Goal: Communication & Community: Answer question/provide support

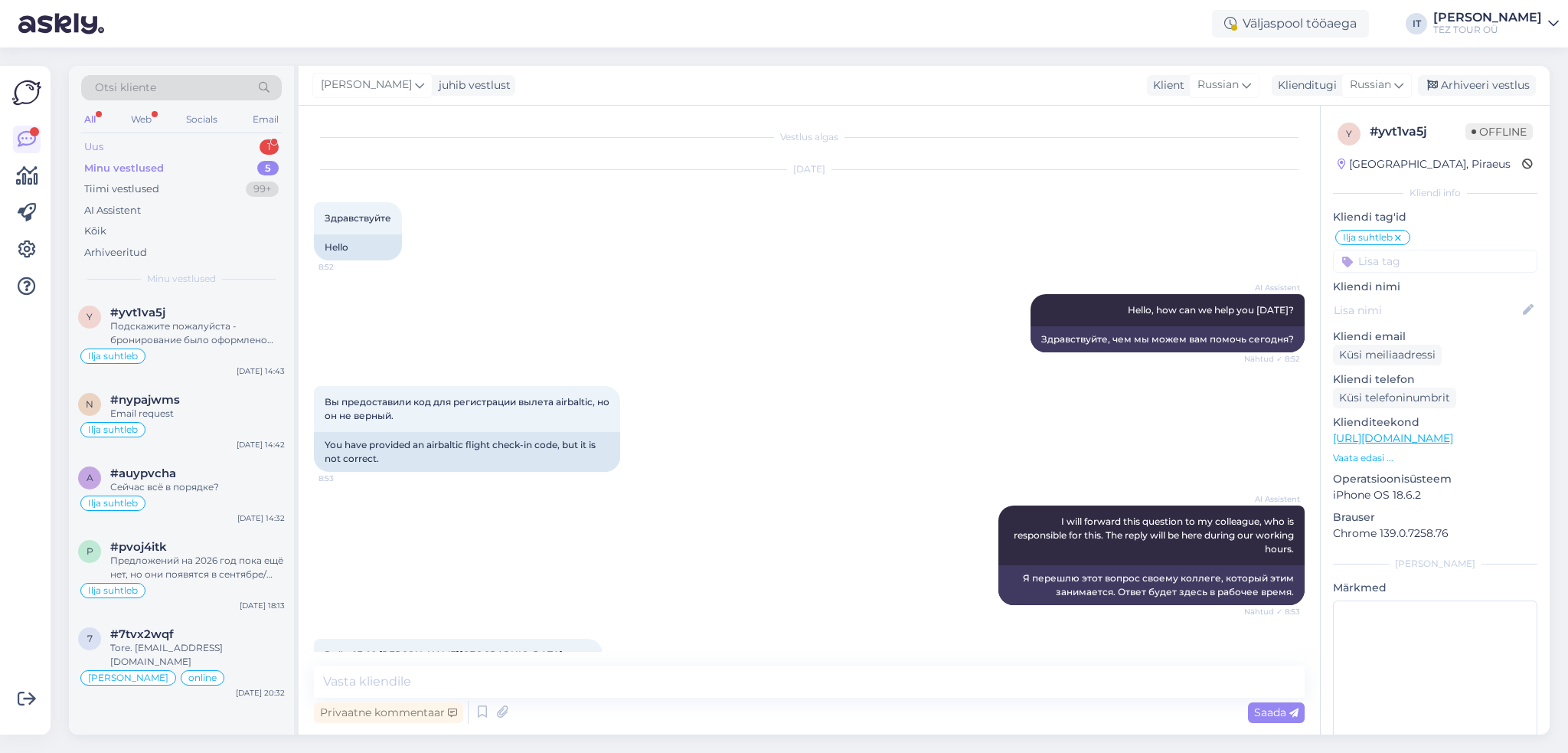
scroll to position [418, 0]
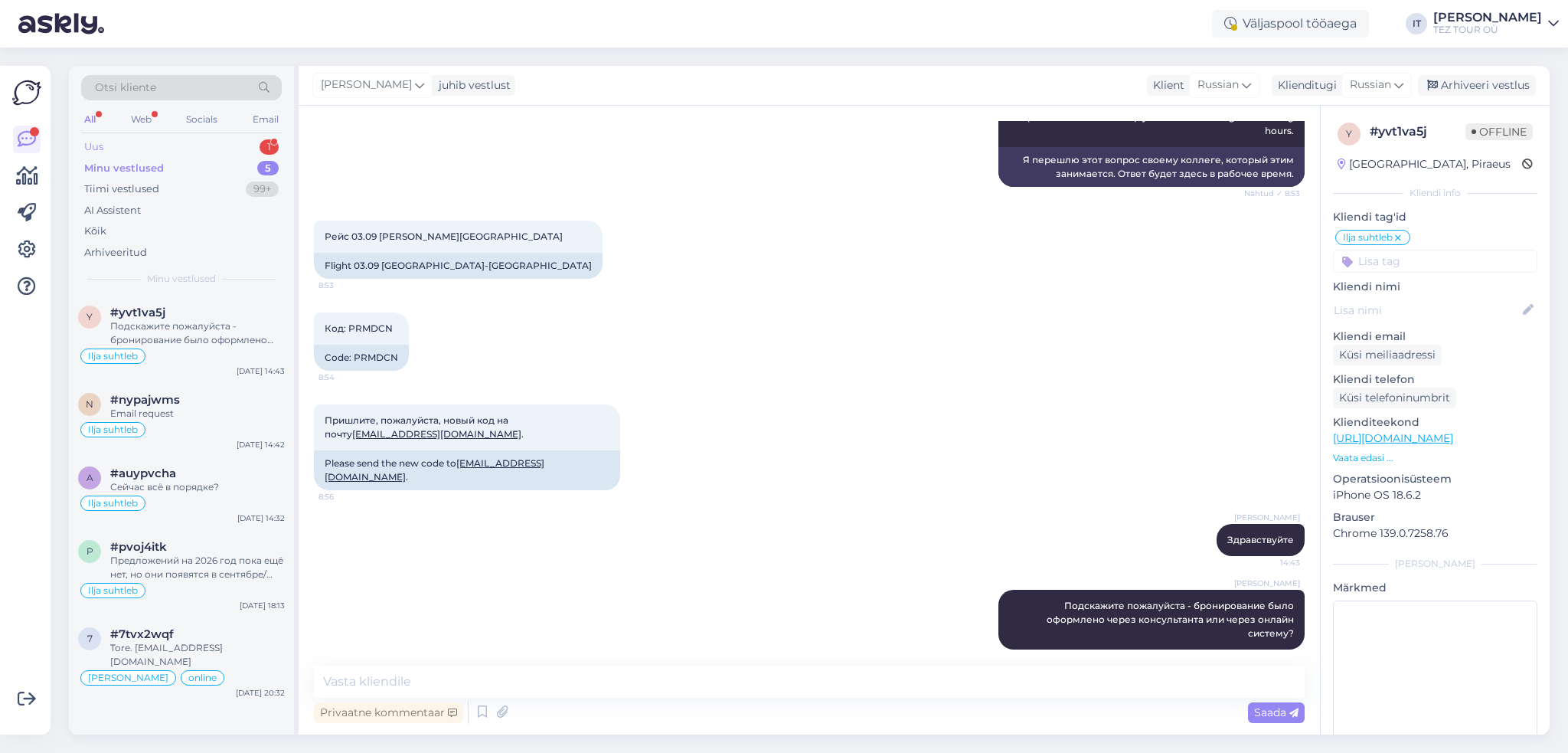
click at [181, 154] on div "Uus 1" at bounding box center [181, 147] width 201 height 22
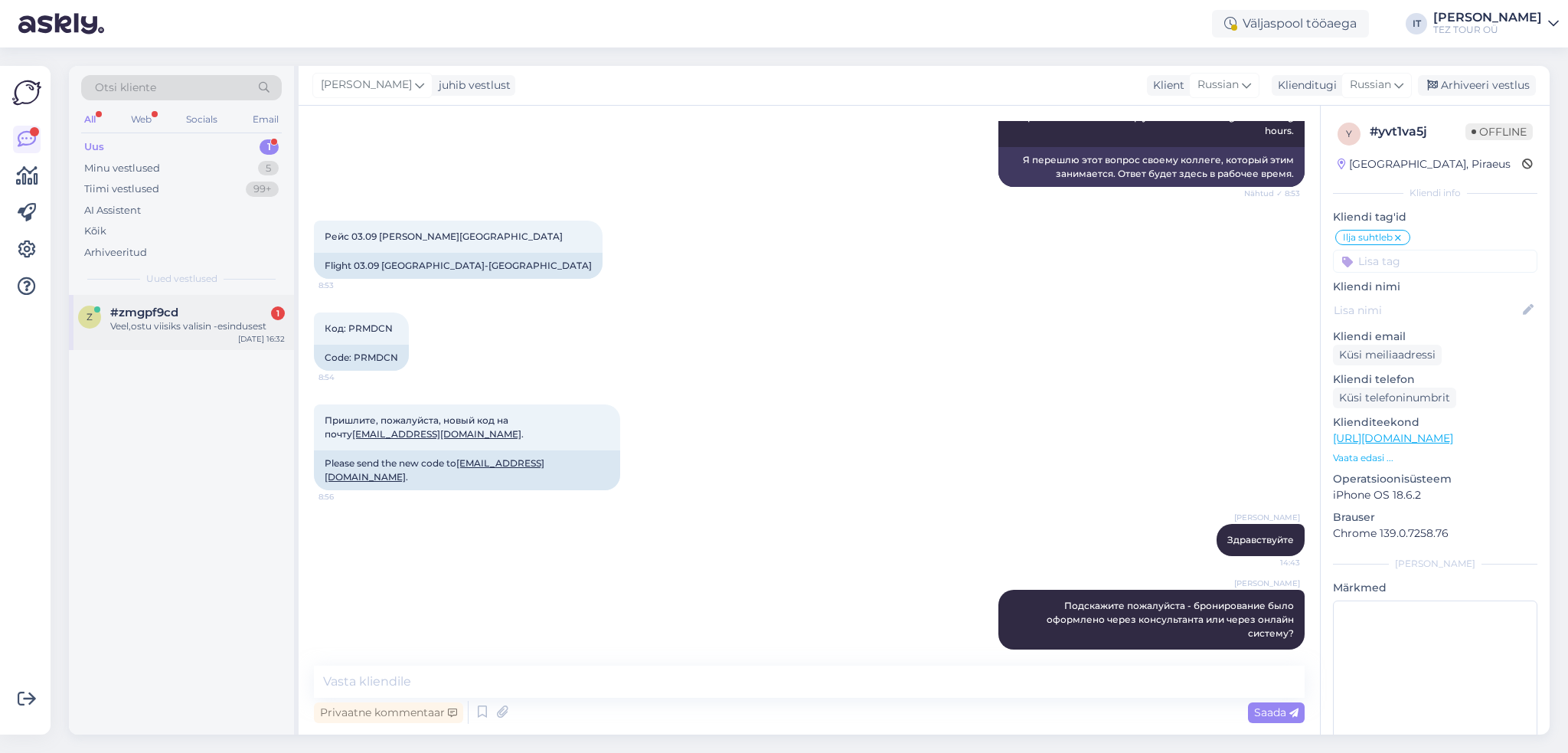
click at [216, 338] on div "z #zmgpf9cd 1 Veel,ostu viisiks valisin -esindusest [DATE] 16:32" at bounding box center [182, 322] width 226 height 55
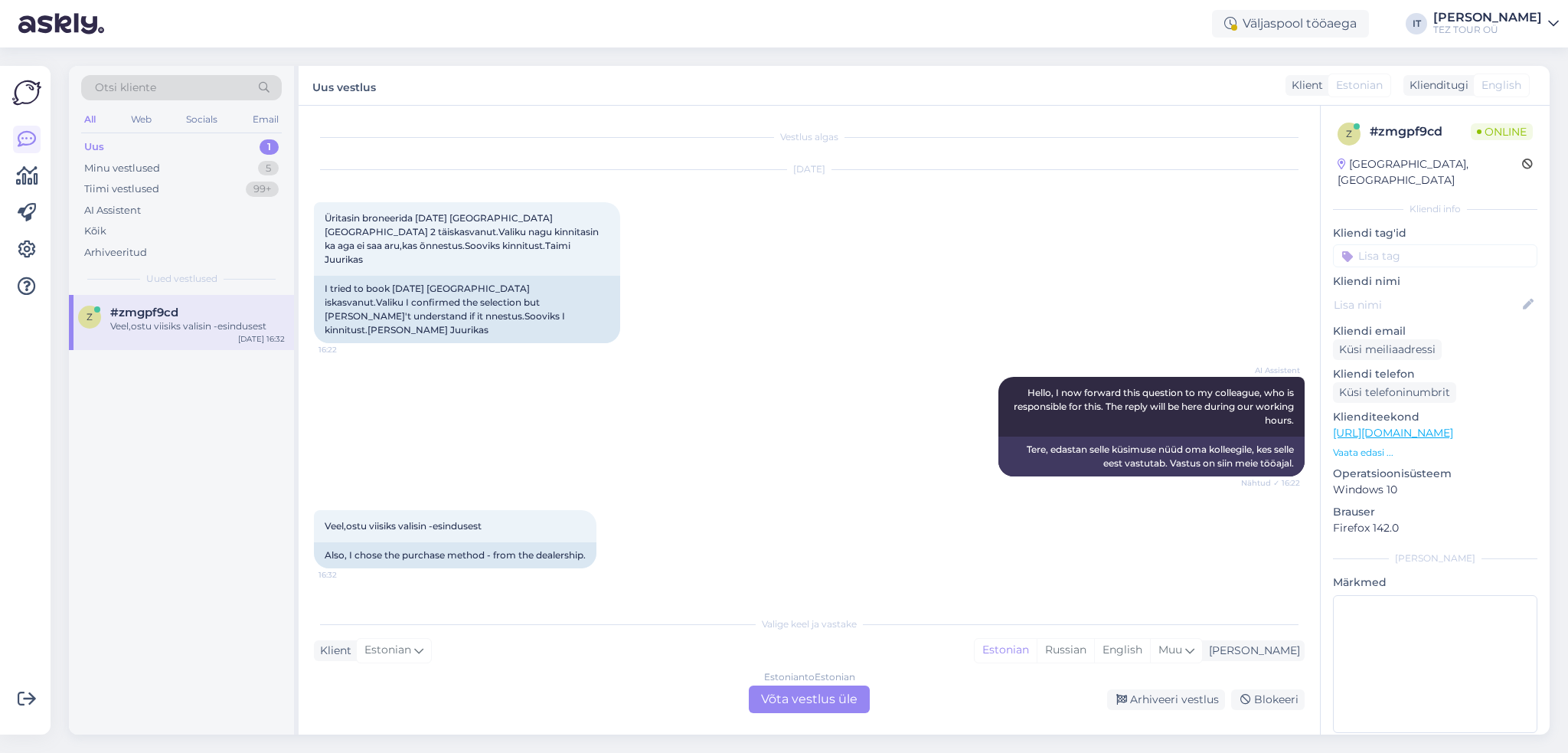
click at [793, 700] on div "Estonian to Estonian Võta vestlus üle" at bounding box center [809, 699] width 121 height 27
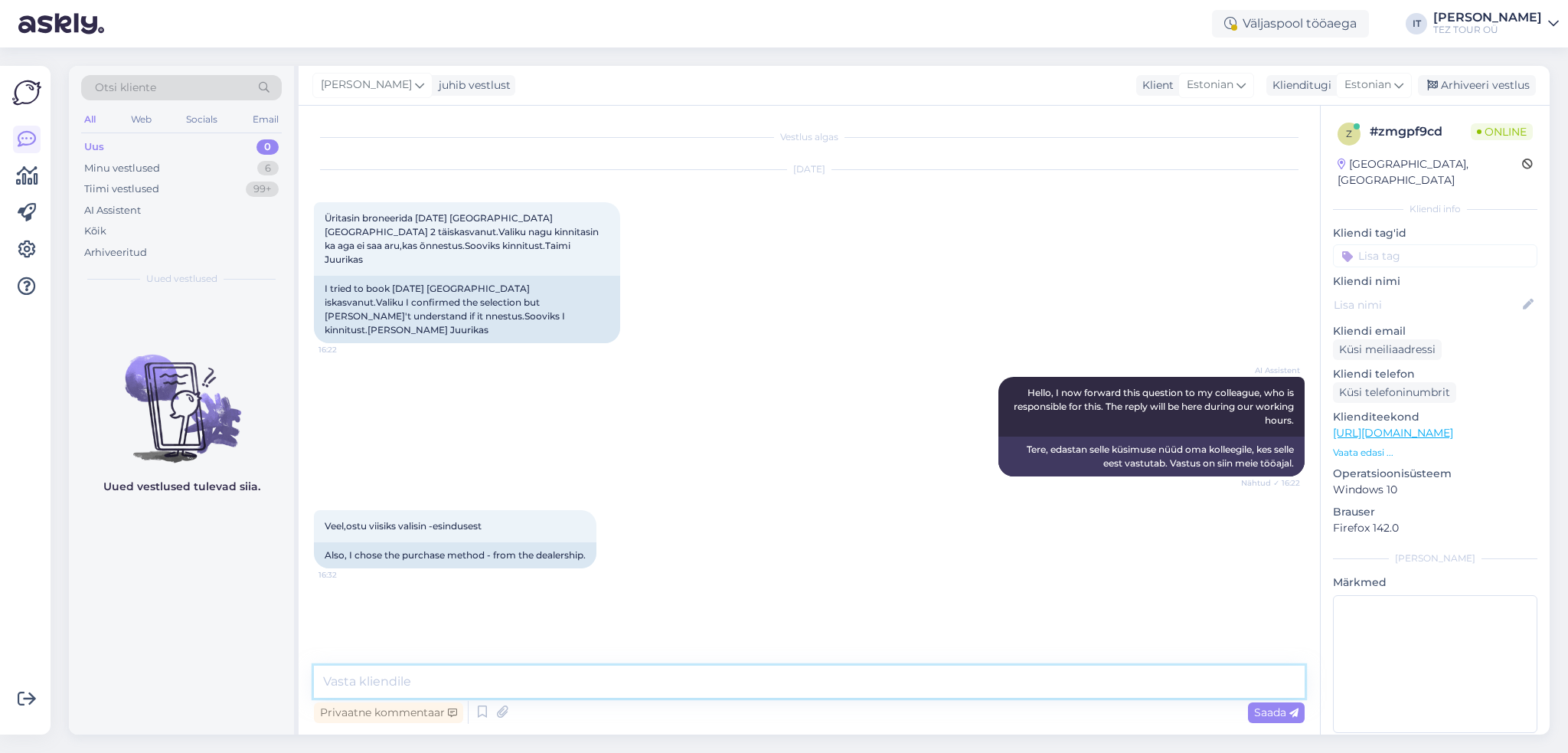
click at [778, 682] on textarea at bounding box center [809, 681] width 990 height 32
type textarea "Tere"
type textarea "H"
type textarea "h"
type textarea "H"
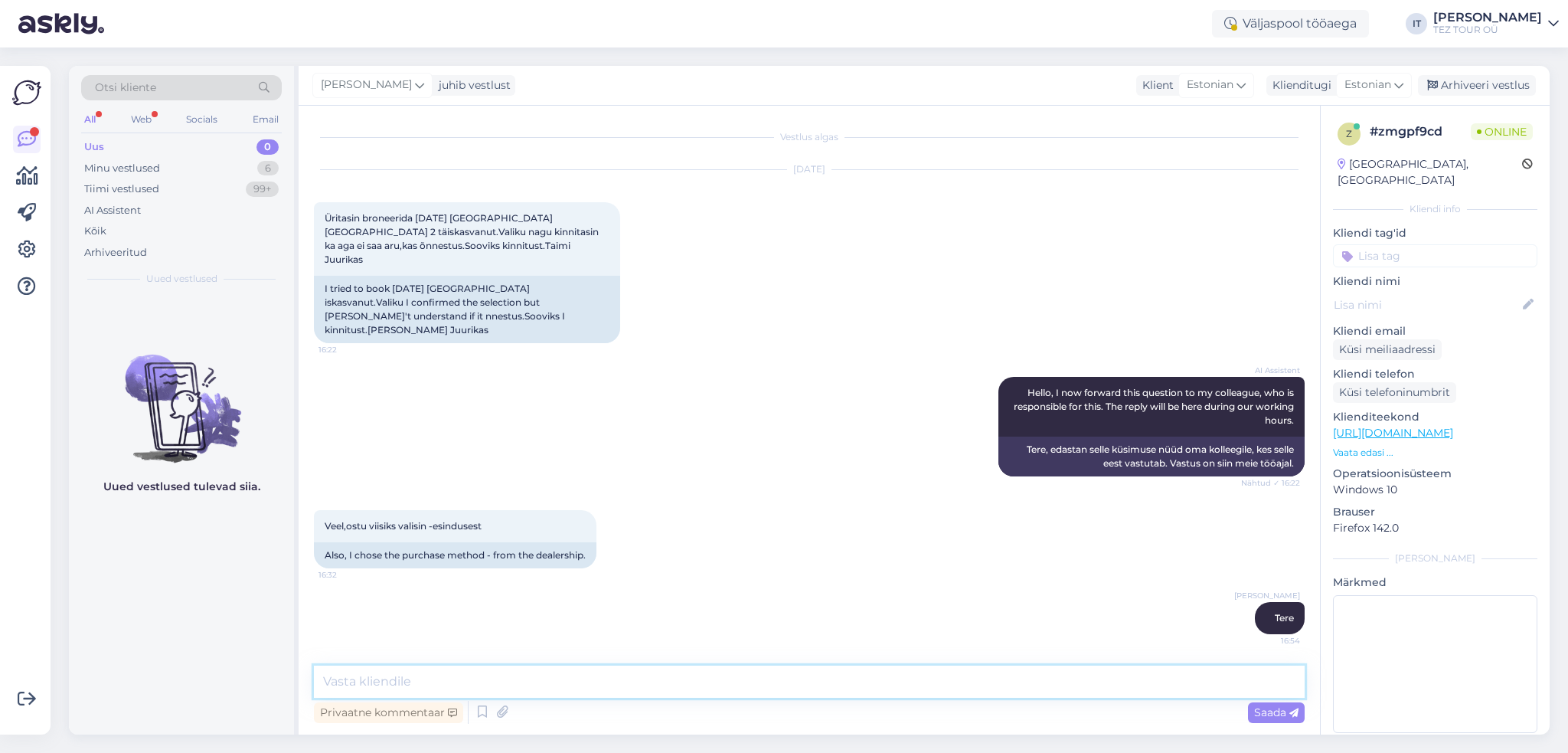
type textarea "h"
click at [551, 667] on textarea at bounding box center [809, 681] width 990 height 32
type textarea "Palun võtke ühendust meie online konsultandiga"
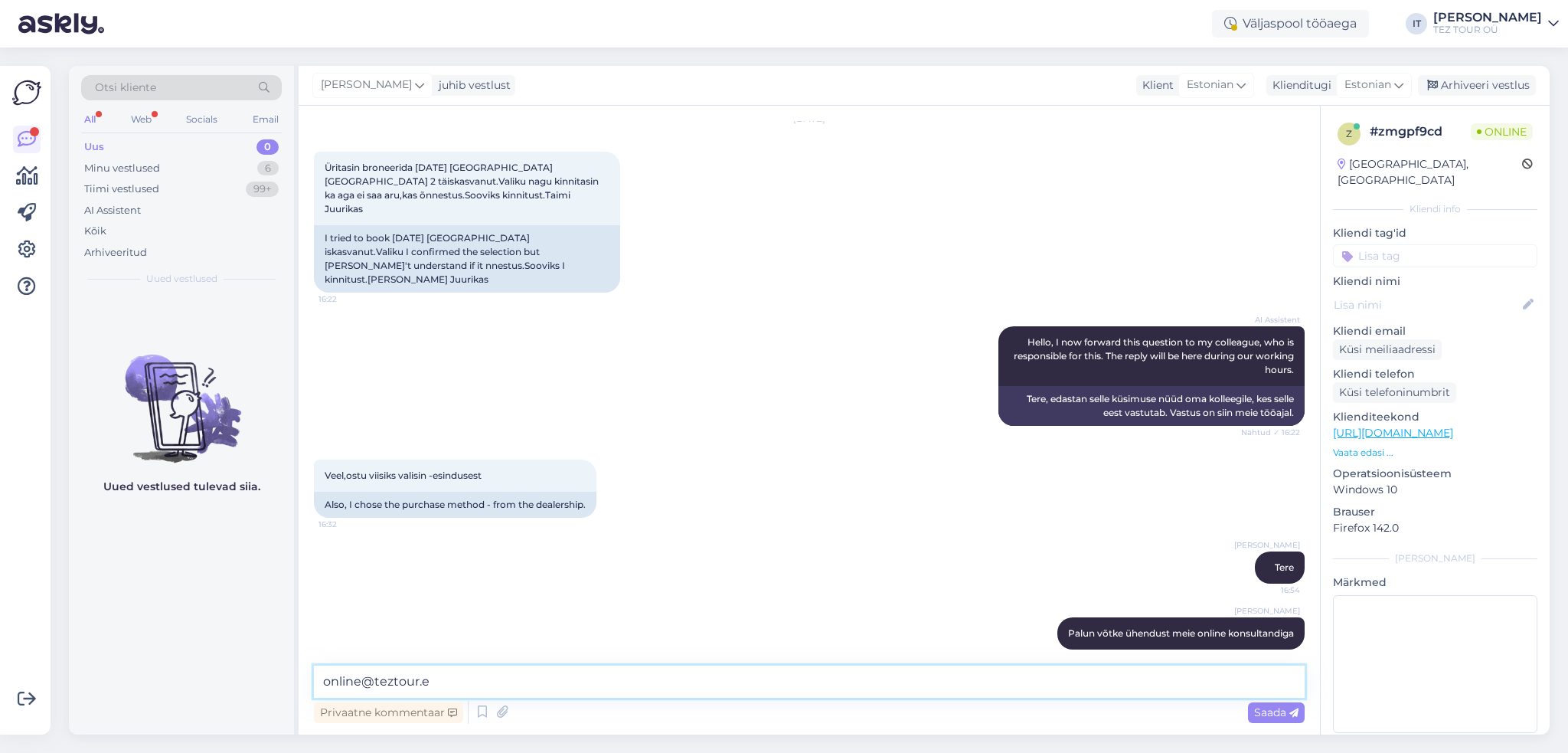
type textarea "[EMAIL_ADDRESS][DOMAIN_NAME]"
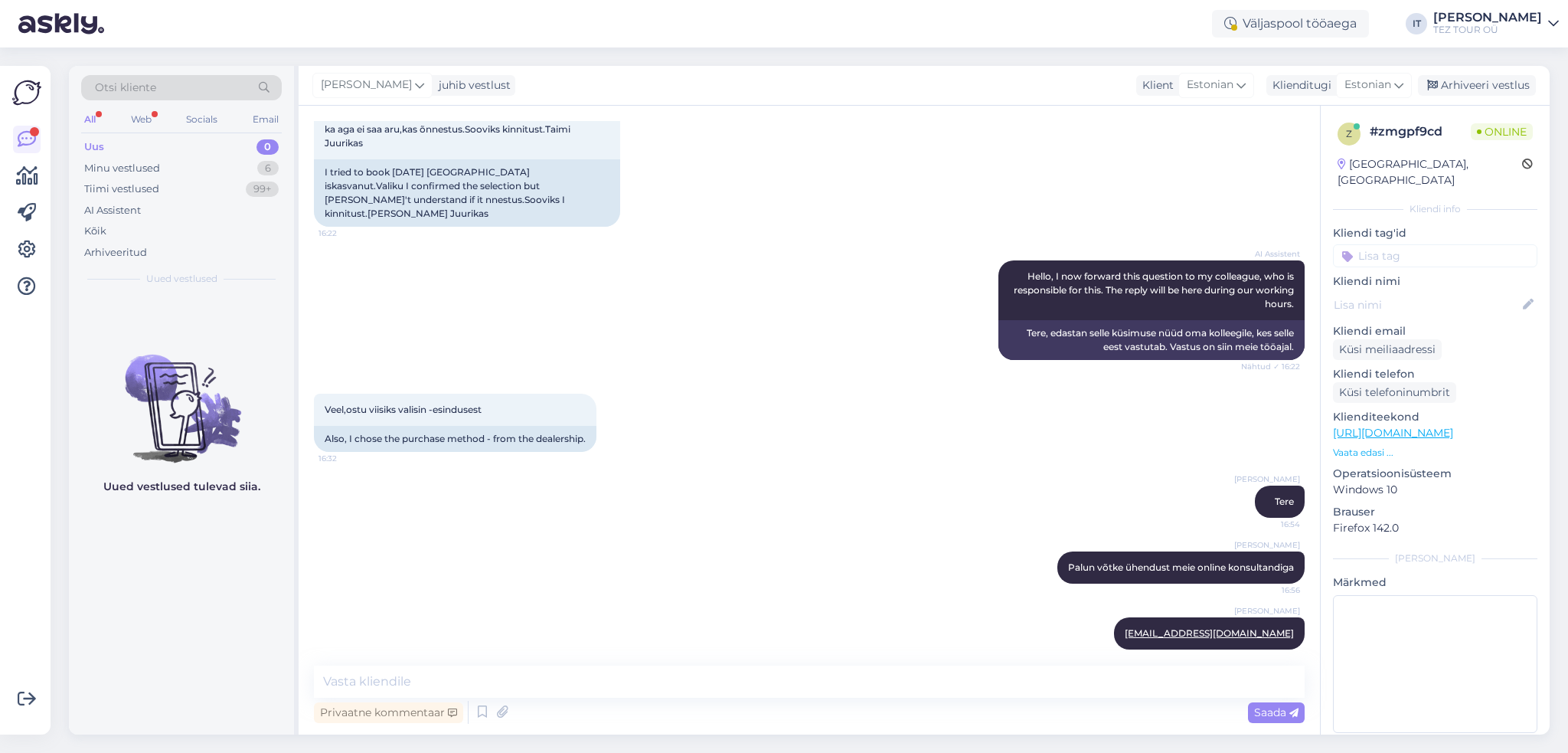
click at [1485, 245] on input at bounding box center [1435, 256] width 205 height 23
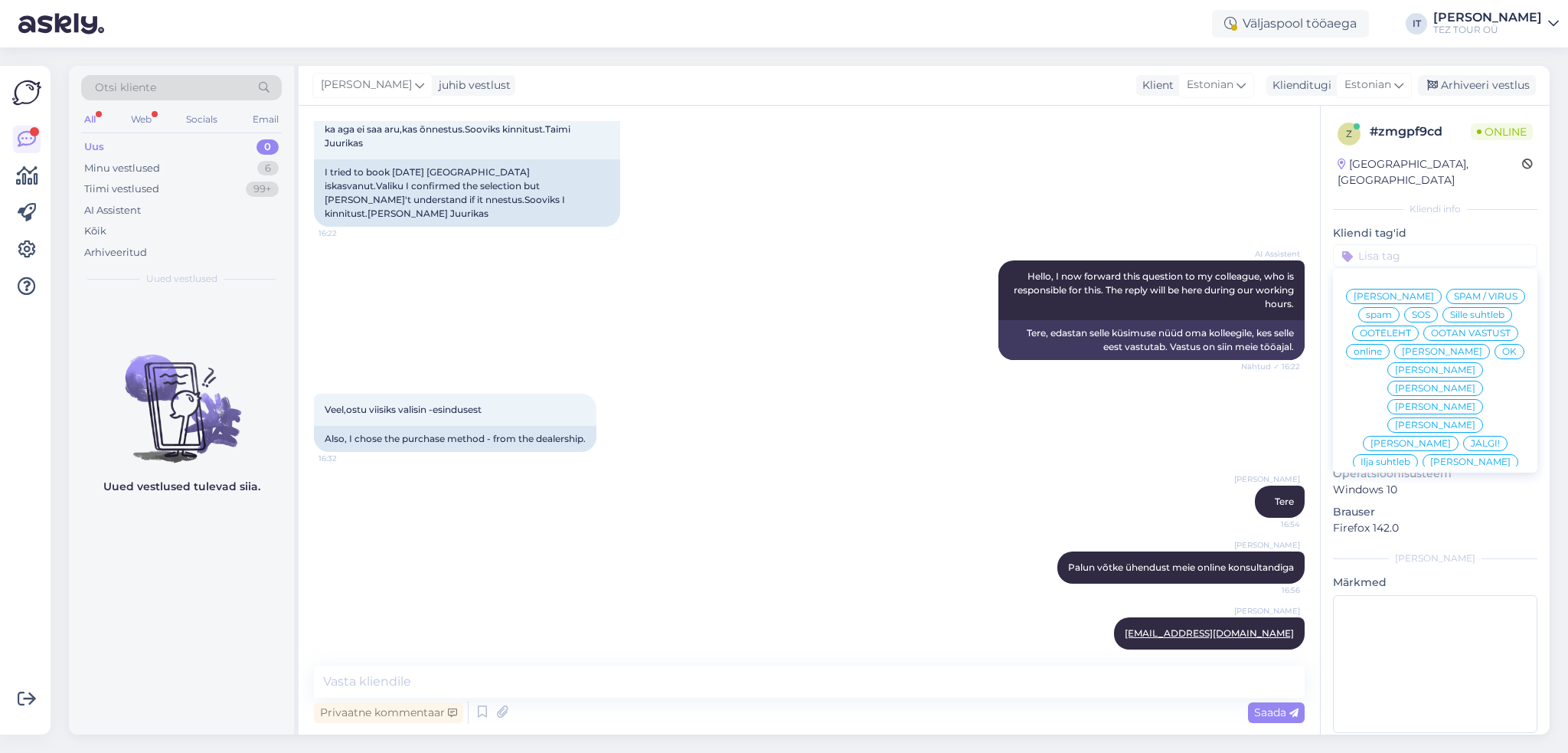
click at [1411, 457] on span "Ilja suhtleb" at bounding box center [1385, 462] width 50 height 9
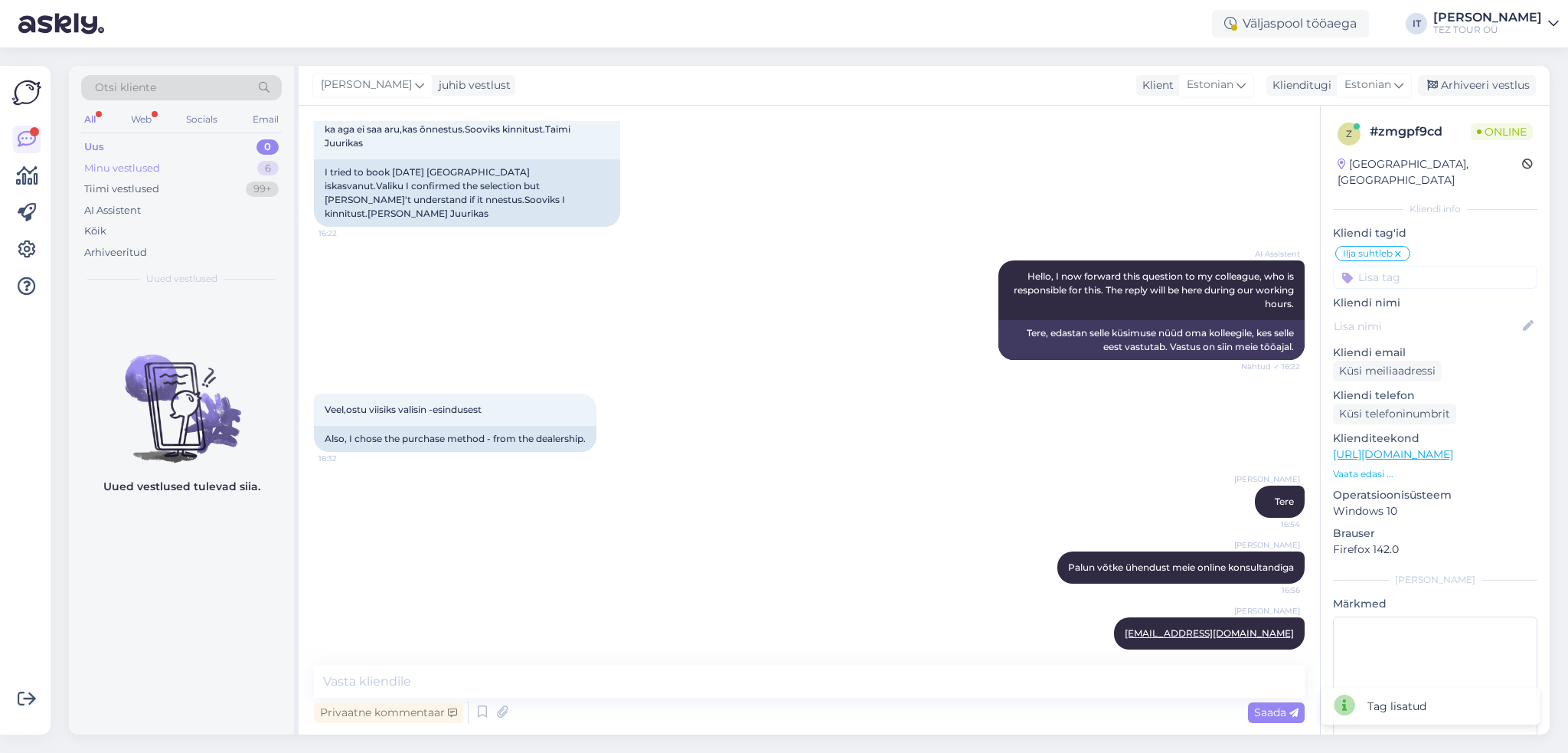
click at [220, 167] on div "Minu vestlused 6" at bounding box center [181, 168] width 201 height 22
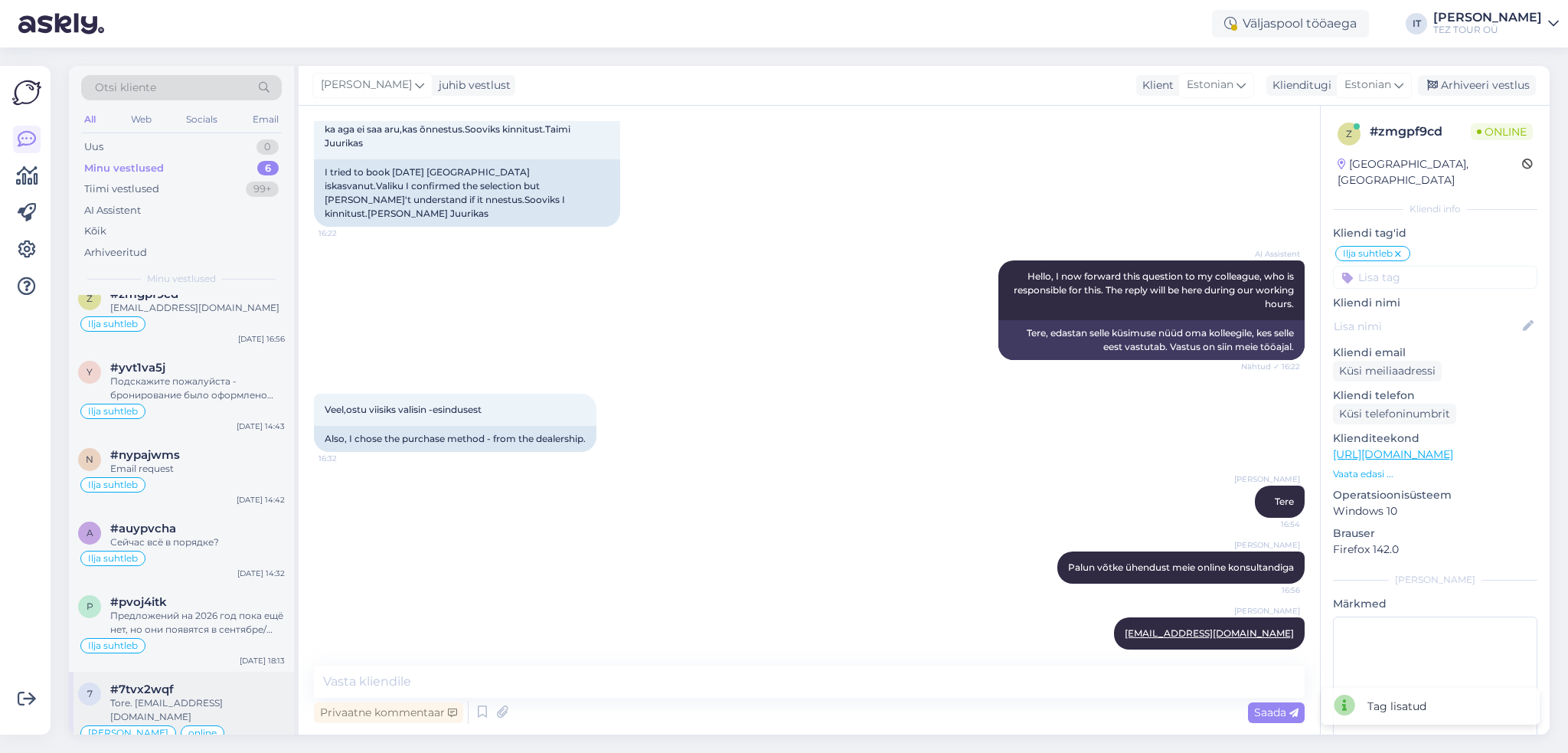
scroll to position [26, 0]
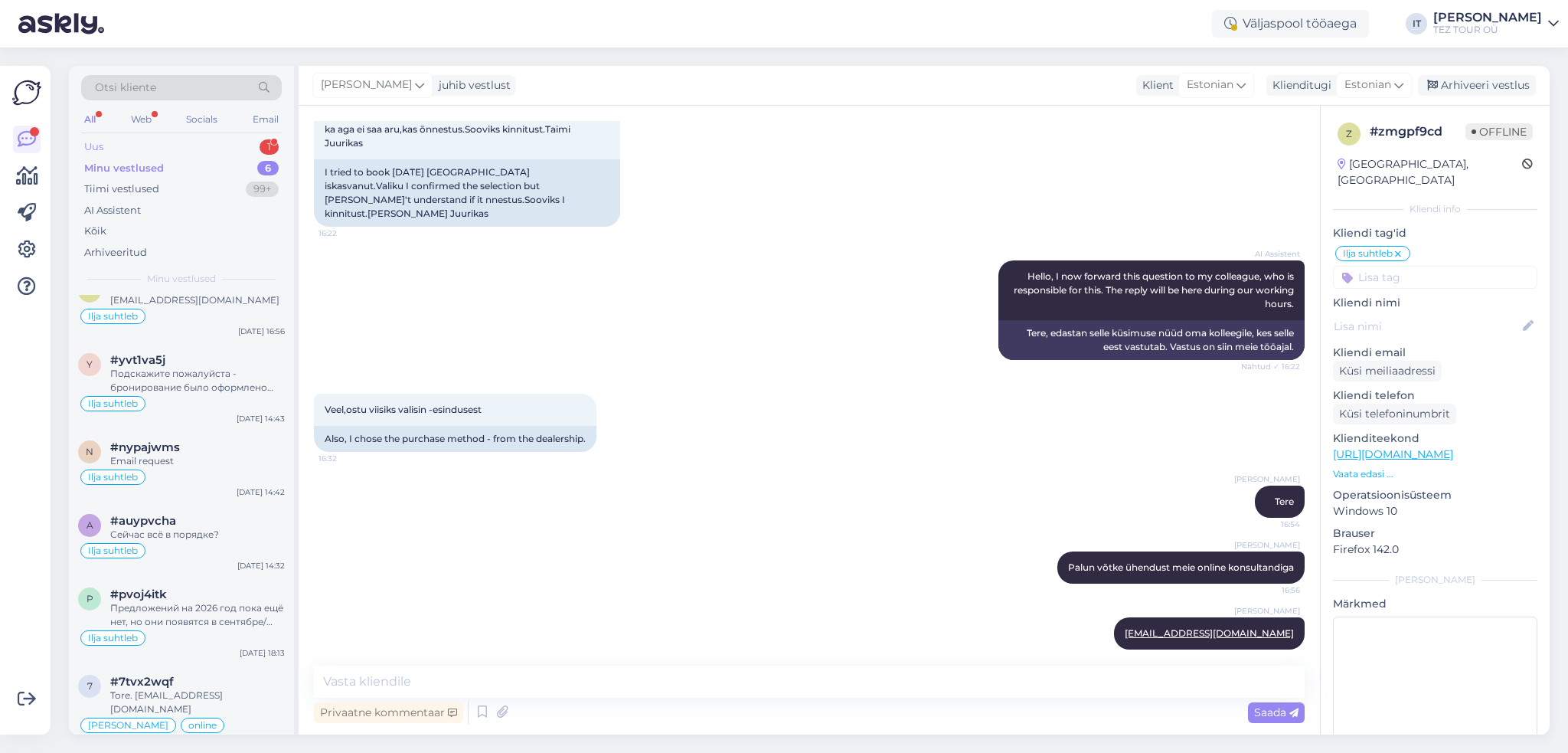
click at [249, 149] on div "Uus 1" at bounding box center [181, 147] width 201 height 22
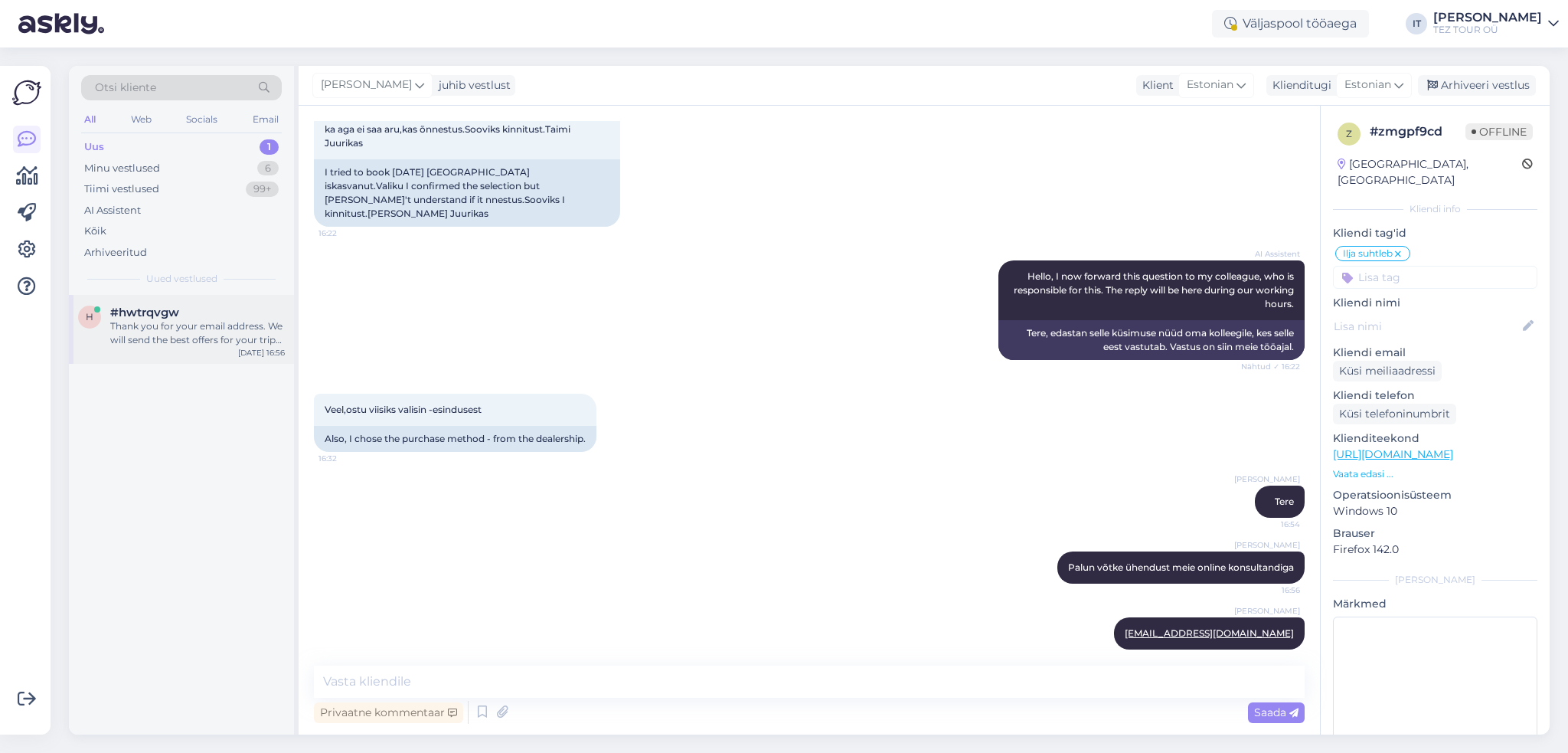
click at [222, 340] on div "Thank you for your email address. We will send the best offers for your trip to…" at bounding box center [197, 333] width 175 height 27
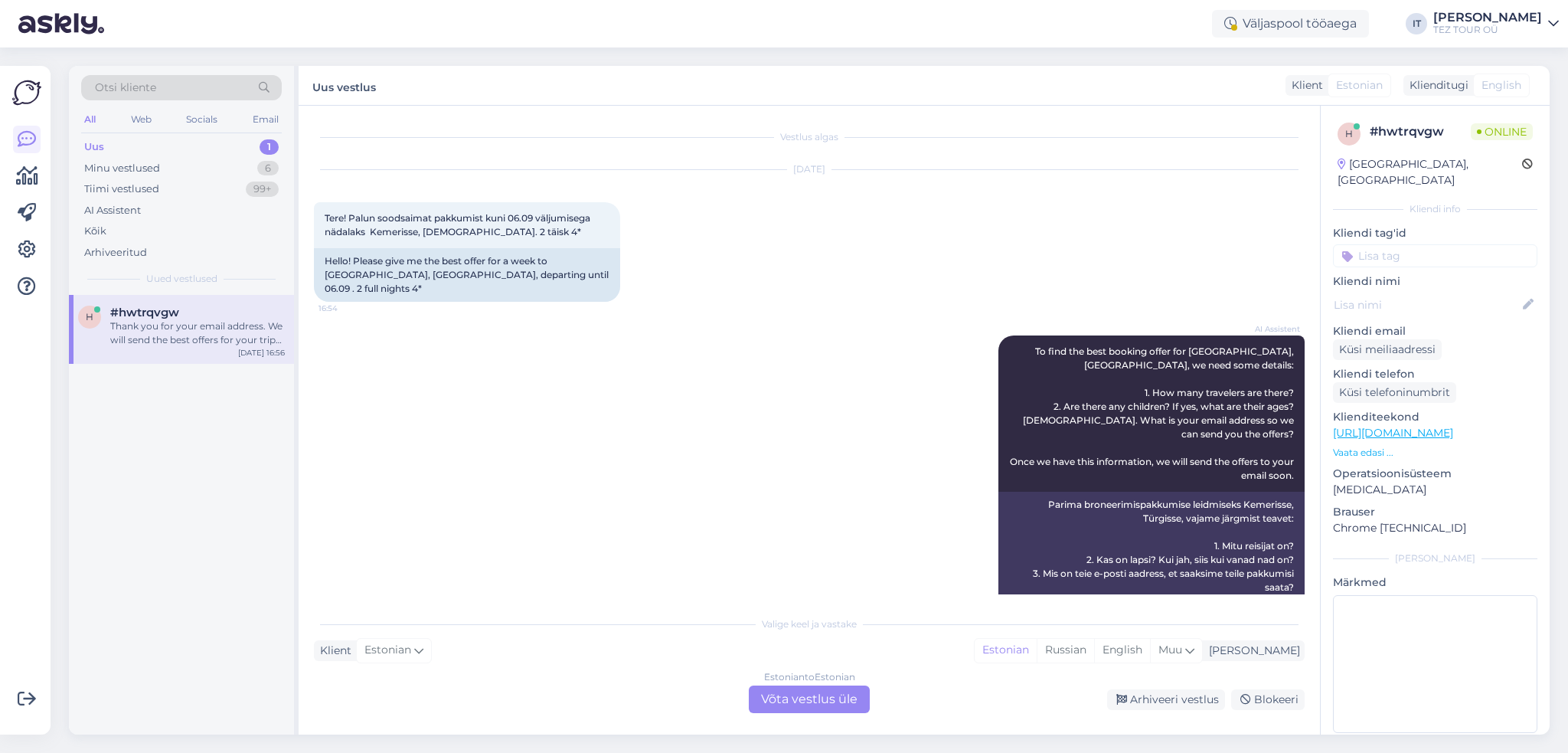
click at [804, 719] on div "Vestlus algas [DATE] Tere! Palun soodsaimat pakkumist kuni 06.09 väljumisega nä…" at bounding box center [809, 419] width 1021 height 628
click at [802, 709] on div "Estonian to Estonian Võta vestlus üle" at bounding box center [809, 699] width 121 height 27
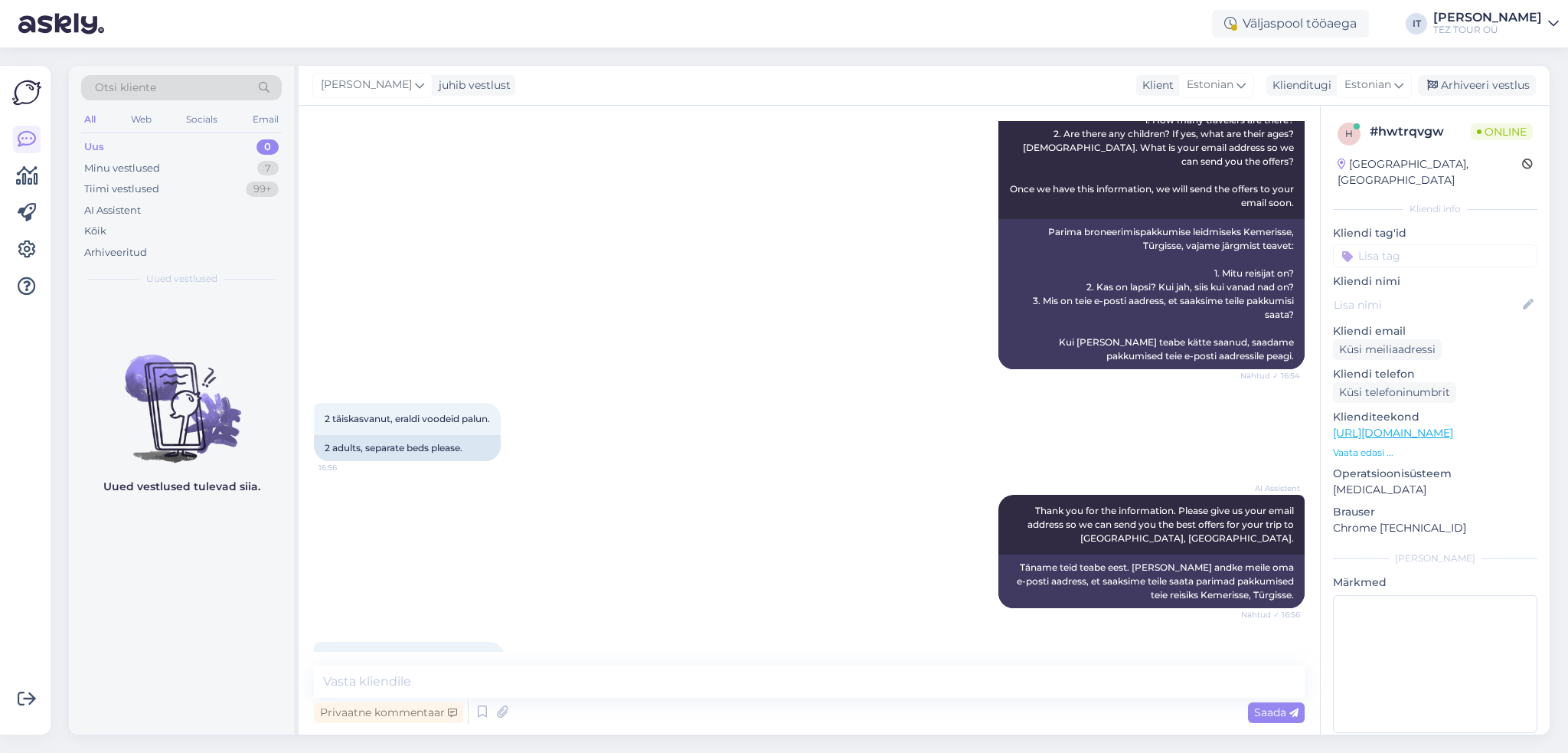
scroll to position [484, 0]
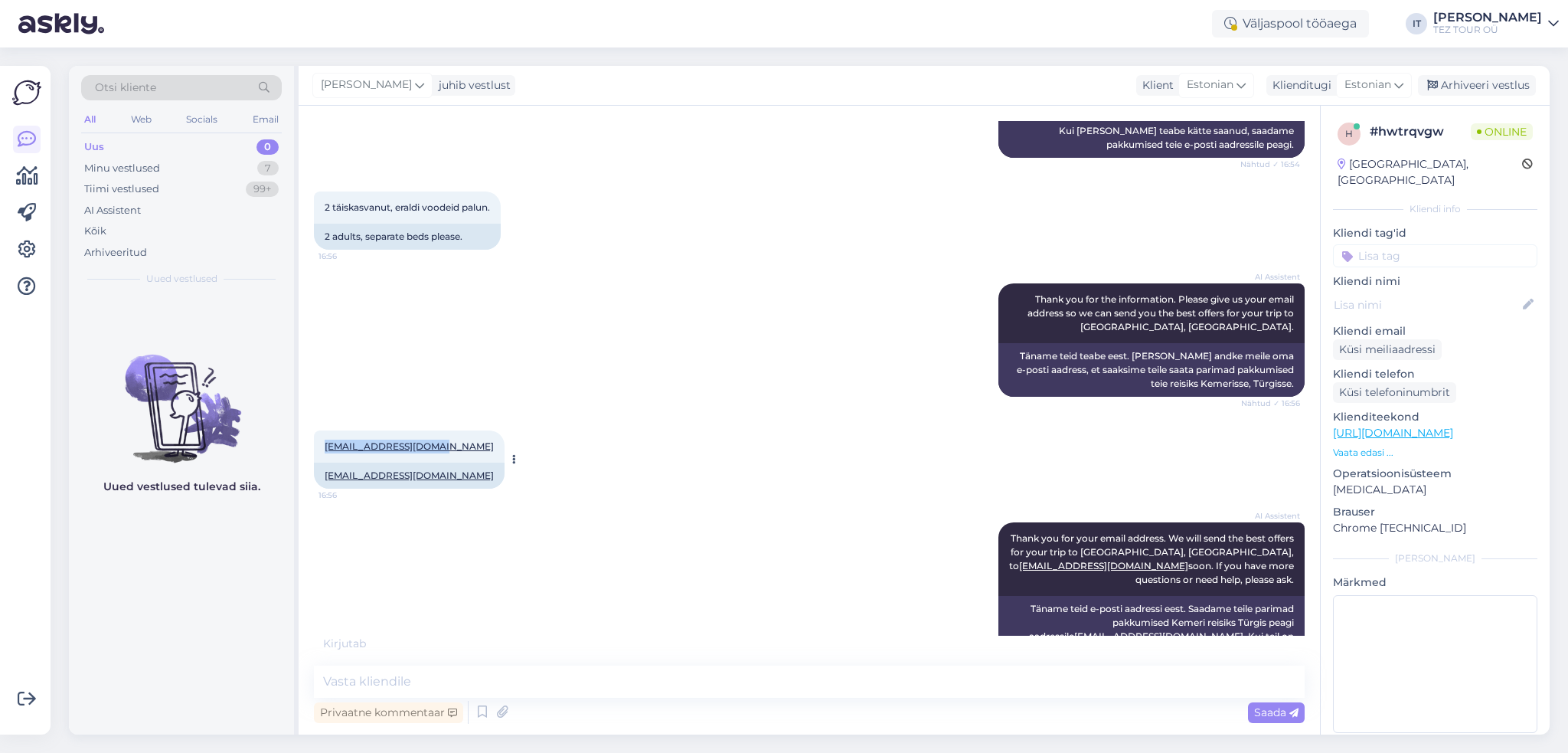
drag, startPoint x: 436, startPoint y: 419, endPoint x: 326, endPoint y: 417, distance: 110.0
click at [326, 430] on div "[EMAIL_ADDRESS][DOMAIN_NAME] 16:56" at bounding box center [409, 446] width 191 height 32
copy link "[EMAIL_ADDRESS][DOMAIN_NAME]"
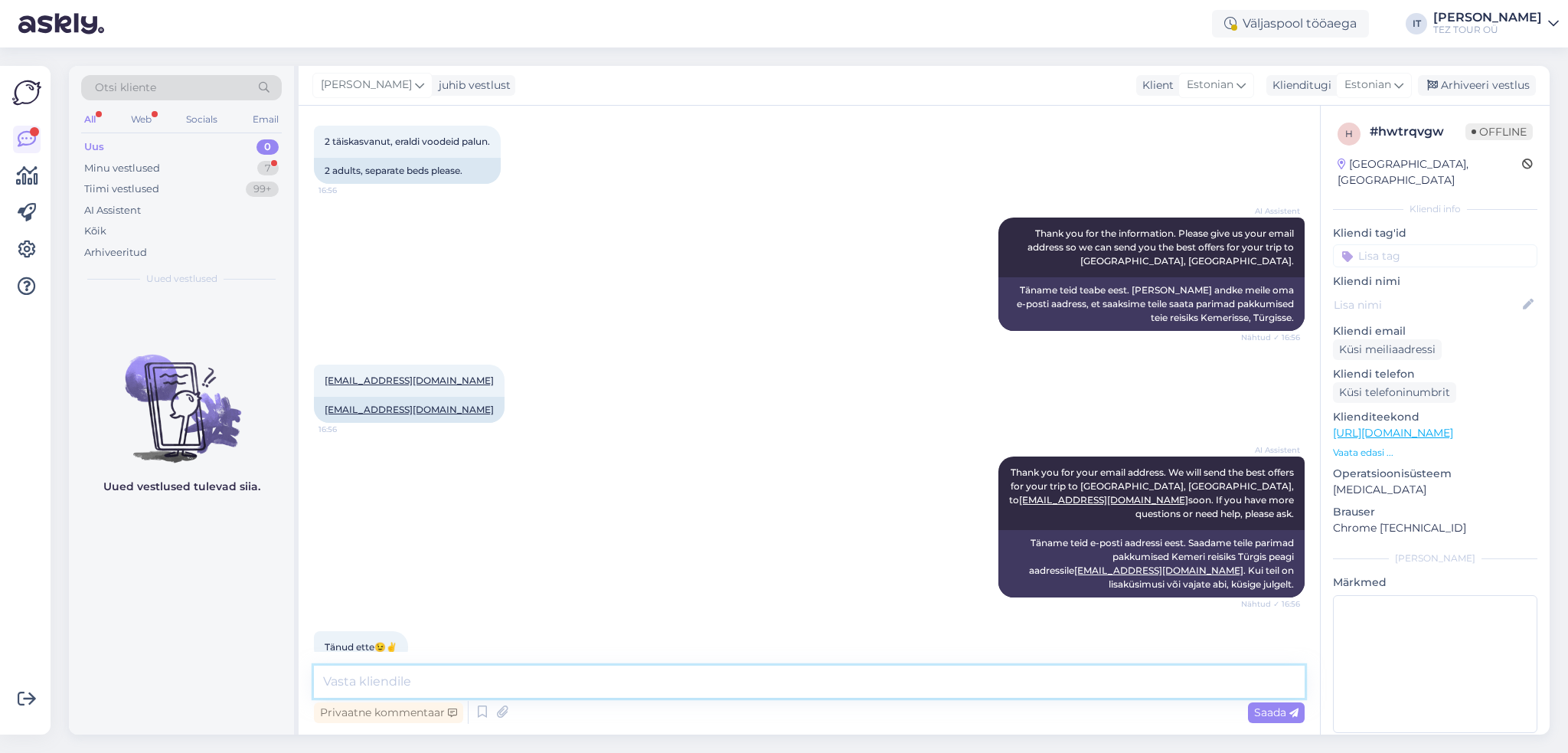
click at [670, 673] on textarea at bounding box center [809, 681] width 990 height 32
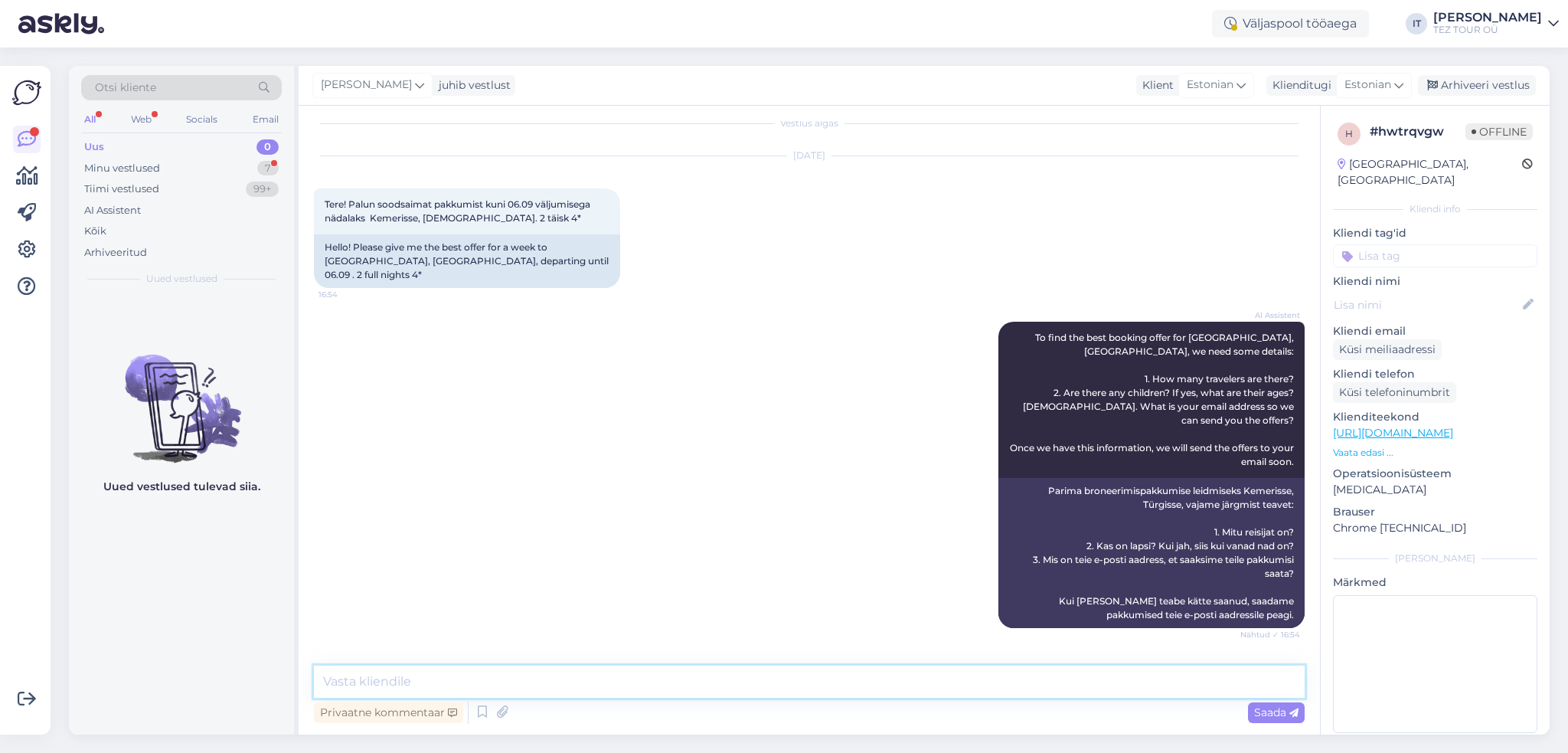
scroll to position [0, 0]
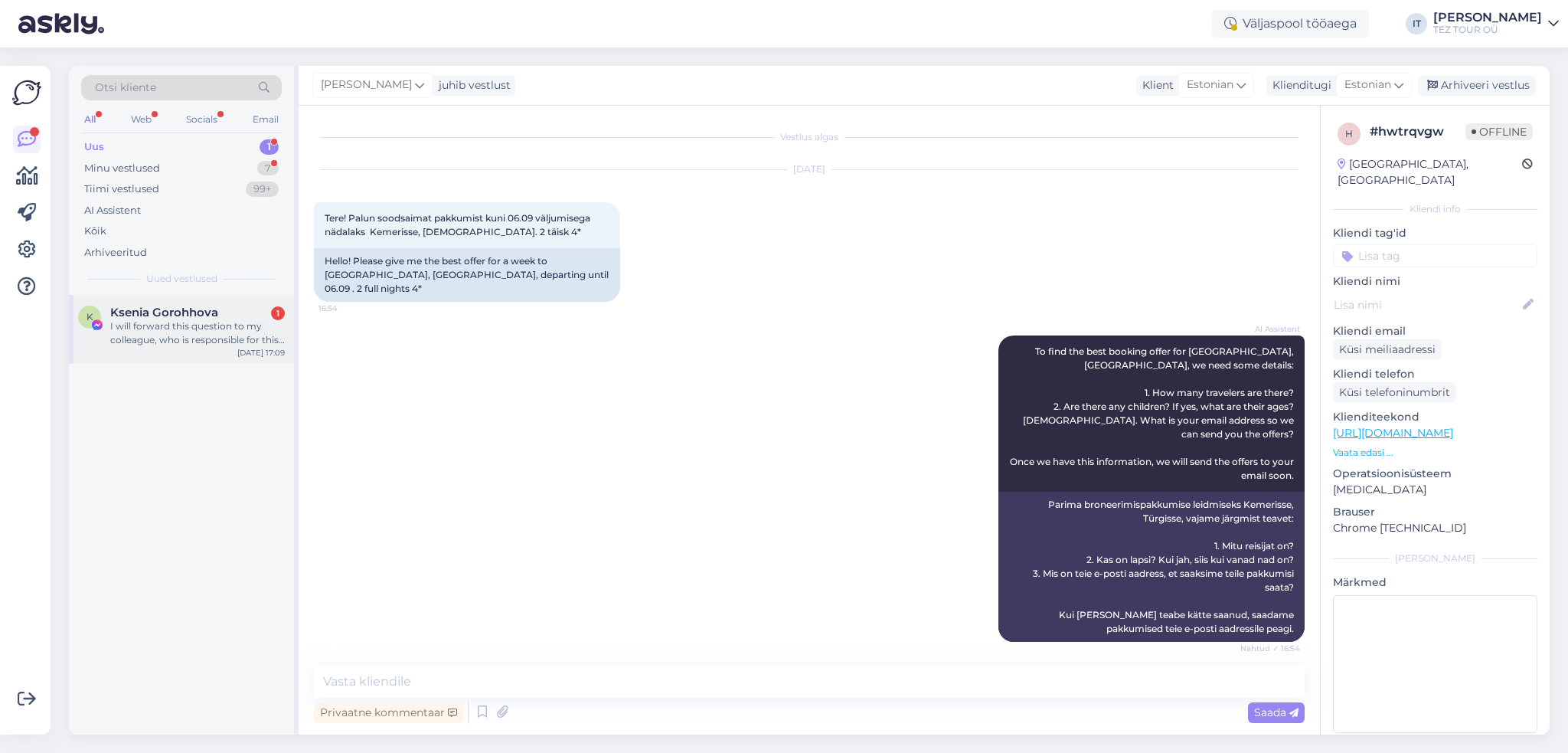
click at [218, 334] on div "I will forward this question to my colleague, who is responsible for this. The …" at bounding box center [197, 333] width 175 height 27
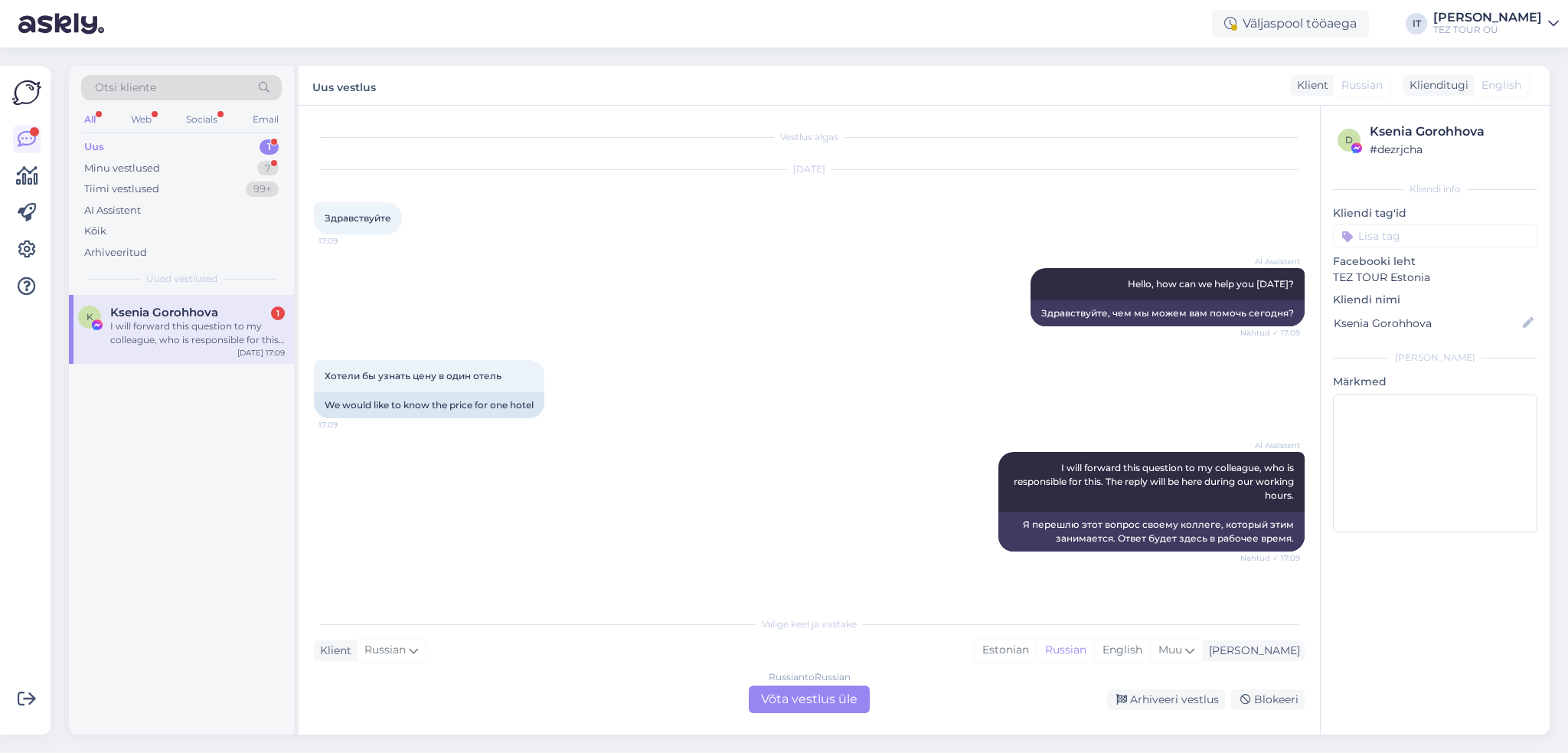
click at [834, 692] on div "Russian to Russian Võta vestlus üle" at bounding box center [809, 699] width 121 height 27
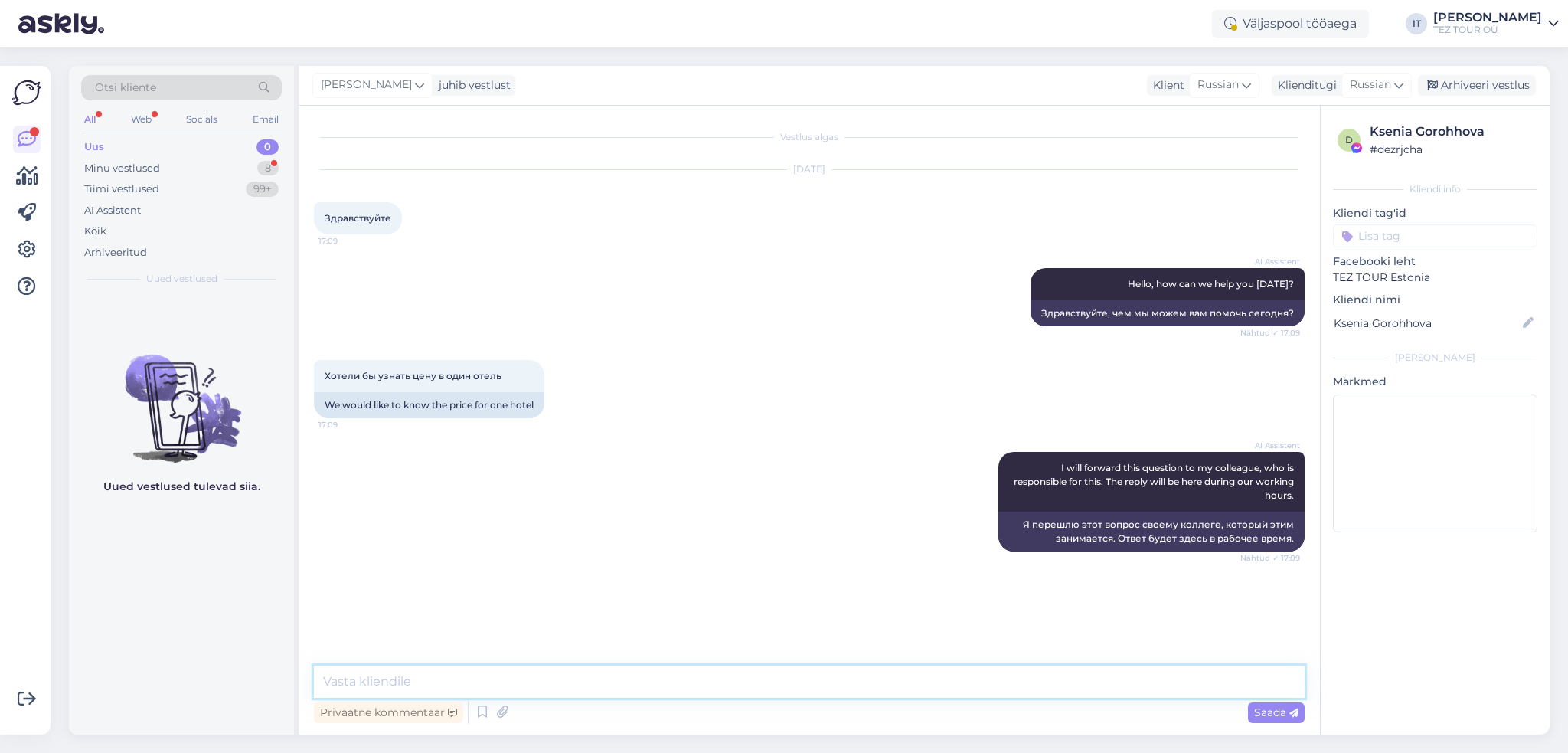
click at [719, 679] on textarea at bounding box center [809, 681] width 990 height 32
type textarea "Здравствуйте"
drag, startPoint x: 291, startPoint y: 676, endPoint x: 265, endPoint y: 671, distance: 26.5
click at [265, 671] on div "Otsi kliente All Web Socials Email Uus 0 Minu vestlused 8 Tiimi vestlused 99+ A…" at bounding box center [809, 399] width 1481 height 668
type textarea "Буду рад помочь :)"
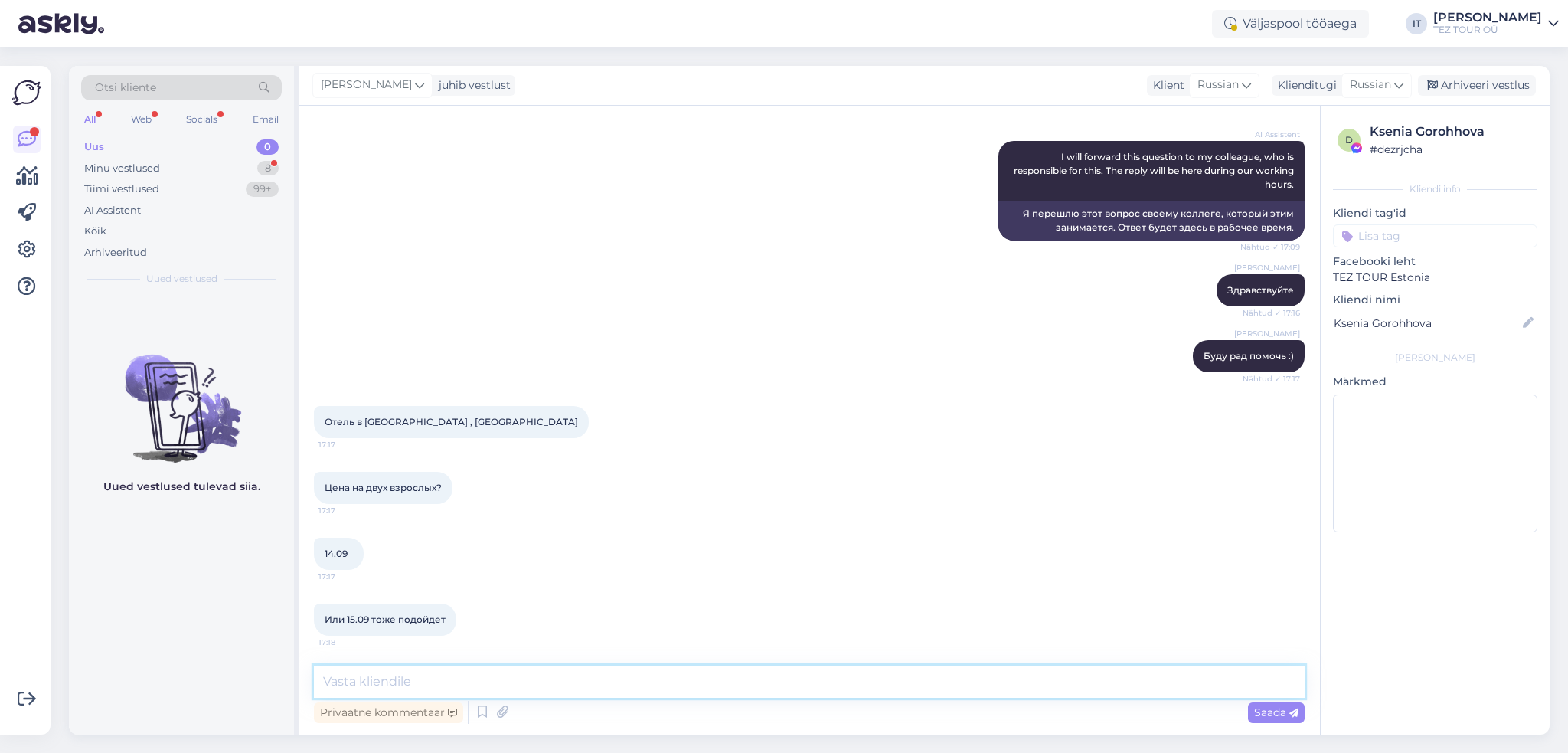
scroll to position [376, 0]
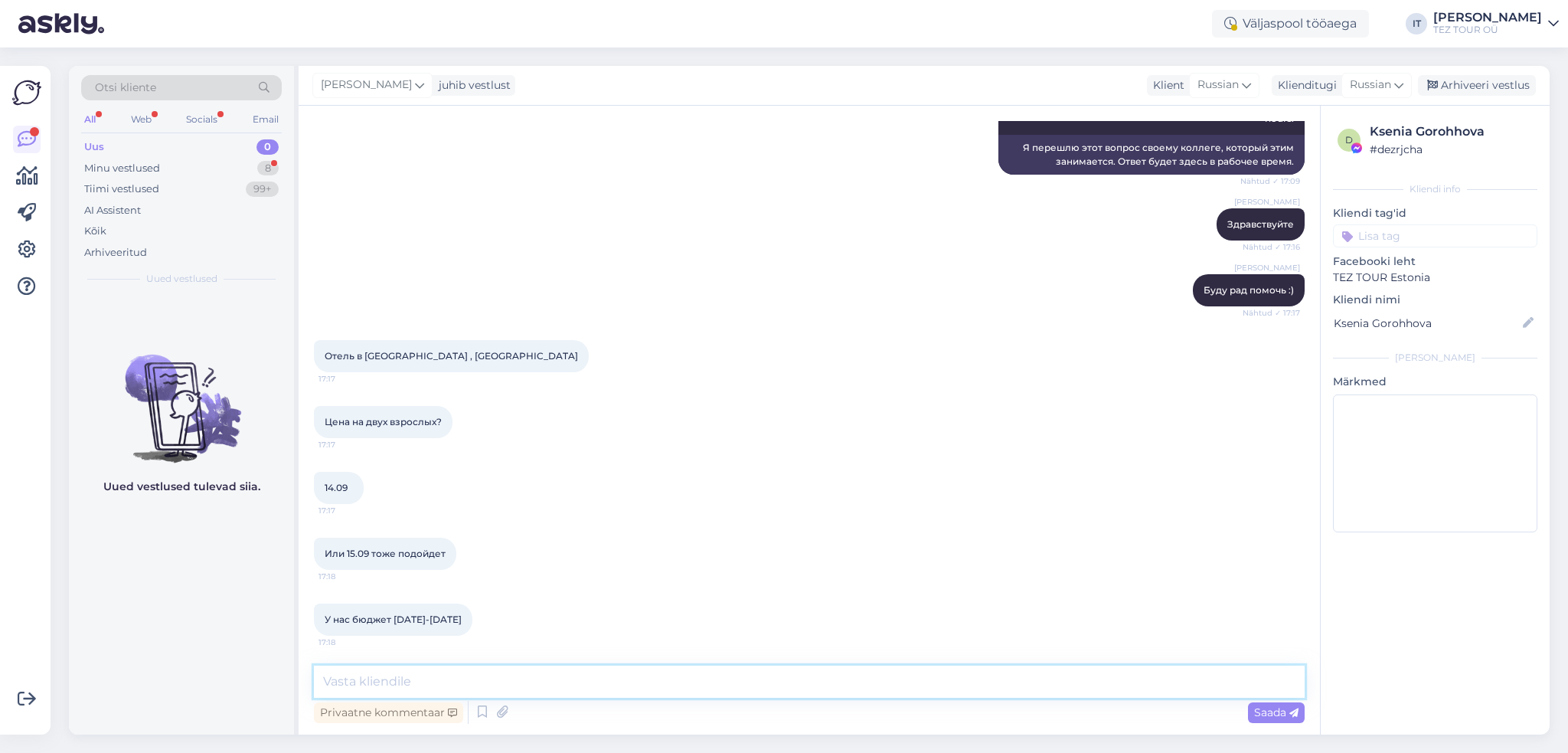
click at [673, 671] on textarea at bounding box center [809, 681] width 990 height 32
click at [673, 672] on textarea "Пришлите пожалуйста" at bounding box center [809, 681] width 990 height 32
type textarea "Пришлите пожалуйста [PERSON_NAME] почту и я вышлю предложения на почту."
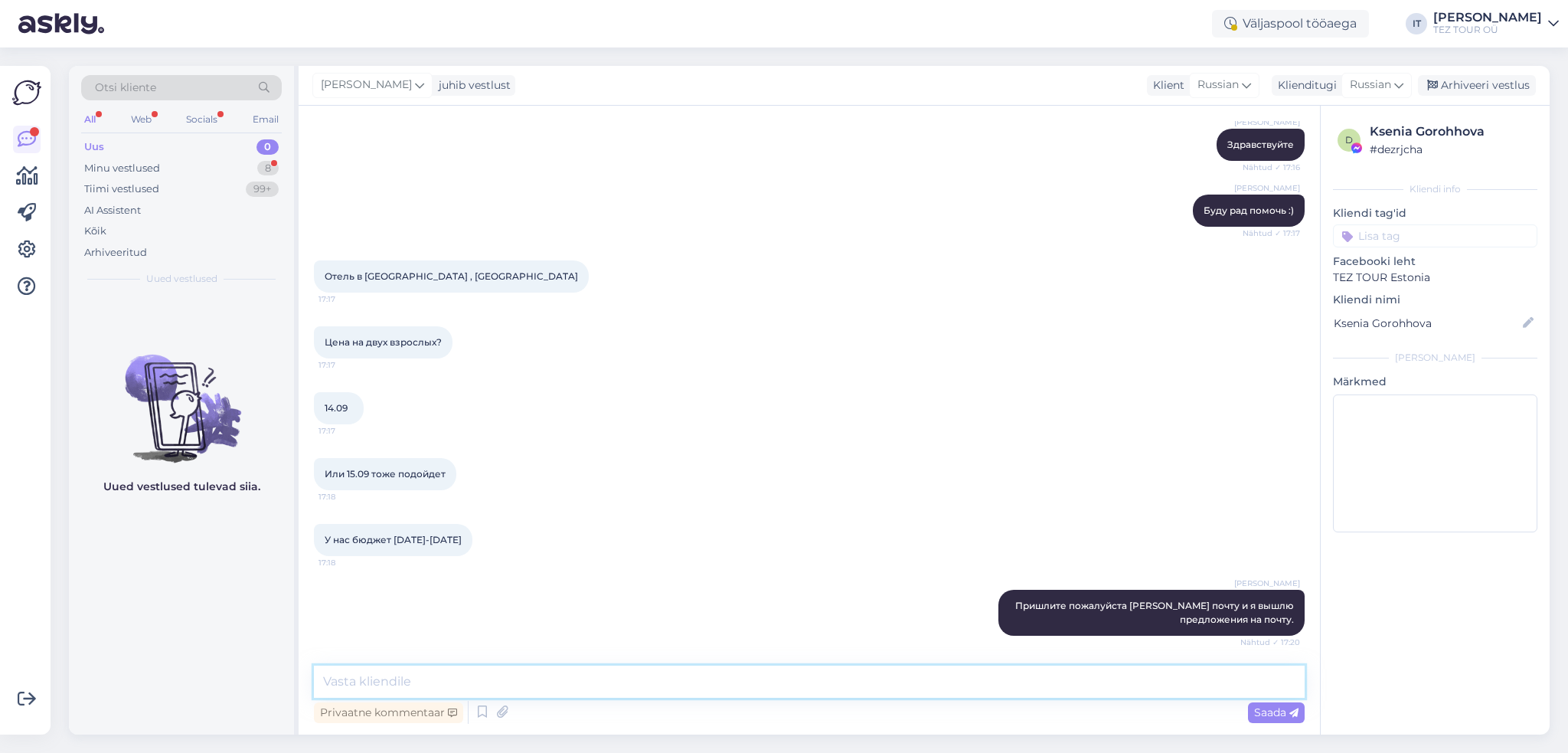
scroll to position [522, 0]
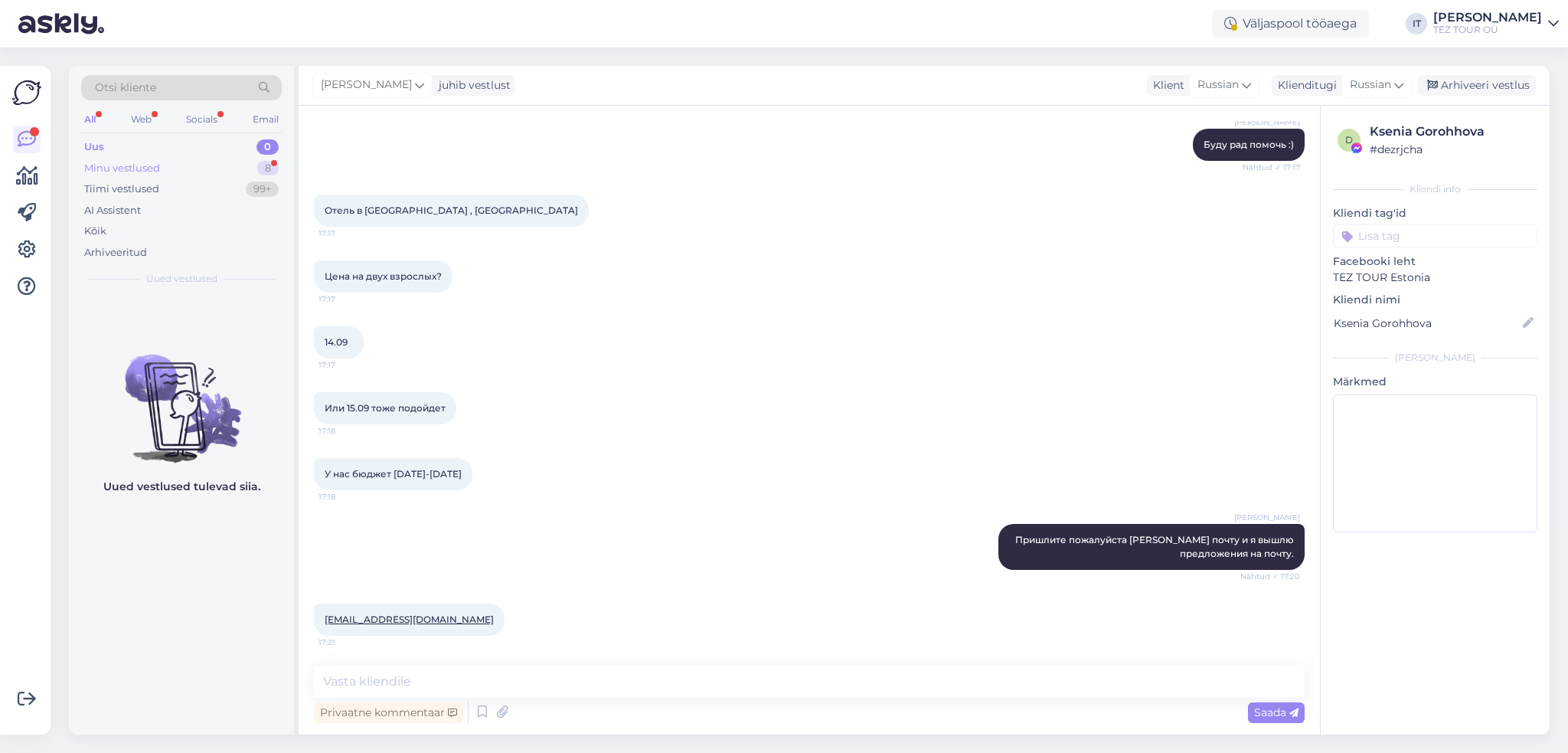
click at [252, 167] on div "Minu vestlused 8" at bounding box center [181, 168] width 201 height 22
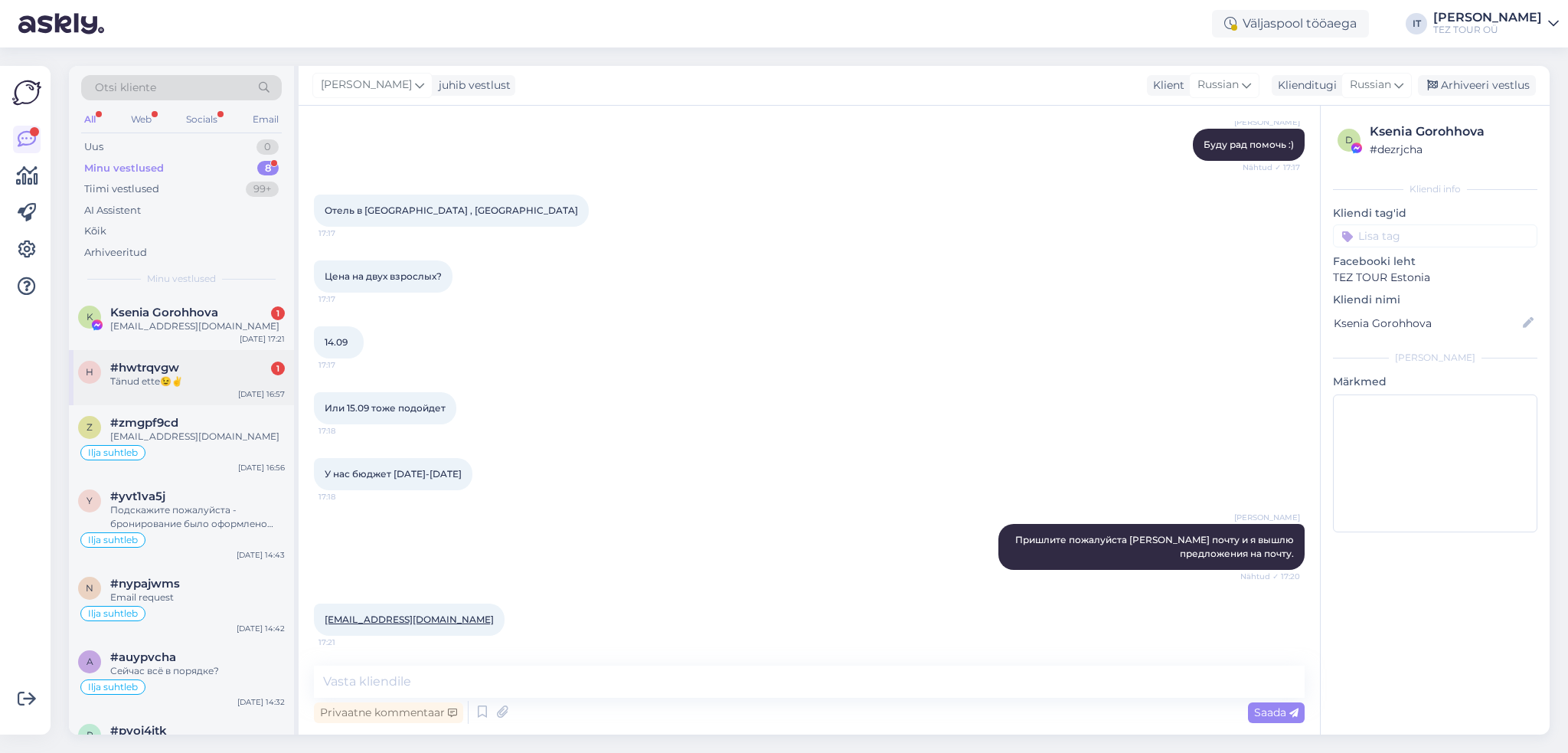
click at [226, 377] on div "Tänud ette😉✌️" at bounding box center [197, 381] width 175 height 14
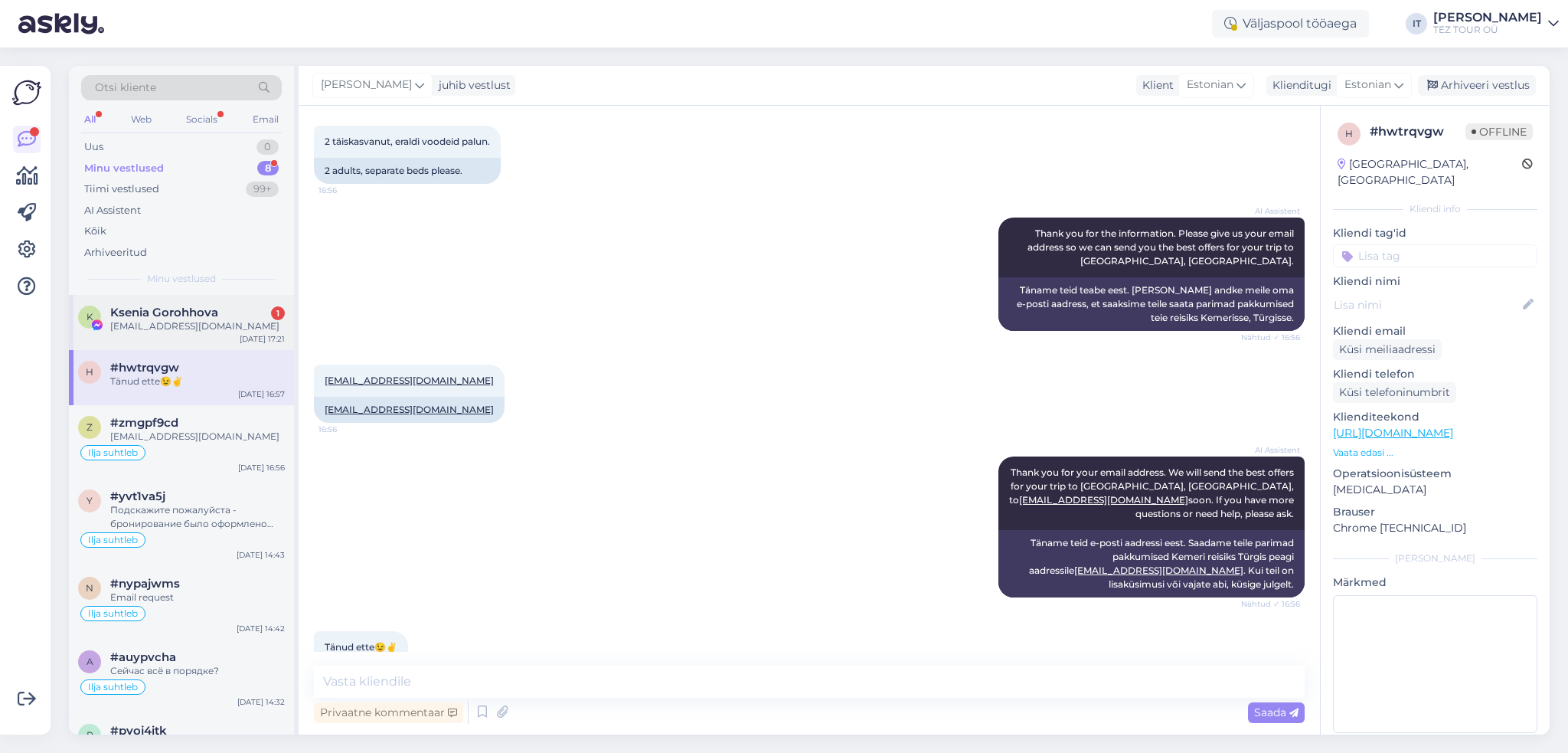
click at [222, 333] on div "K Ksenia Gorohhova 1 [EMAIL_ADDRESS][DOMAIN_NAME] [DATE] 17:21" at bounding box center [182, 322] width 226 height 55
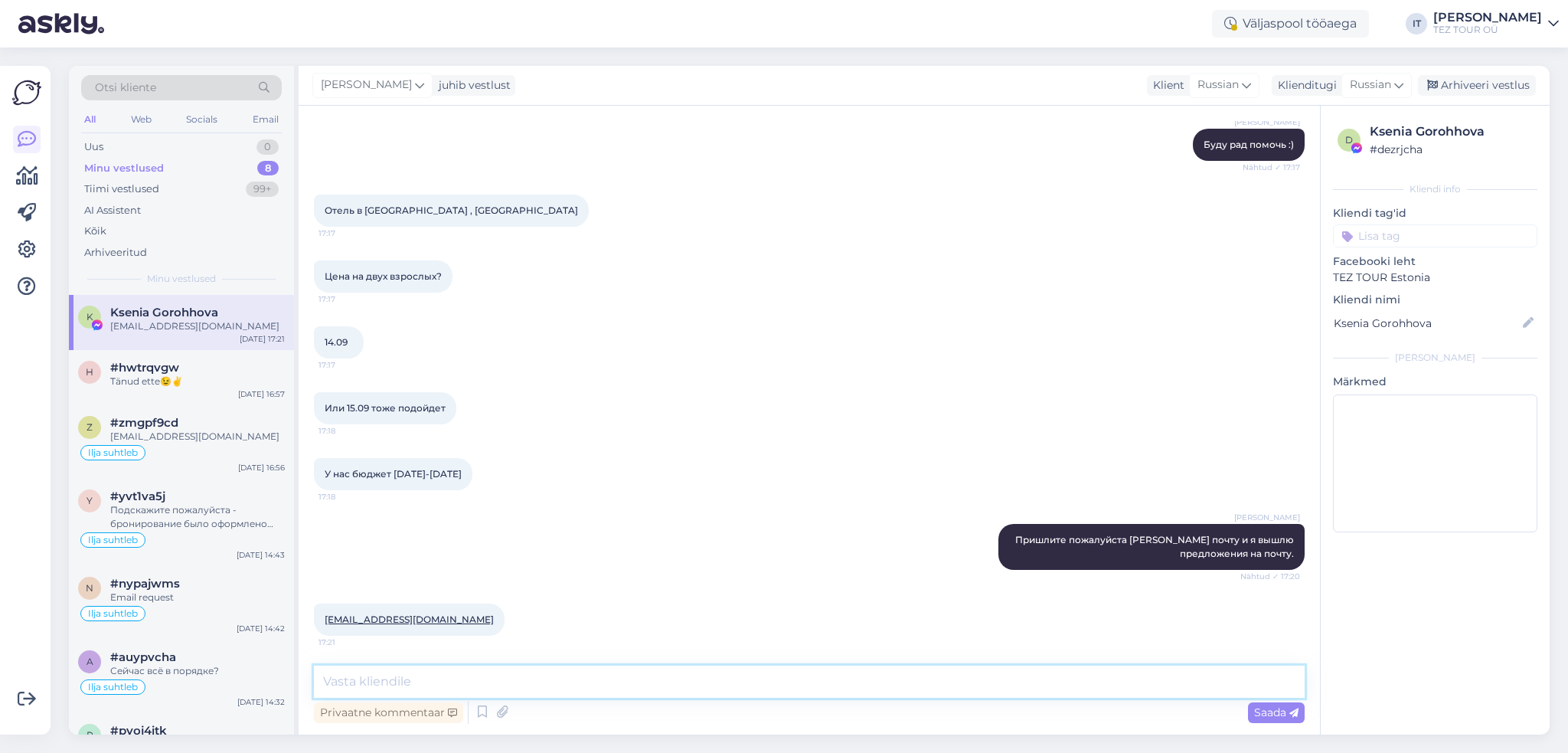
click at [558, 678] on textarea at bounding box center [809, 681] width 990 height 32
type textarea "Вылеты у нас есть 10, 11, 12"
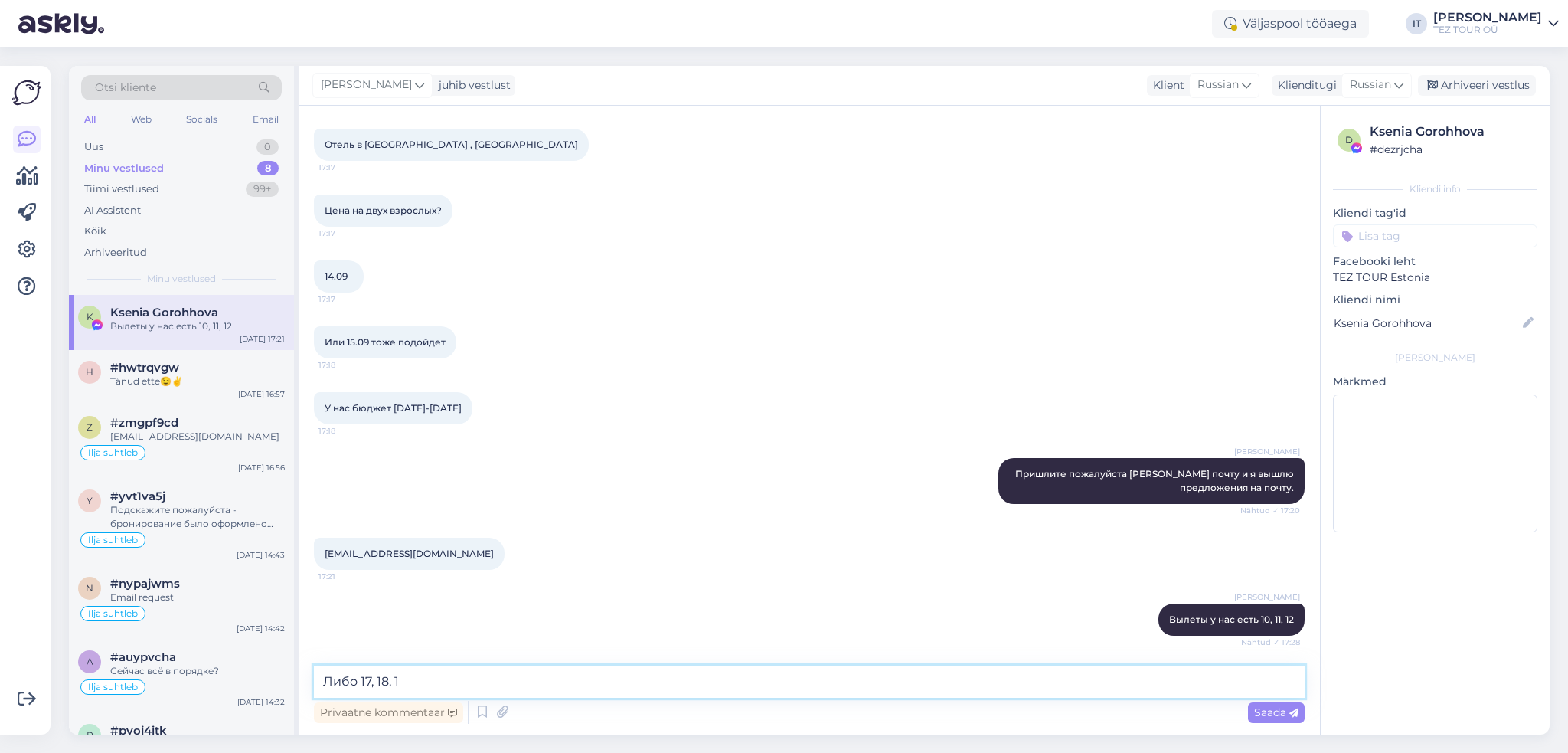
type textarea "Либо 17, 18, 19"
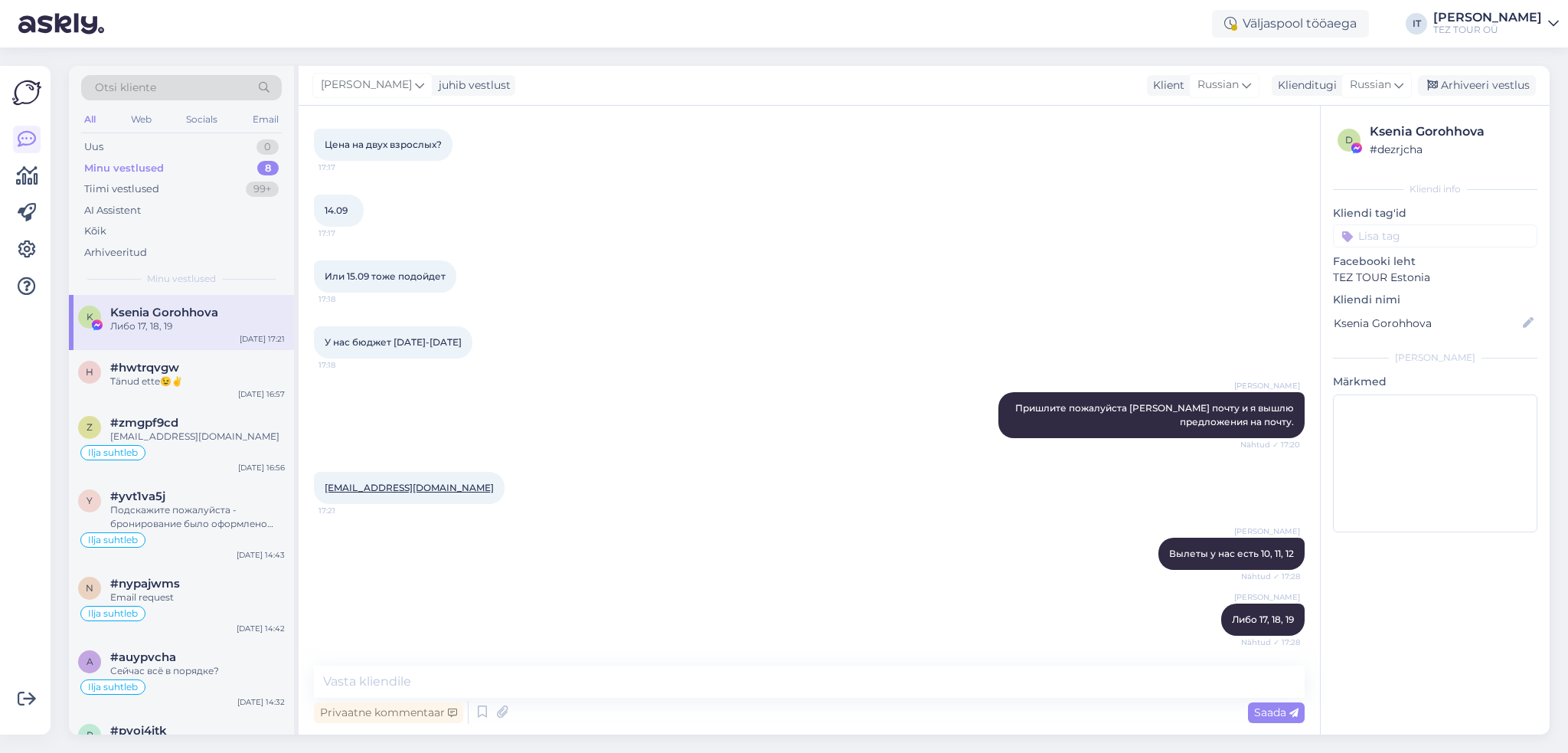
click at [715, 661] on div "Vestlus algas [DATE] Здравствуйте 17:09 AI Assistent Hello, how can we help you…" at bounding box center [809, 419] width 1021 height 628
click at [726, 672] on textarea at bounding box center [809, 681] width 990 height 32
type textarea "к"
type textarea "Какой день подойдёт больше всего?"
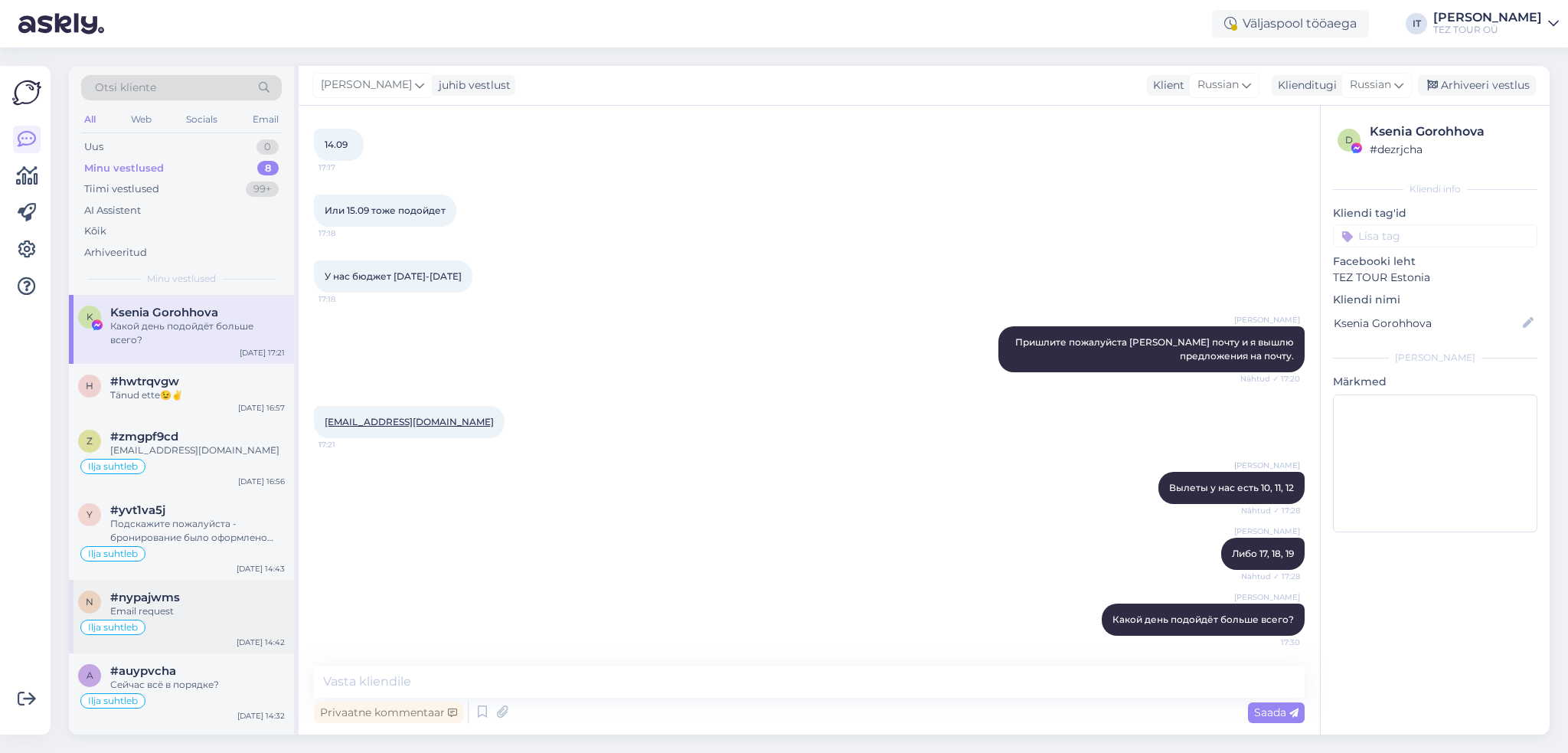
click at [223, 617] on div "Ilja suhtleb" at bounding box center [181, 627] width 206 height 18
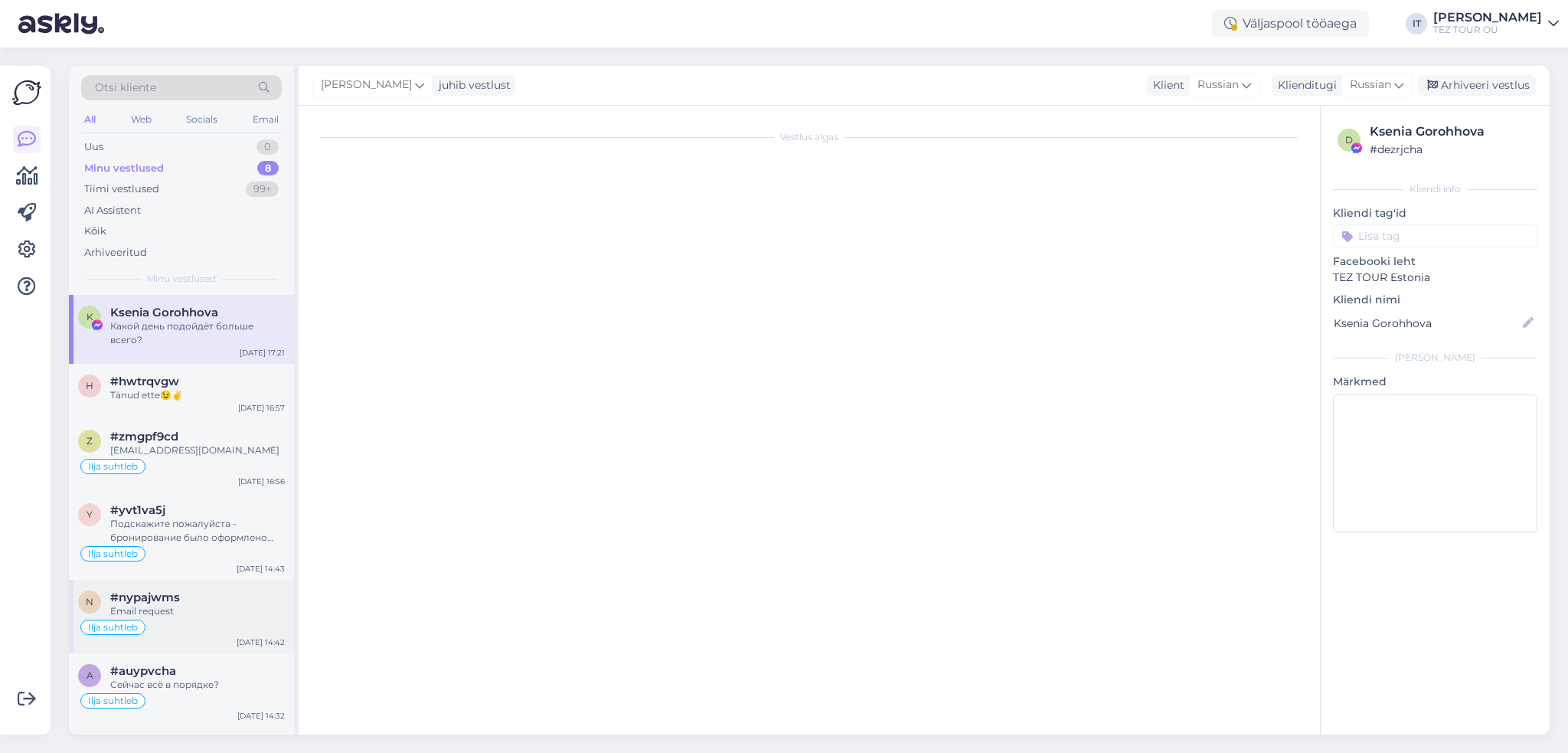
scroll to position [698, 0]
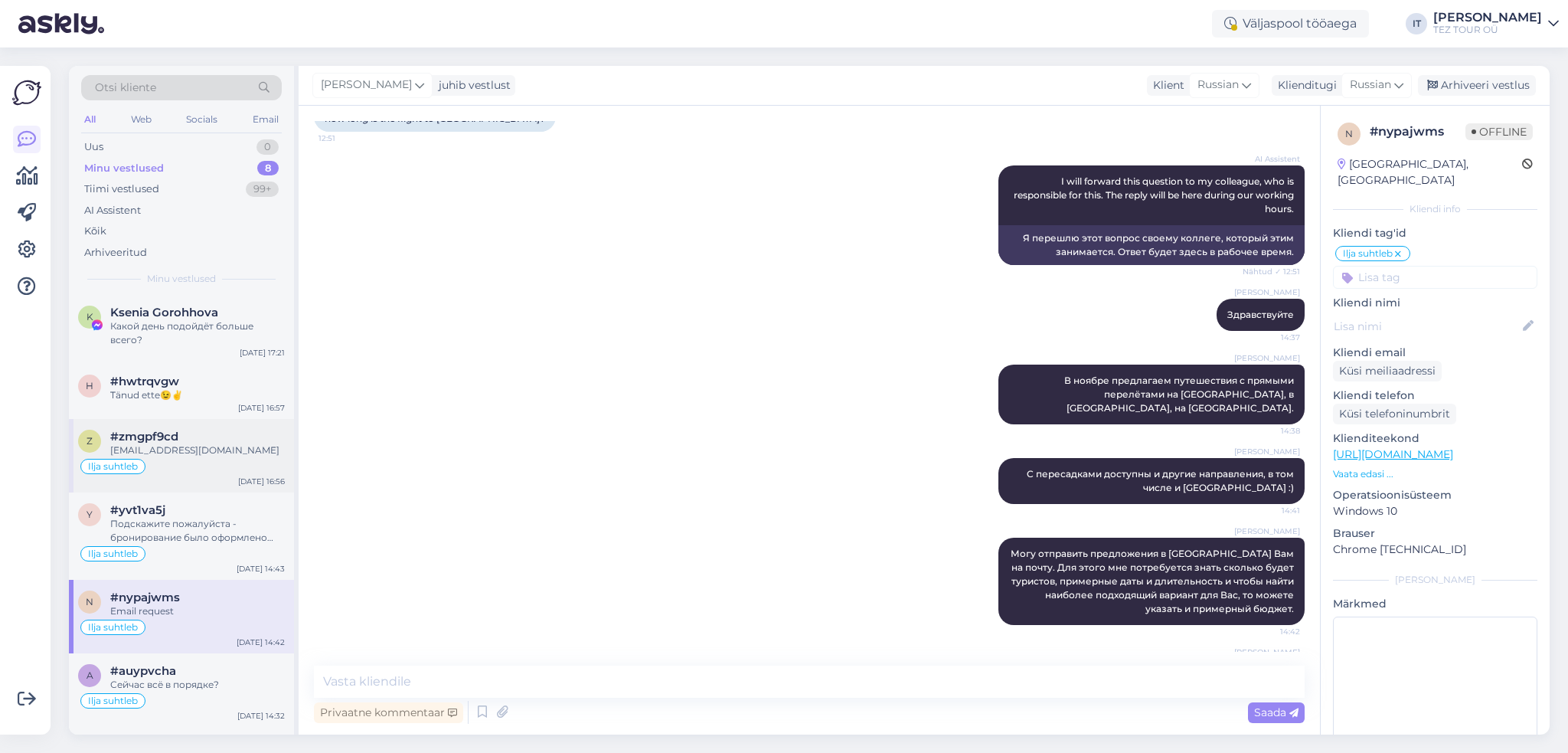
click at [168, 469] on div "Ilja suhtleb" at bounding box center [181, 467] width 206 height 18
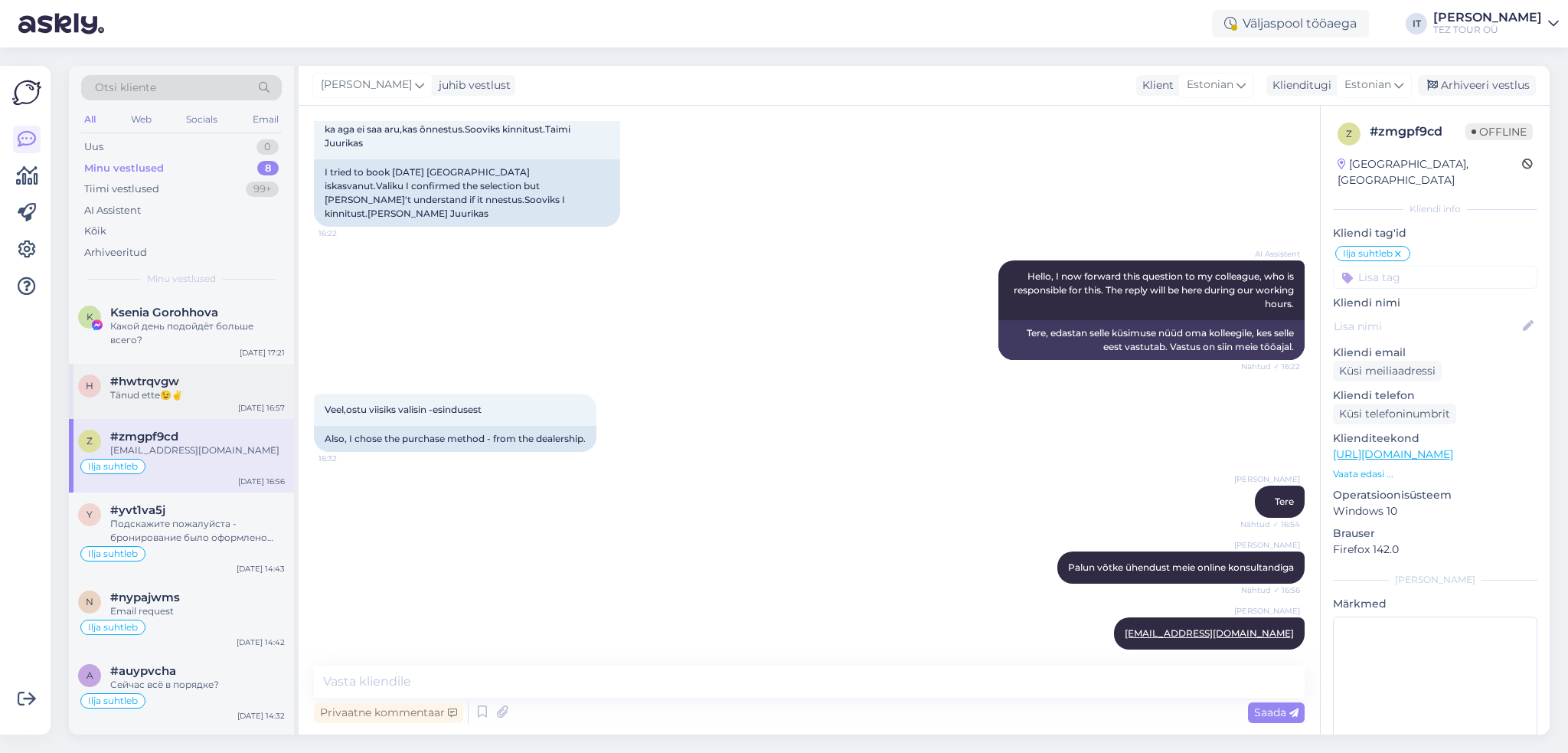
click at [196, 407] on div "h #hwtrqvgw Tänud ette😉✌️ [DATE] 16:57" at bounding box center [182, 391] width 226 height 55
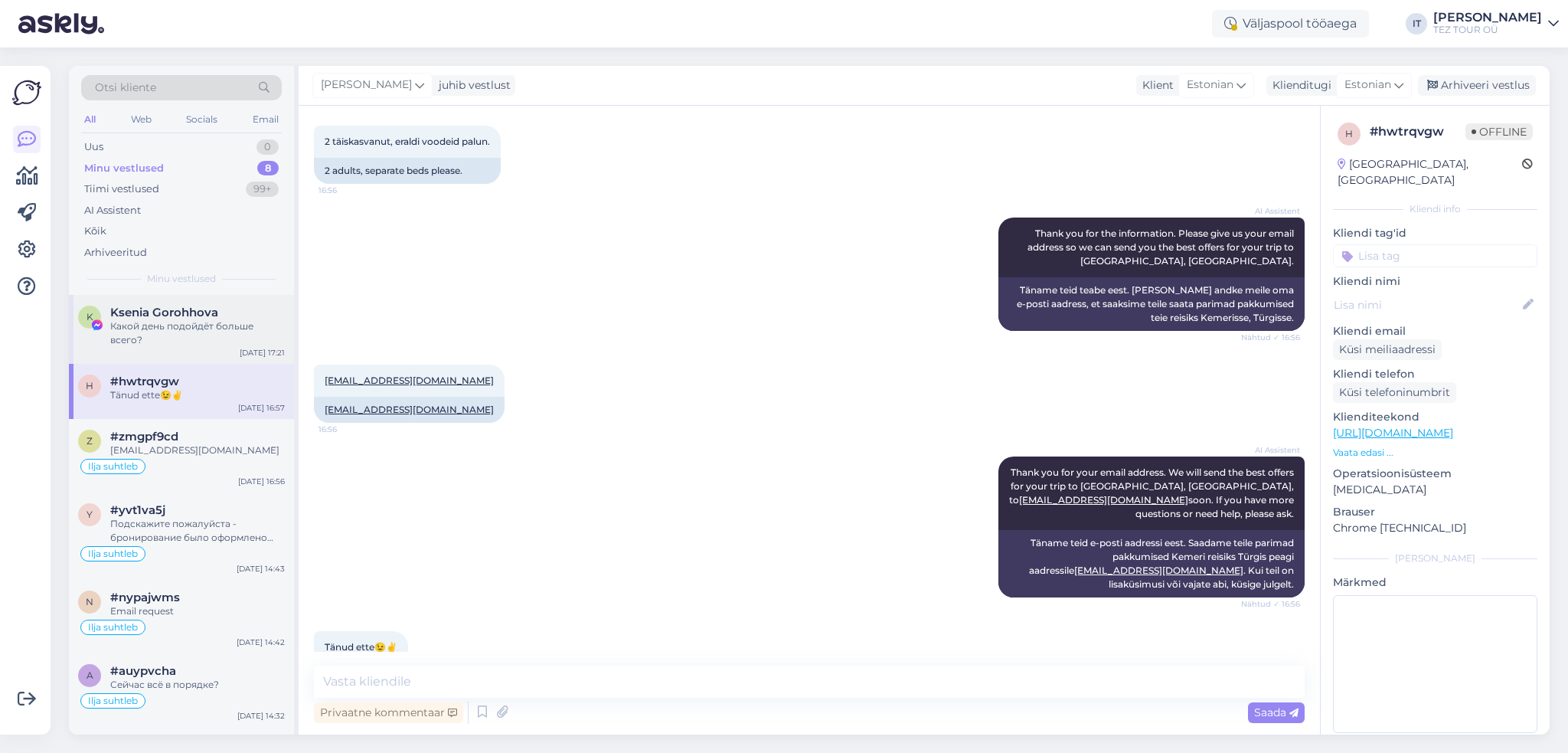
click at [206, 330] on div "Какой день подойдёт больше всего?" at bounding box center [197, 333] width 175 height 27
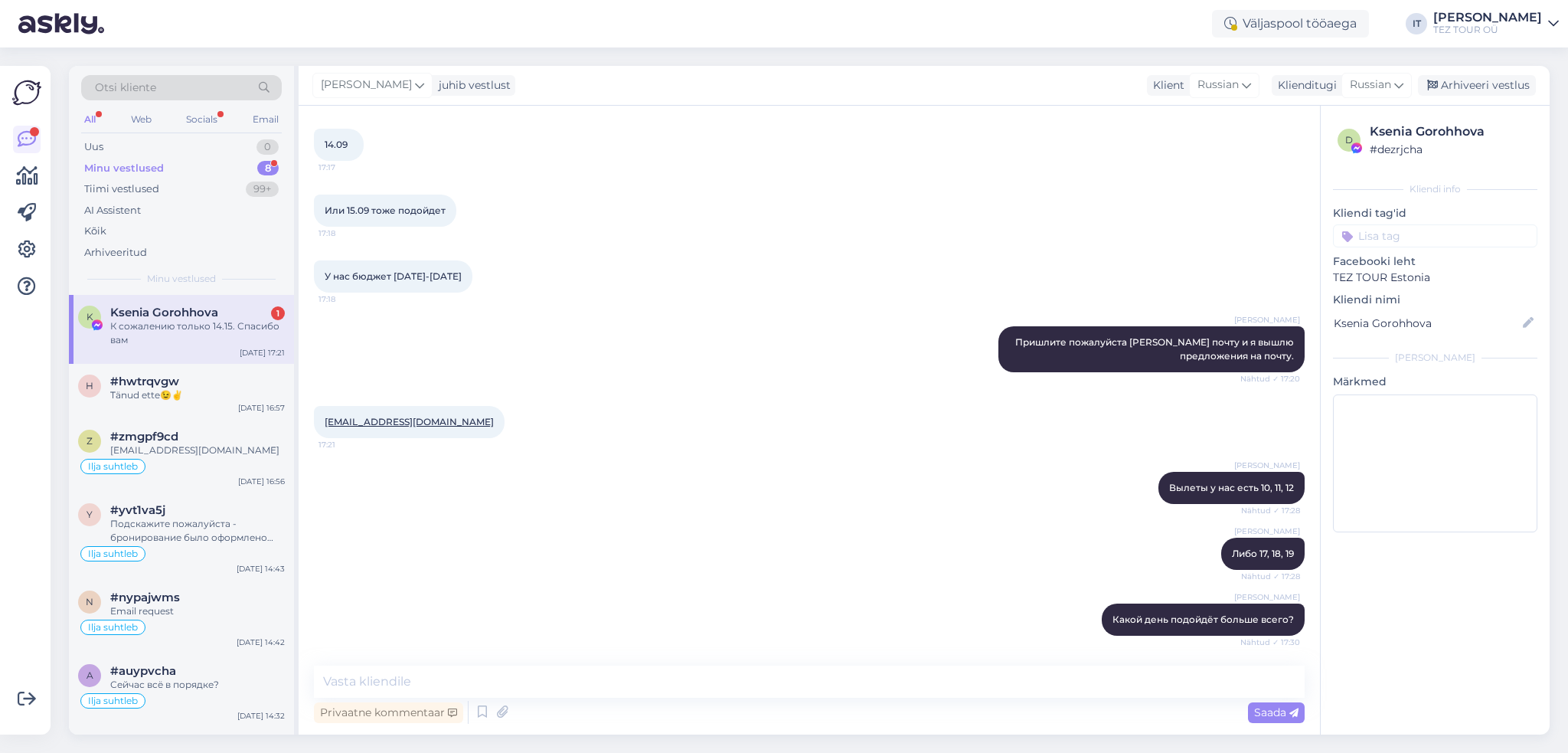
scroll to position [786, 0]
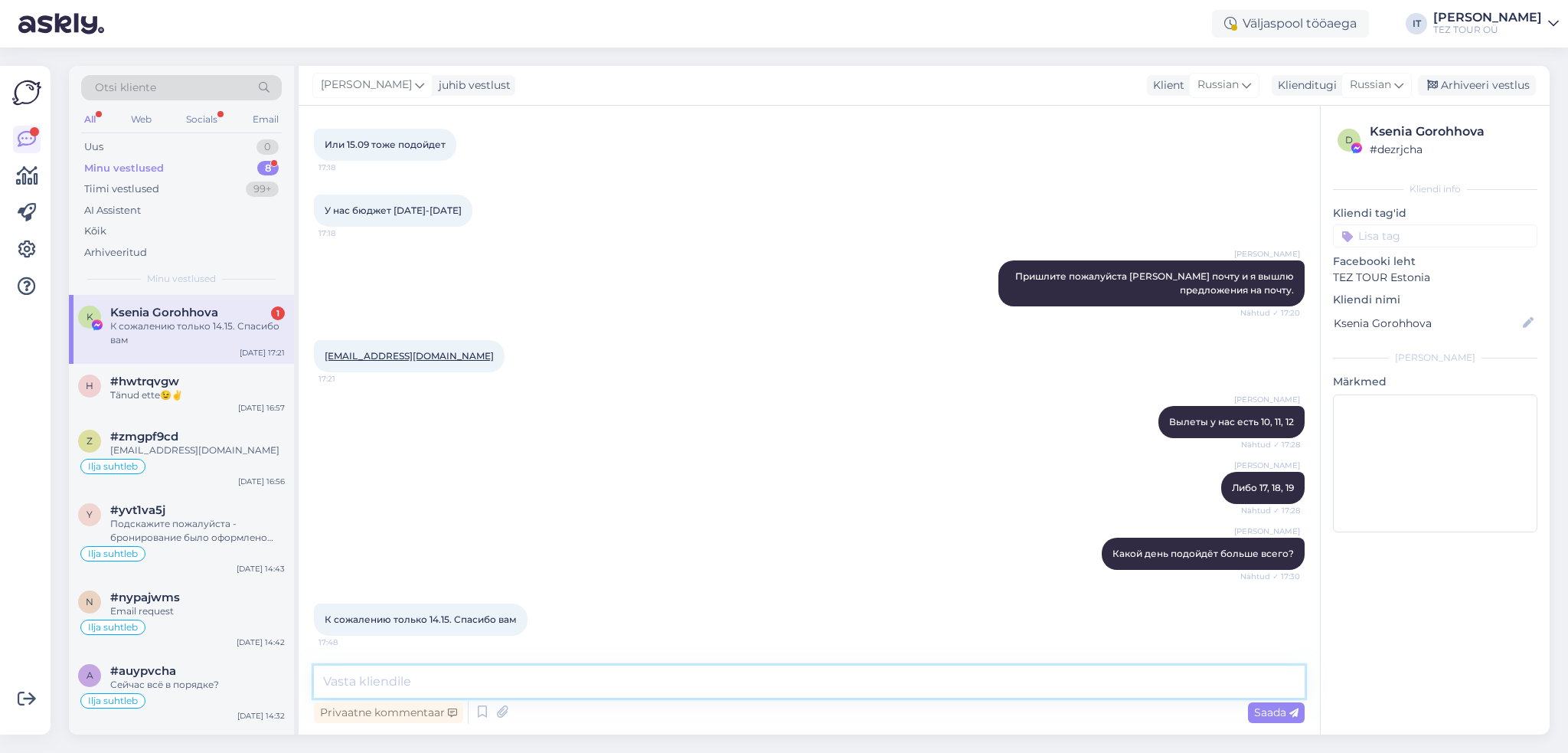
click at [679, 682] on textarea at bounding box center [809, 681] width 990 height 32
type textarea "Если будут вопросы или хотите, чтобы я посмотрел предложения, то можете писать …"
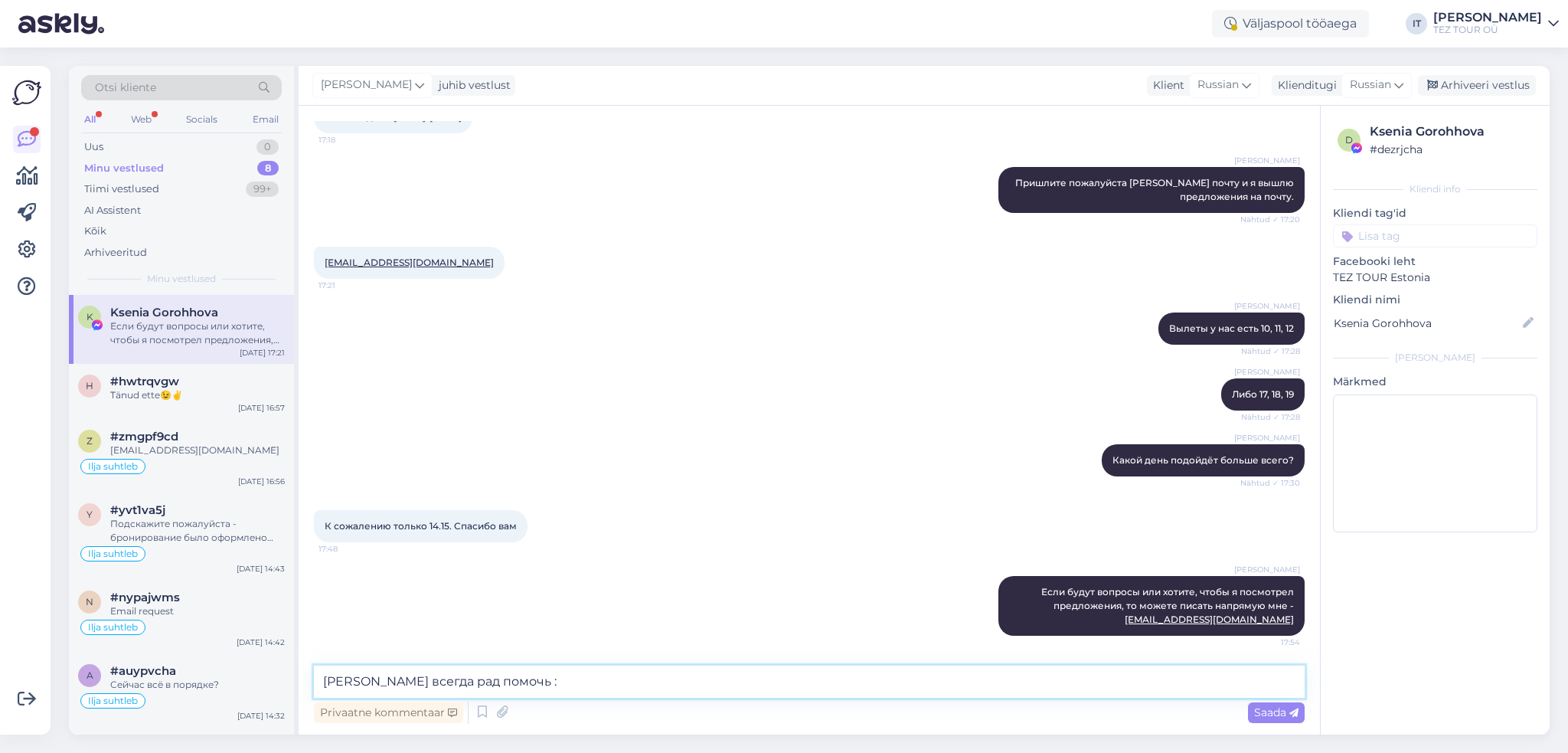
type textarea "Буду всегда рад помочь :)"
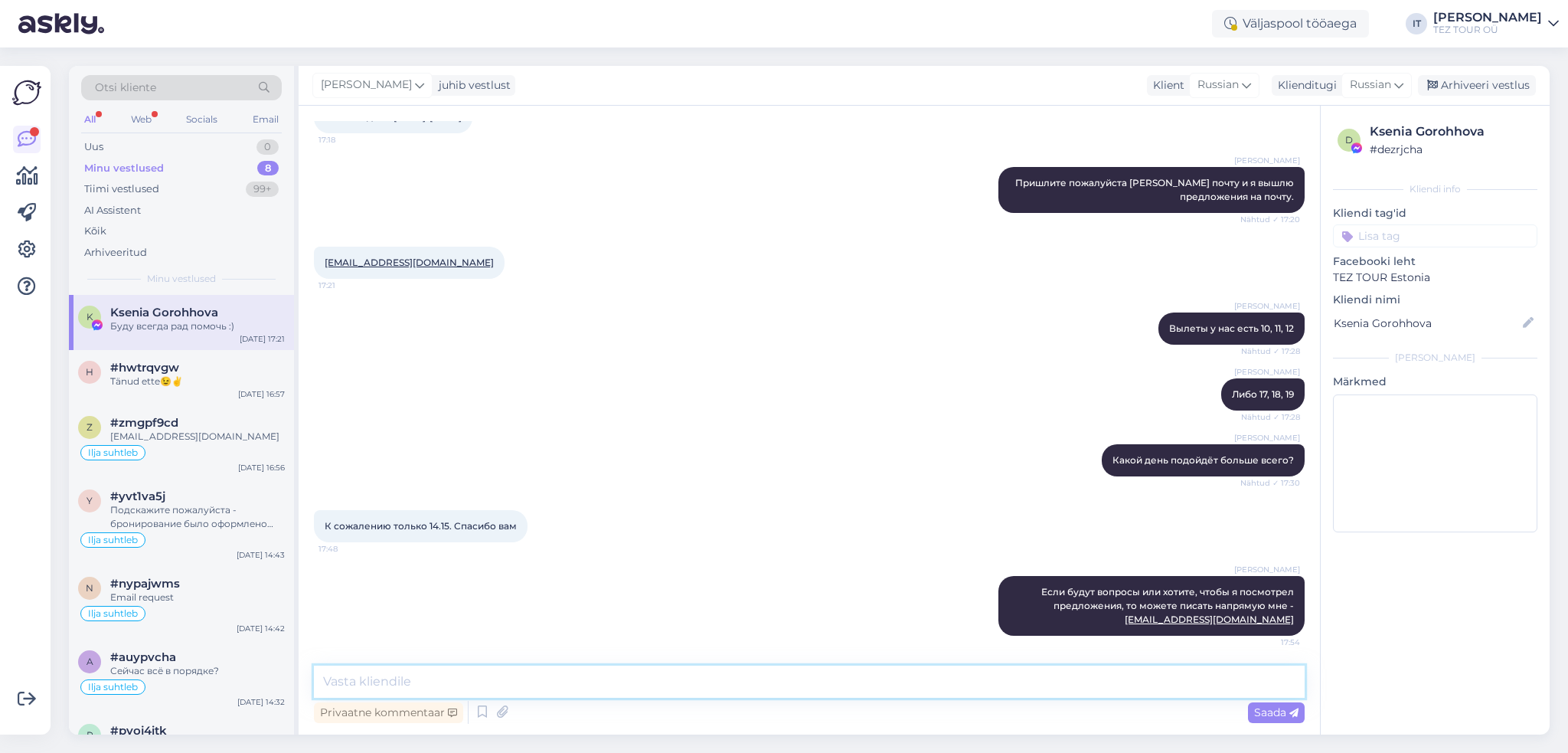
scroll to position [945, 0]
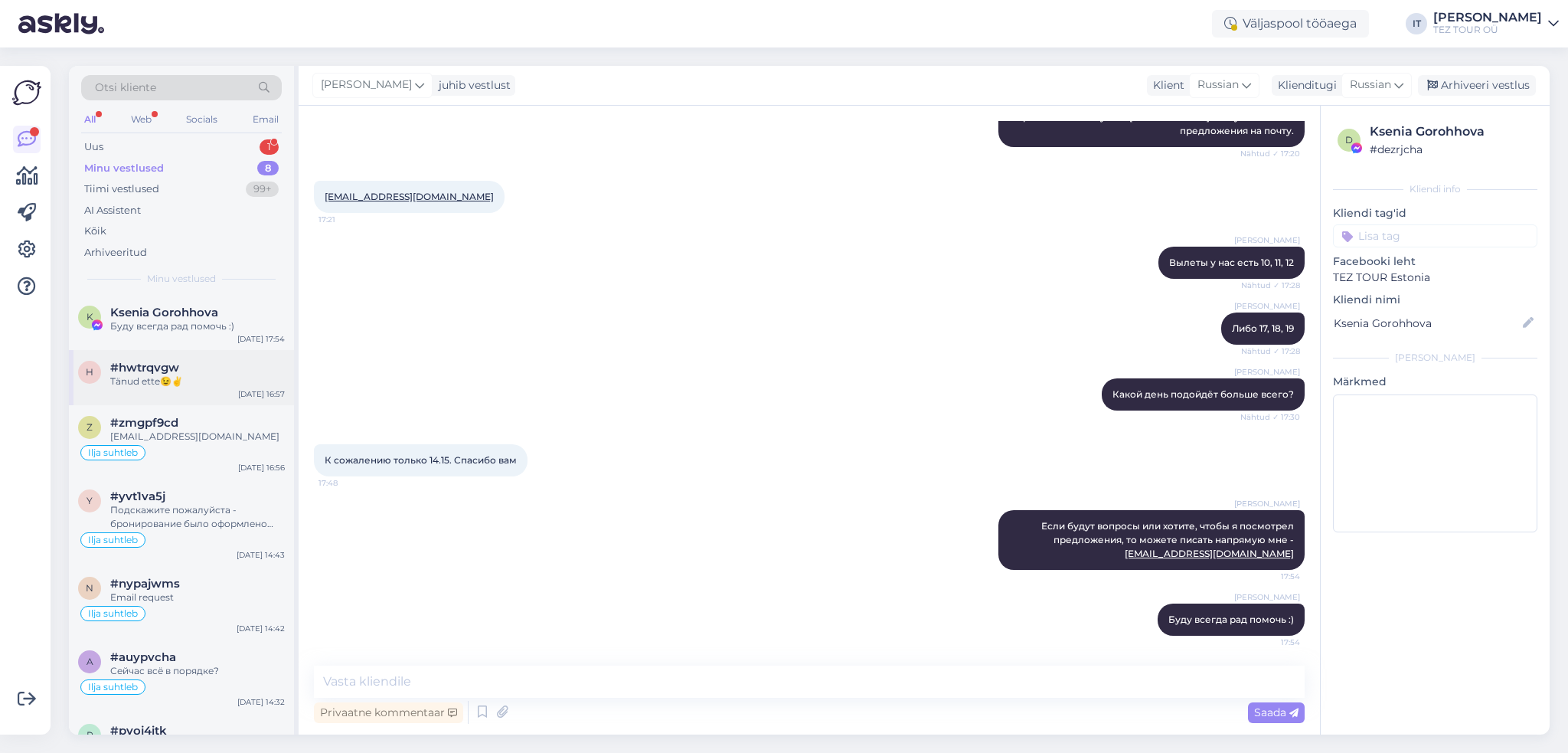
click at [175, 391] on div "h #hwtrqvgw Tänud ette😉✌️ [DATE] 16:57" at bounding box center [182, 377] width 226 height 55
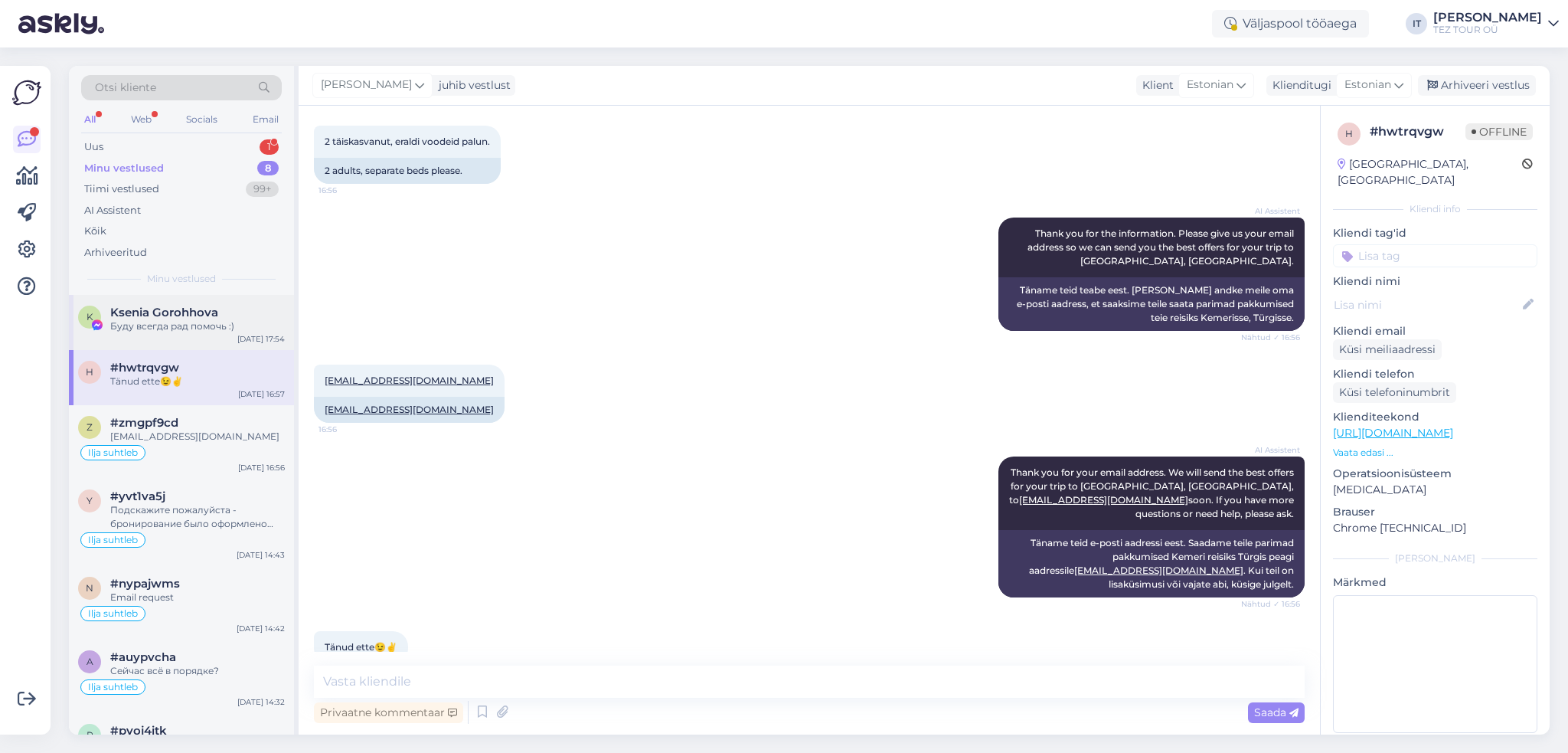
click at [193, 316] on span "Ksenia Gorohhova" at bounding box center [164, 312] width 108 height 14
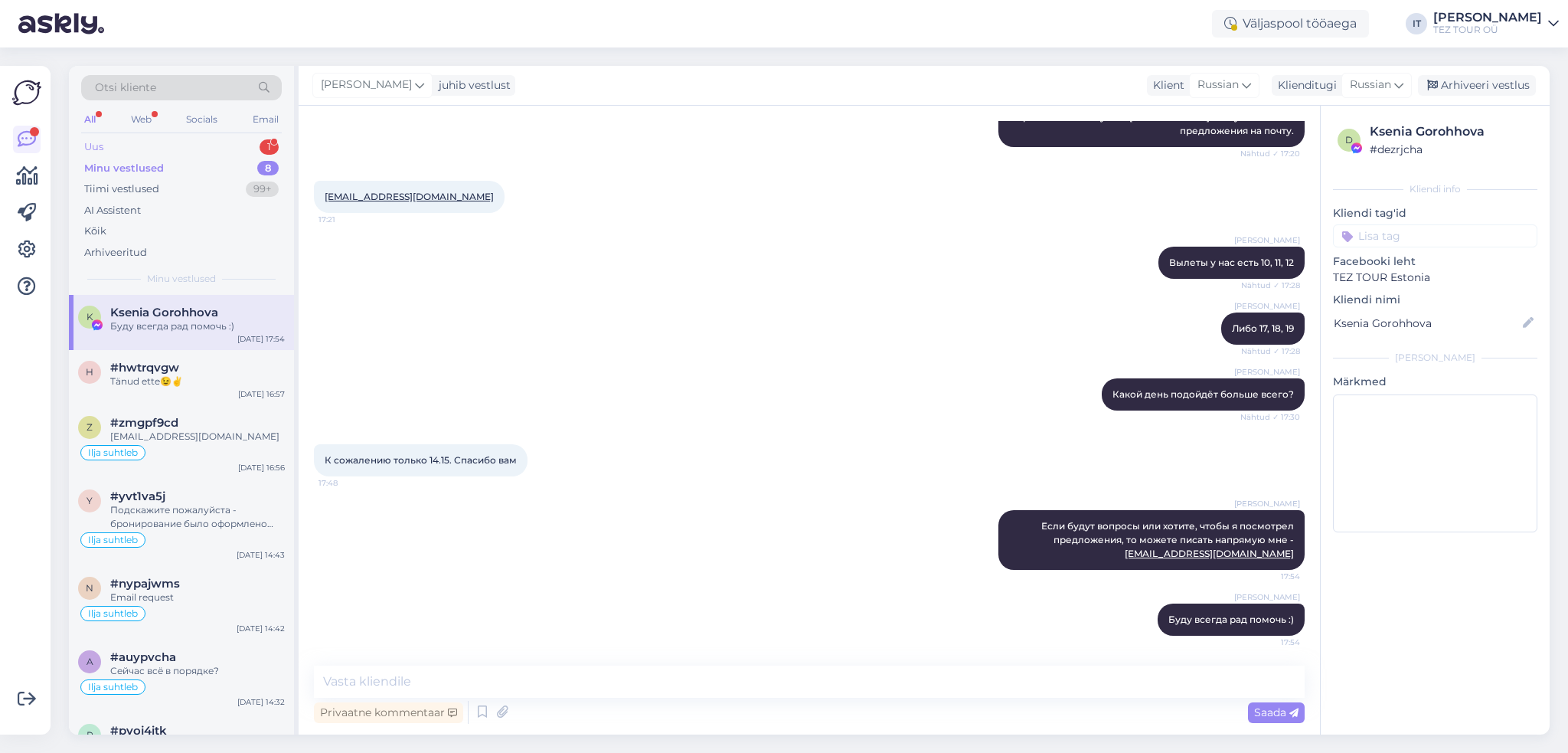
click at [206, 143] on div "Uus 1" at bounding box center [181, 147] width 201 height 22
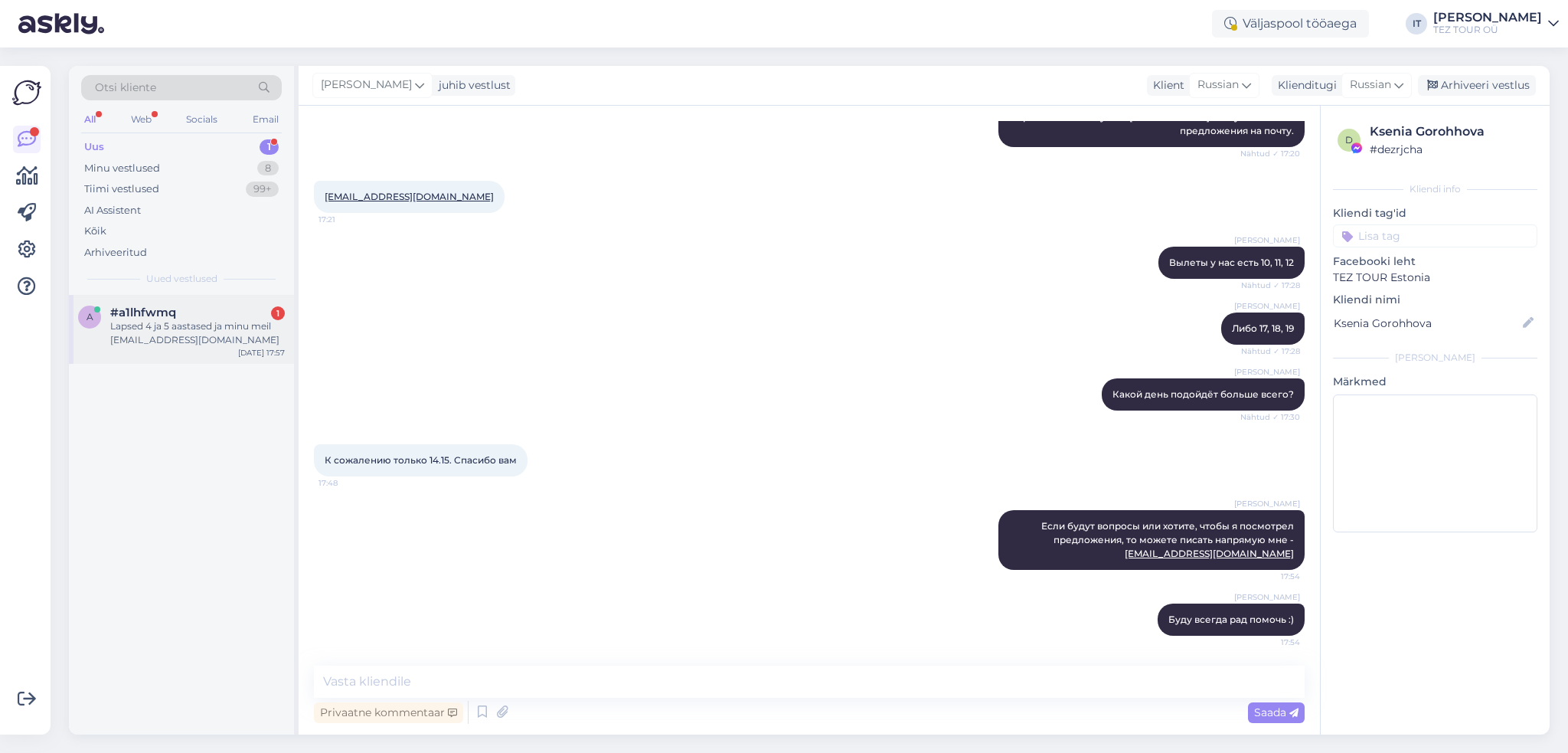
click at [252, 307] on div "#a1lhfwmq 1" at bounding box center [197, 312] width 175 height 14
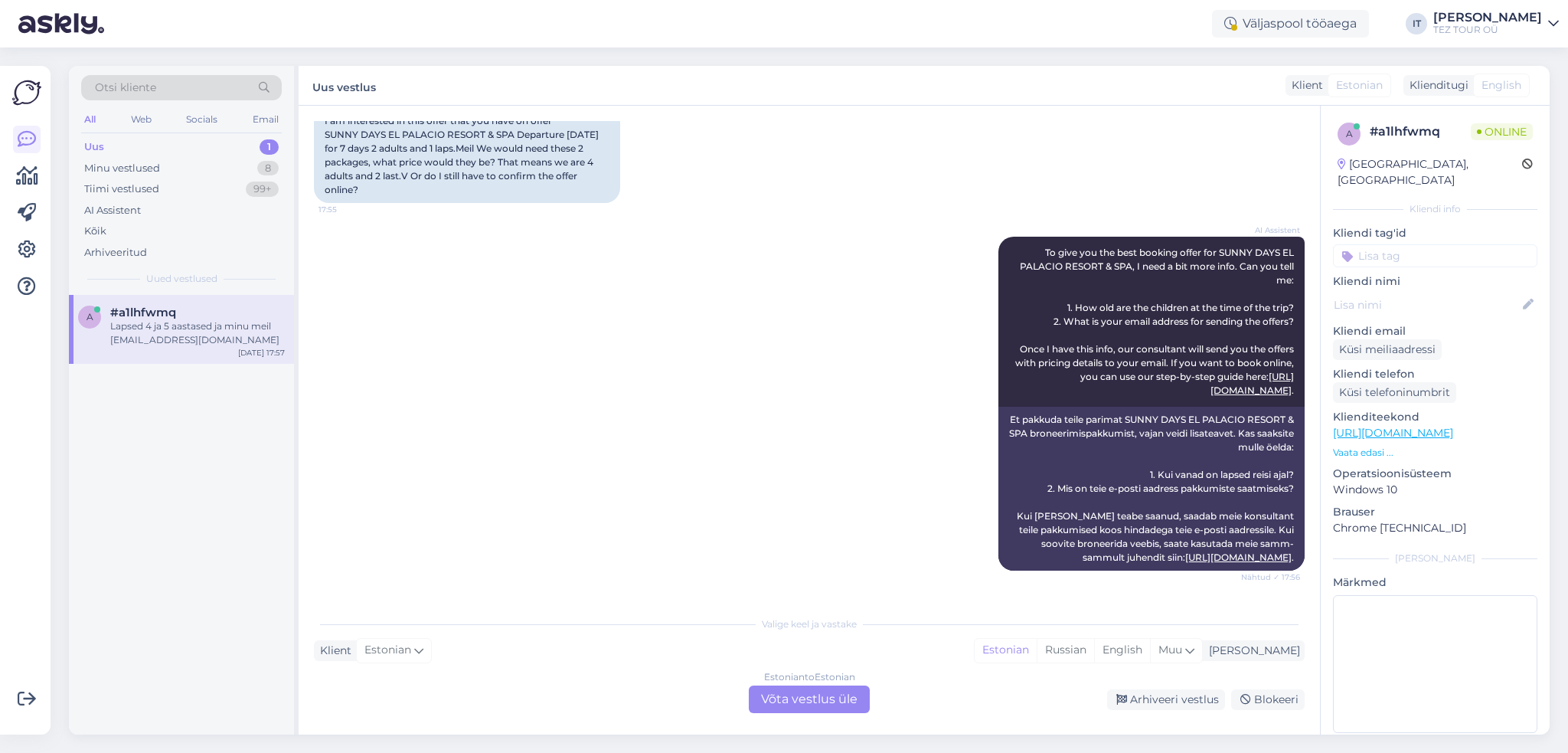
scroll to position [0, 0]
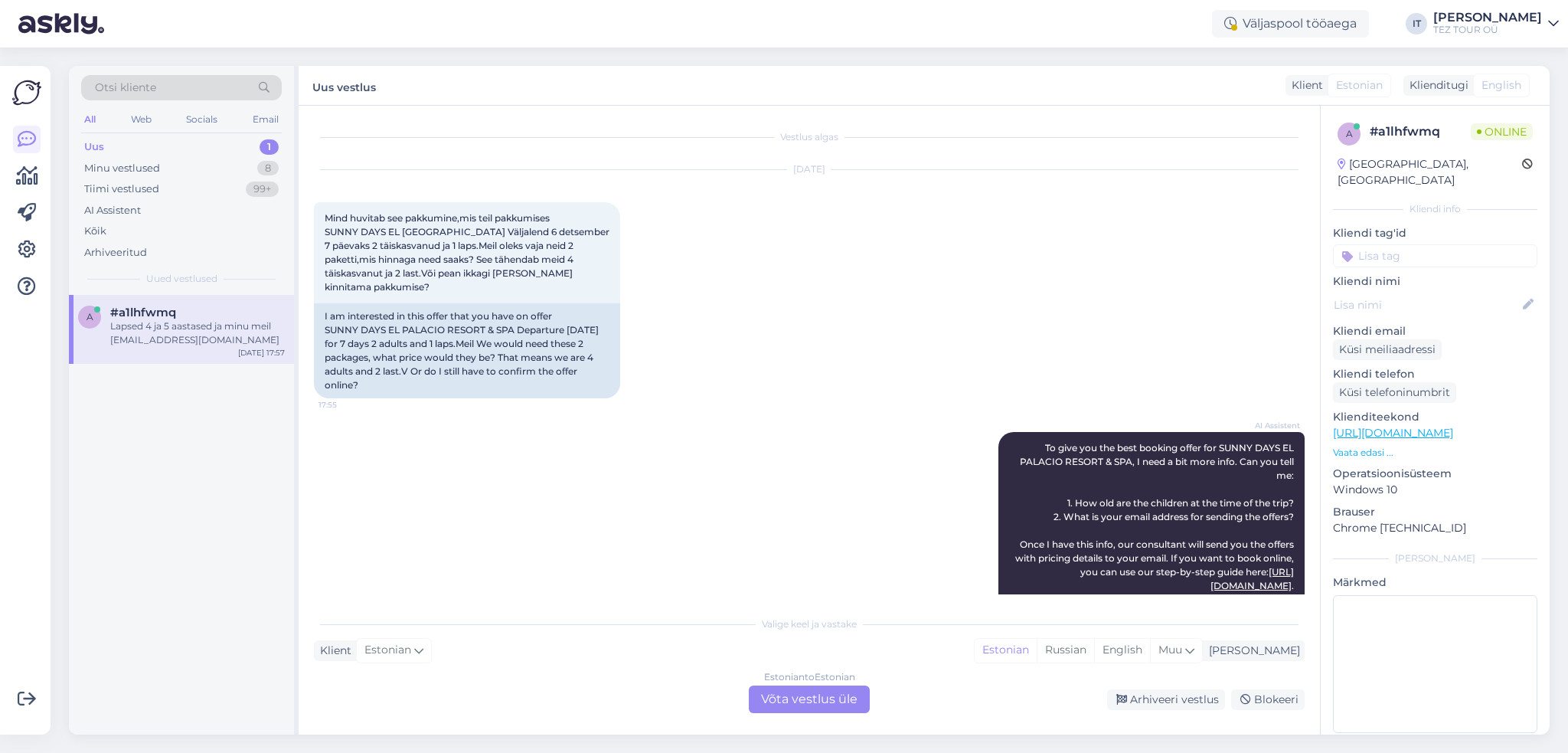
click at [799, 700] on div "Estonian to Estonian Võta vestlus üle" at bounding box center [809, 699] width 121 height 27
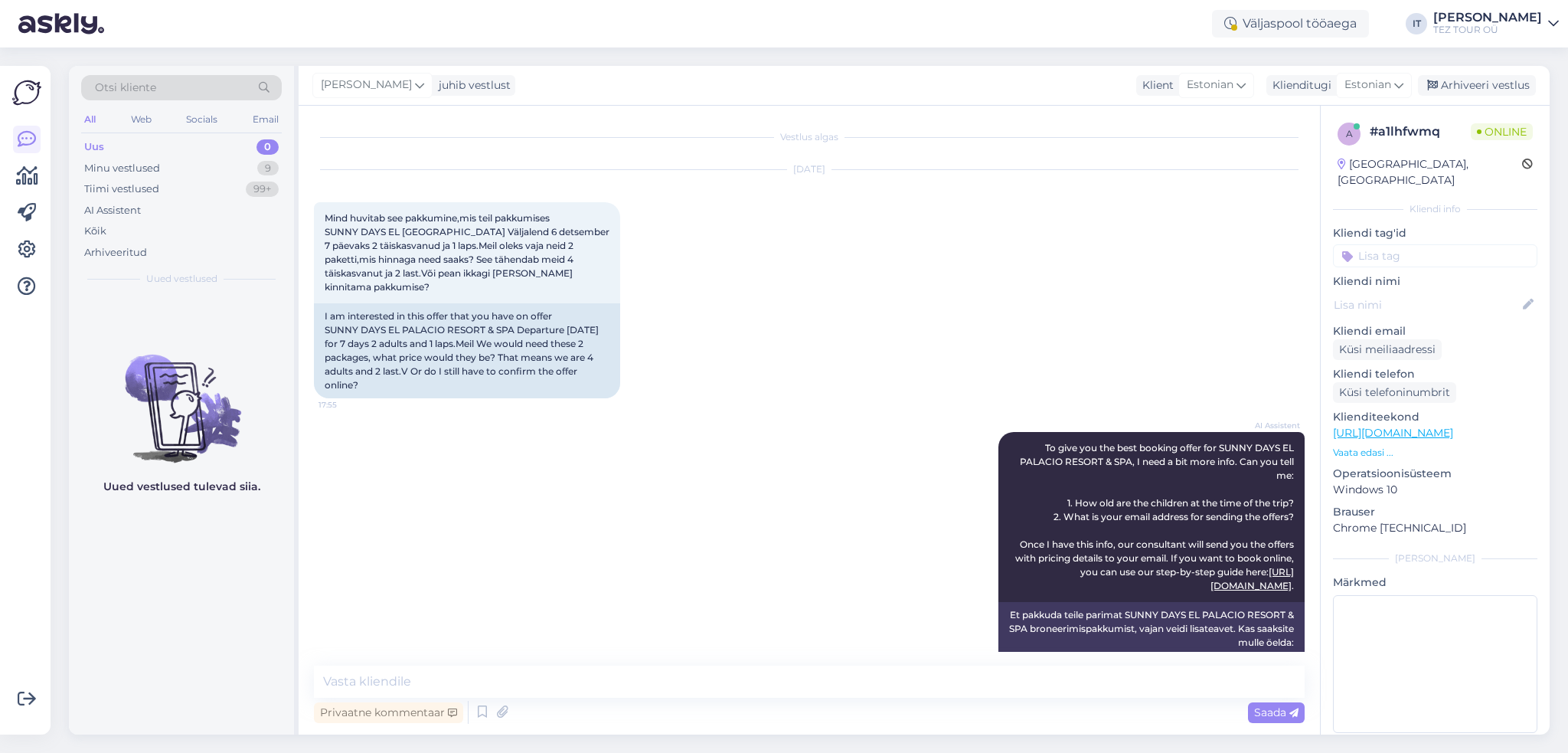
scroll to position [249, 0]
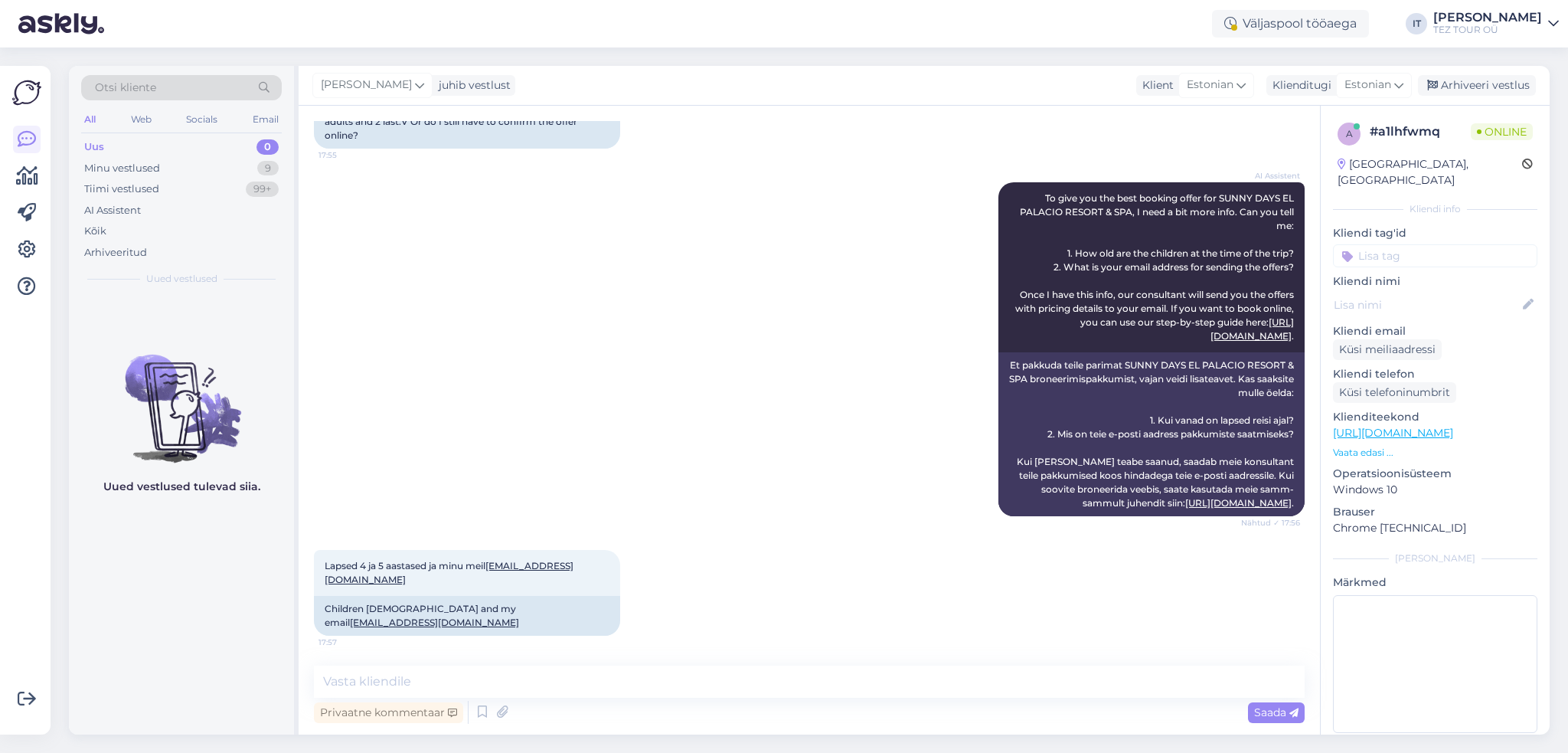
click at [699, 708] on div "Privaatne kommentaar Saada" at bounding box center [809, 712] width 990 height 29
click at [699, 684] on textarea at bounding box center [809, 681] width 990 height 32
type textarea "Tere"
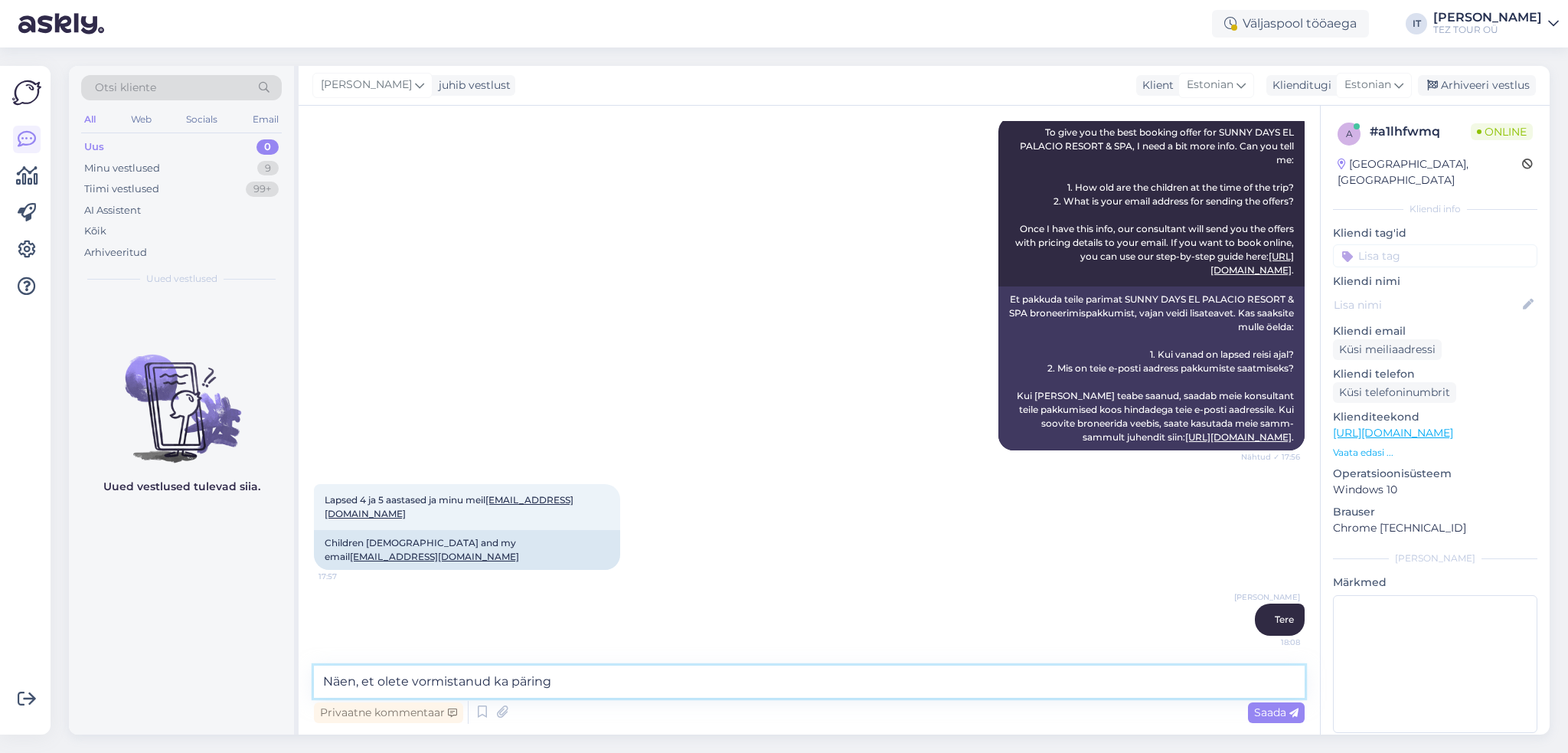
type textarea "Näen, et olete vormistanud ka päringu"
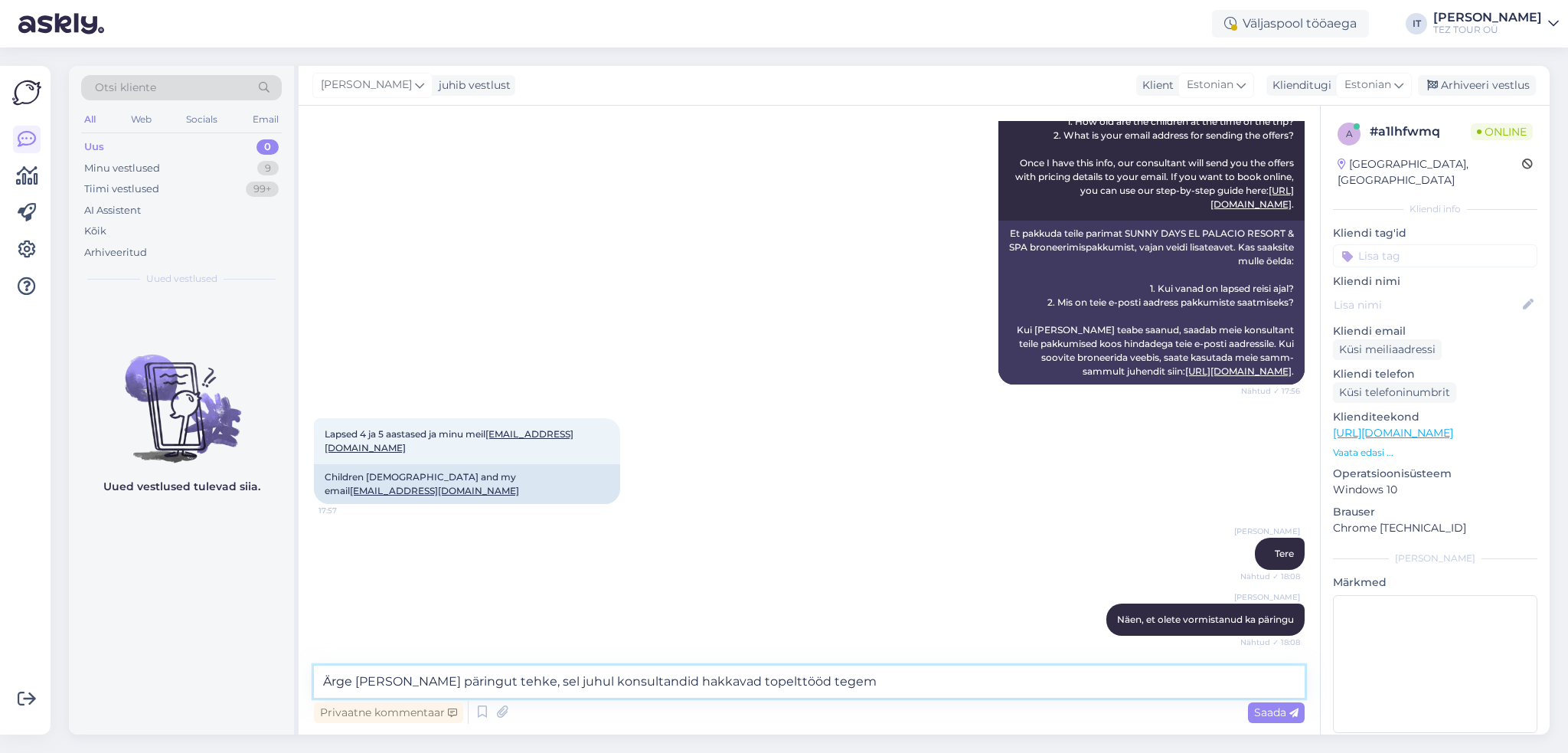
type textarea "Ärge [PERSON_NAME] päringut tehke, sel juhul konsultandid hakkavad topelttööd t…"
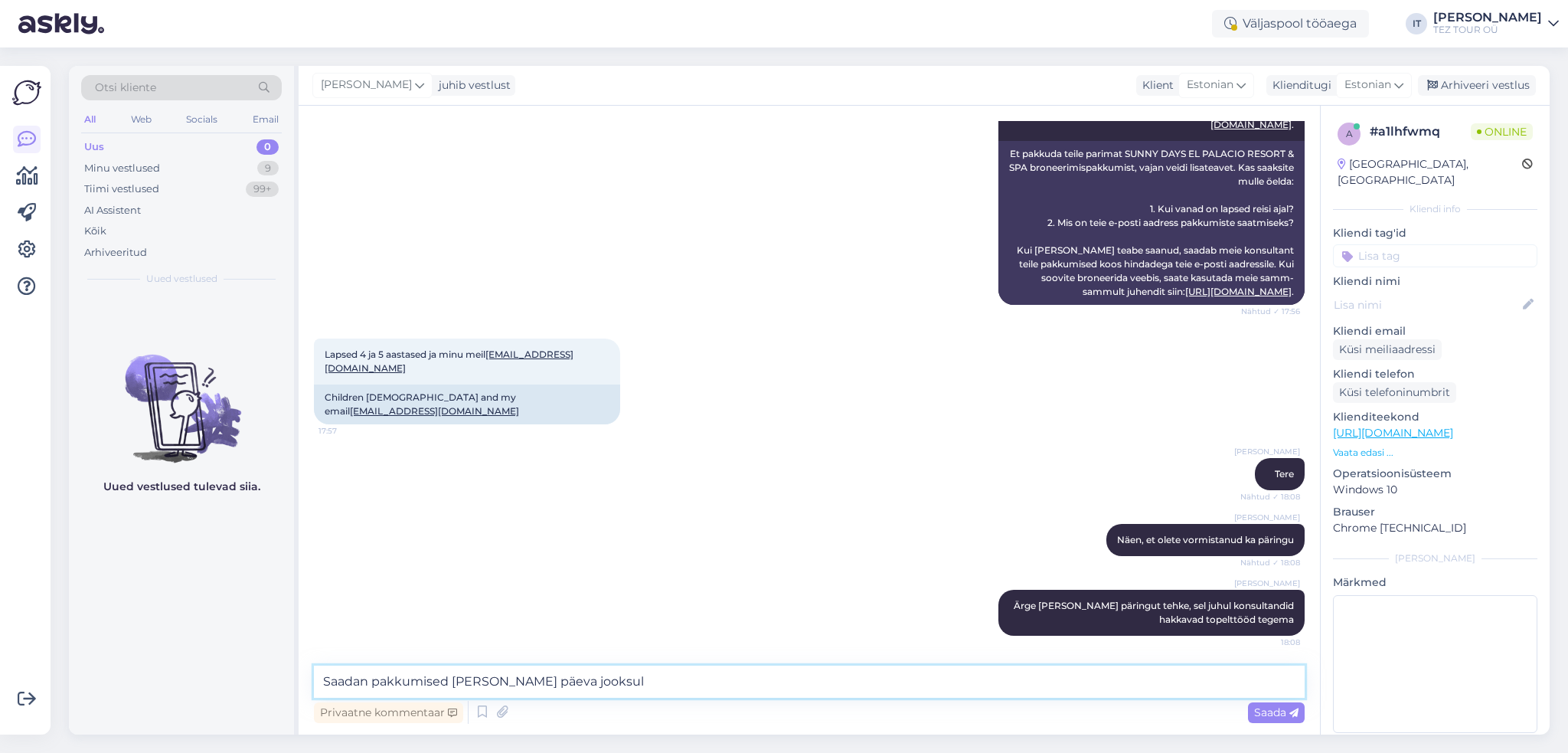
type textarea "Saadan pakkumised [PERSON_NAME] päeva jooksul."
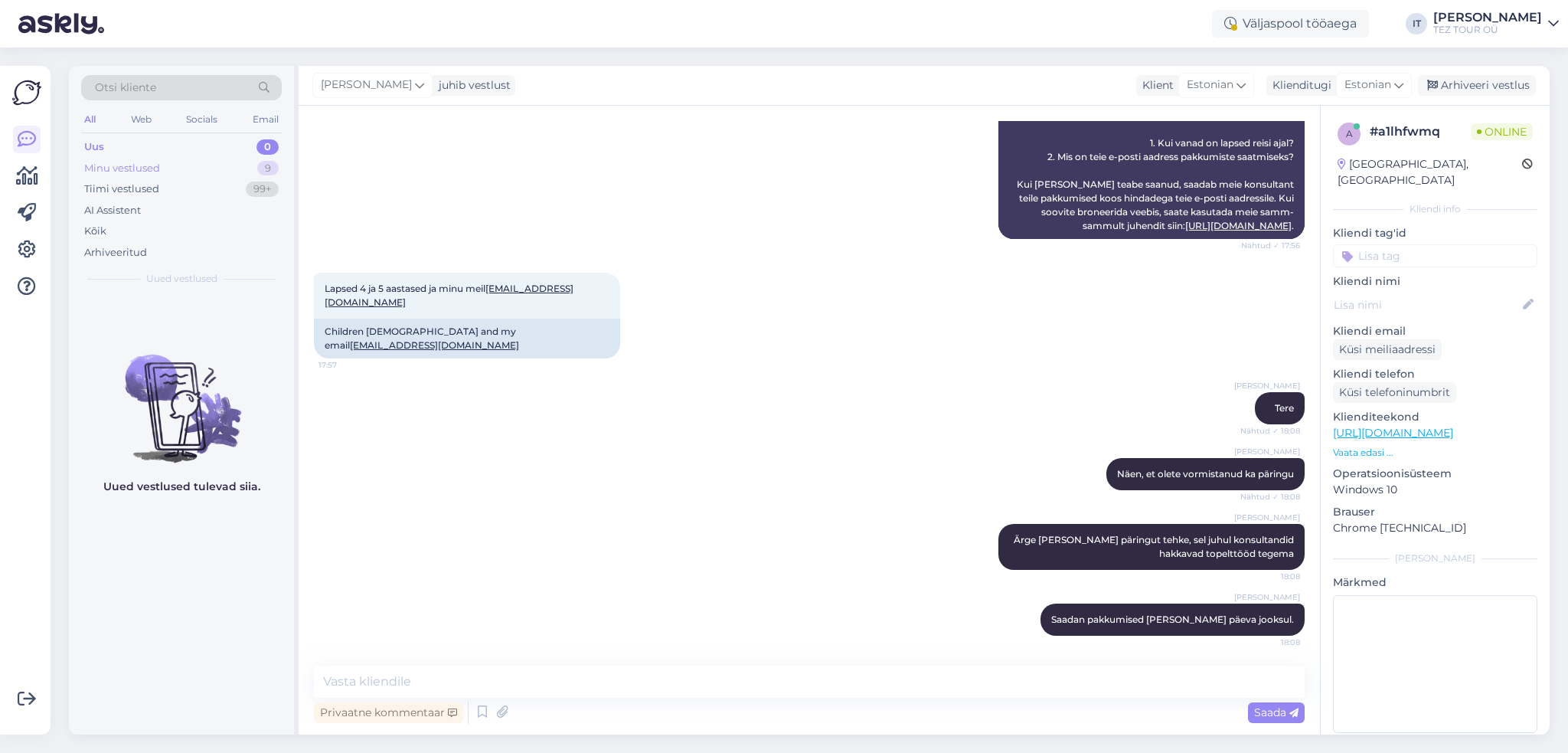
click at [170, 165] on div "Minu vestlused 9" at bounding box center [181, 168] width 201 height 22
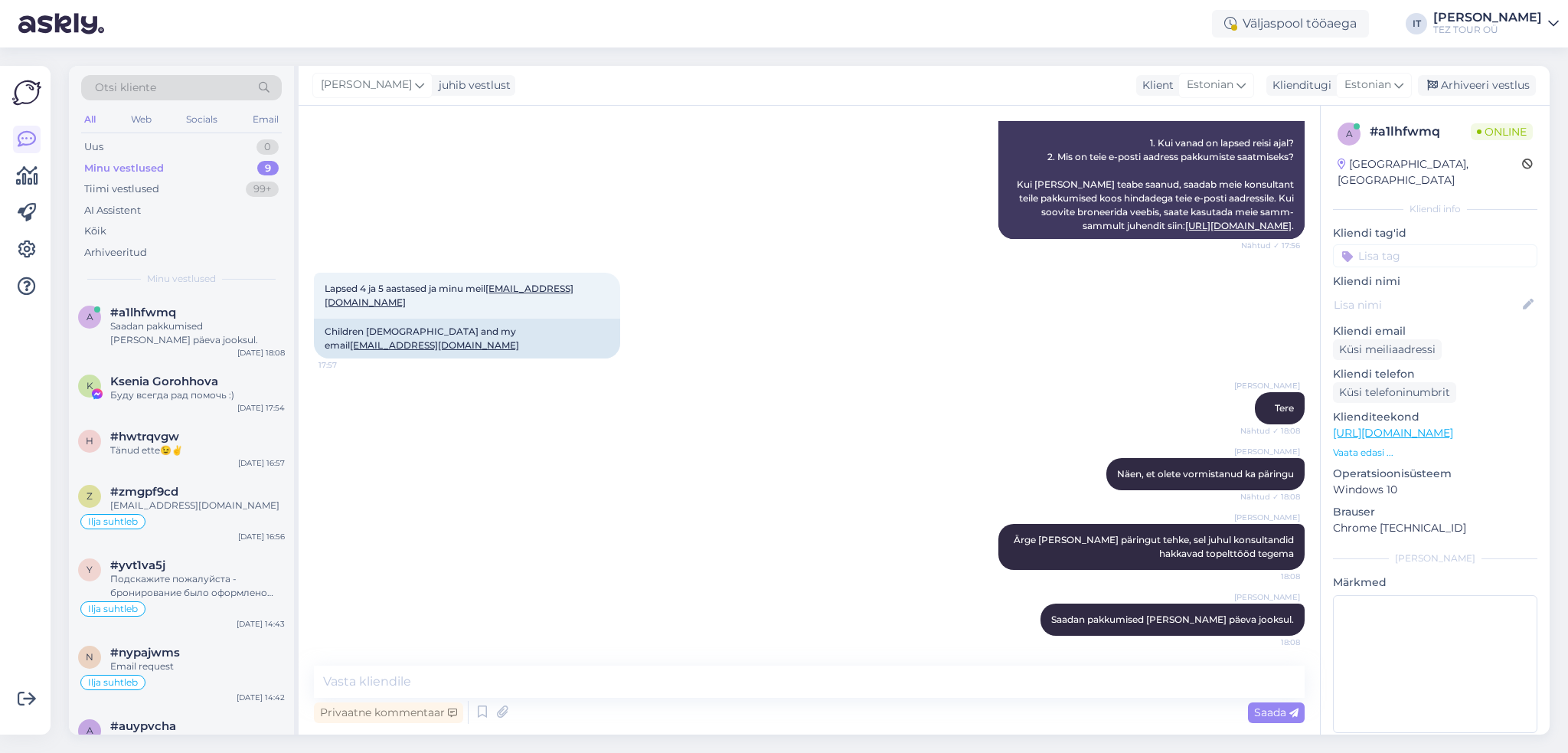
click at [1432, 245] on input at bounding box center [1435, 256] width 205 height 23
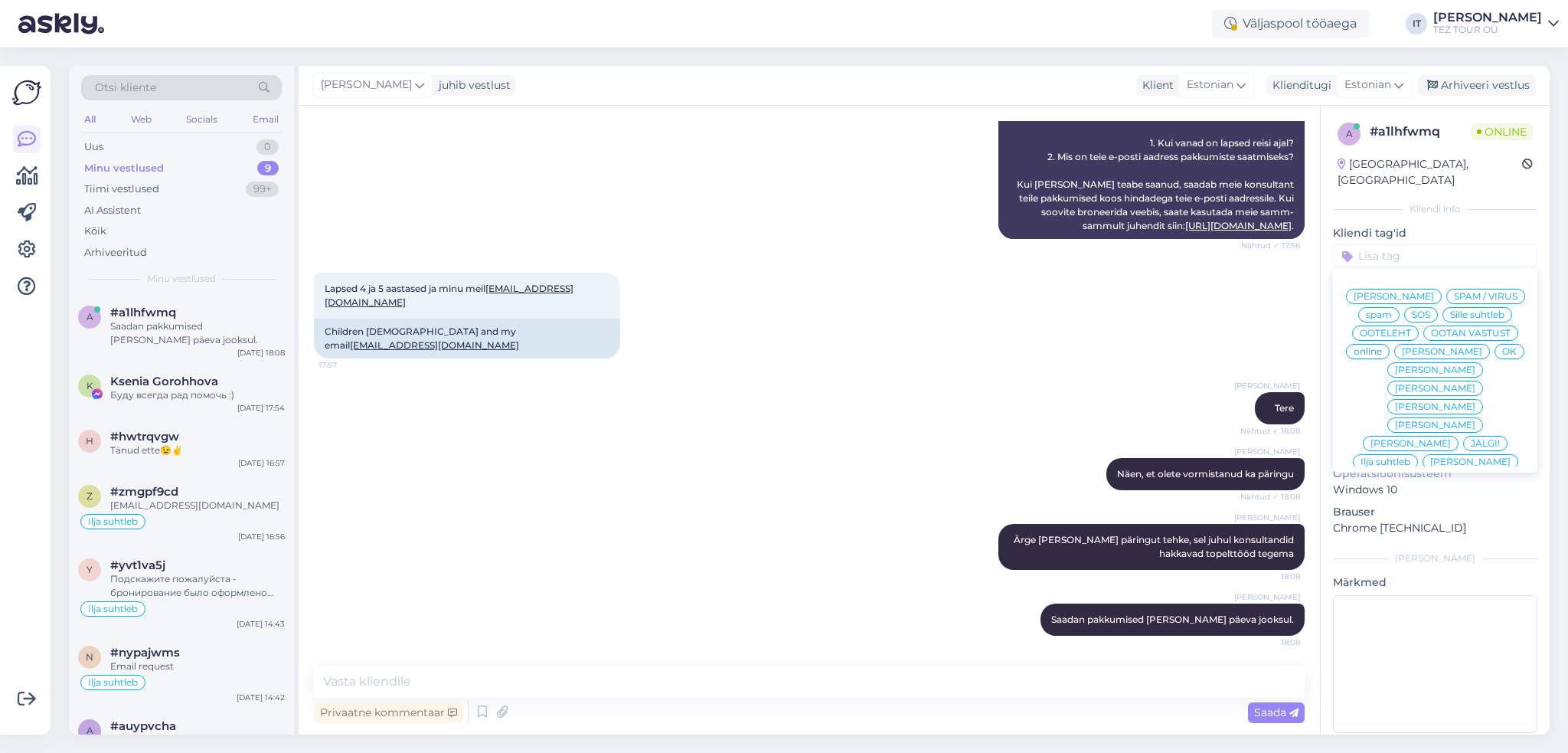
click at [1390, 457] on span "Ilja suhtleb" at bounding box center [1385, 462] width 50 height 9
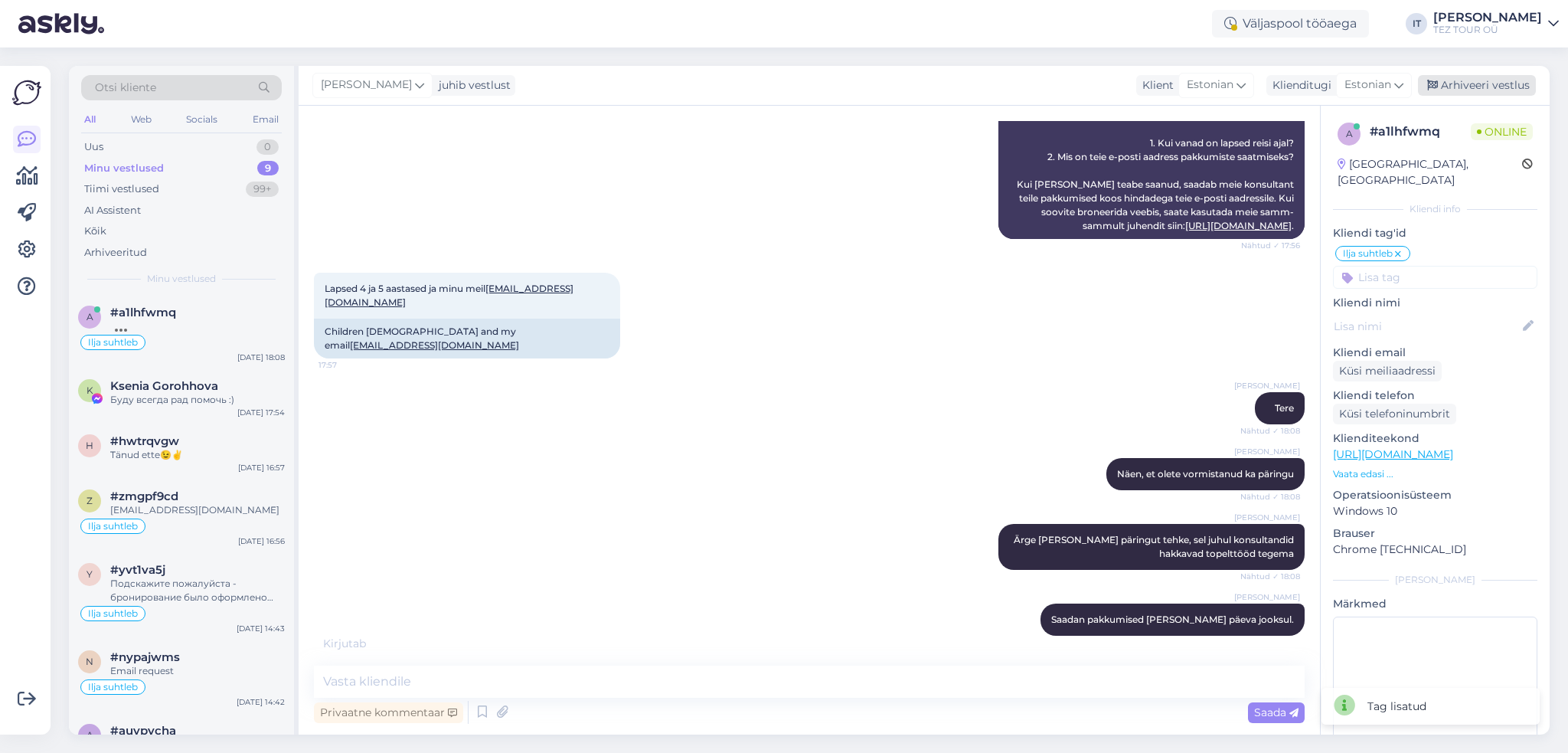
click at [1480, 85] on div "Arhiveeri vestlus" at bounding box center [1477, 85] width 118 height 21
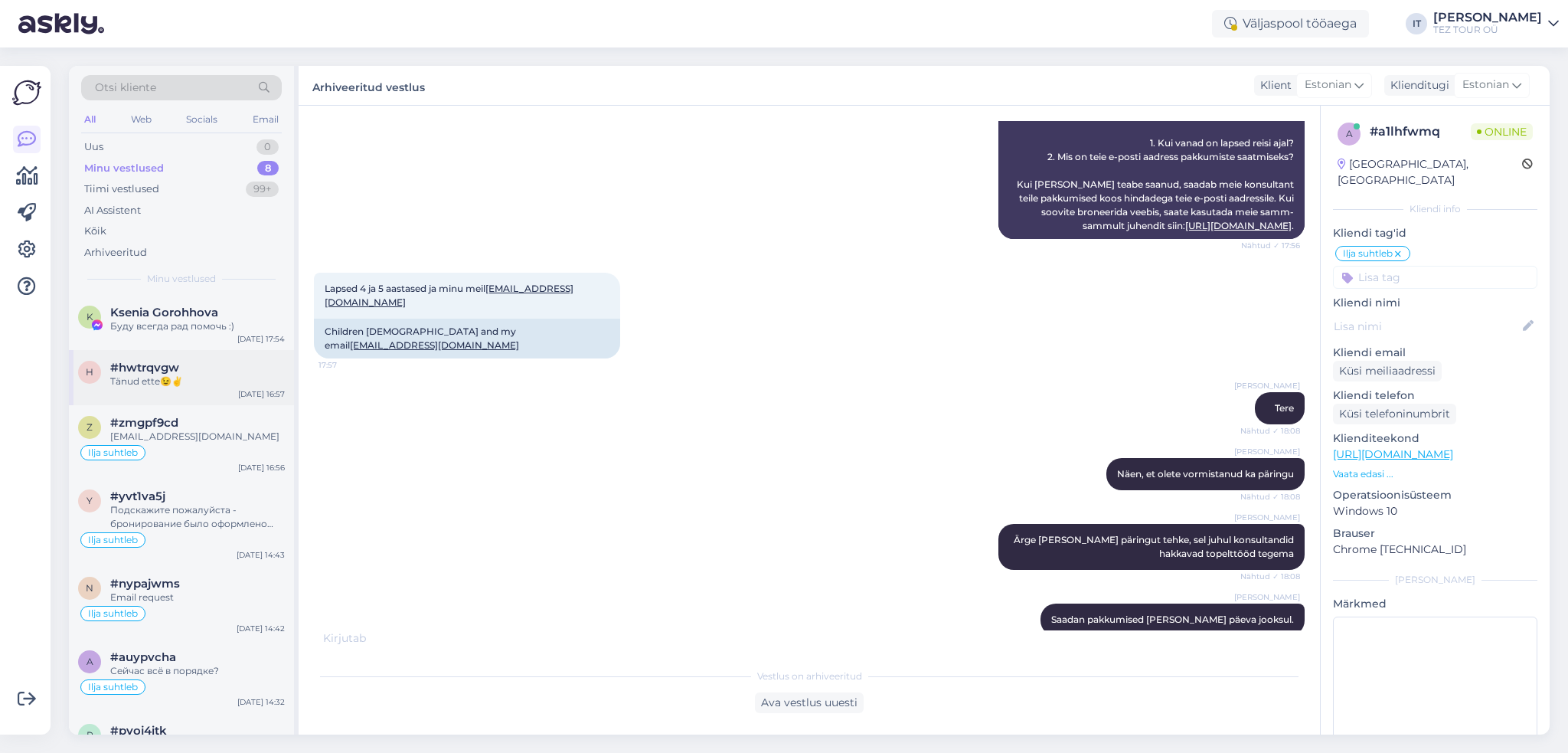
click at [210, 377] on div "Tänud ette😉✌️" at bounding box center [197, 381] width 175 height 14
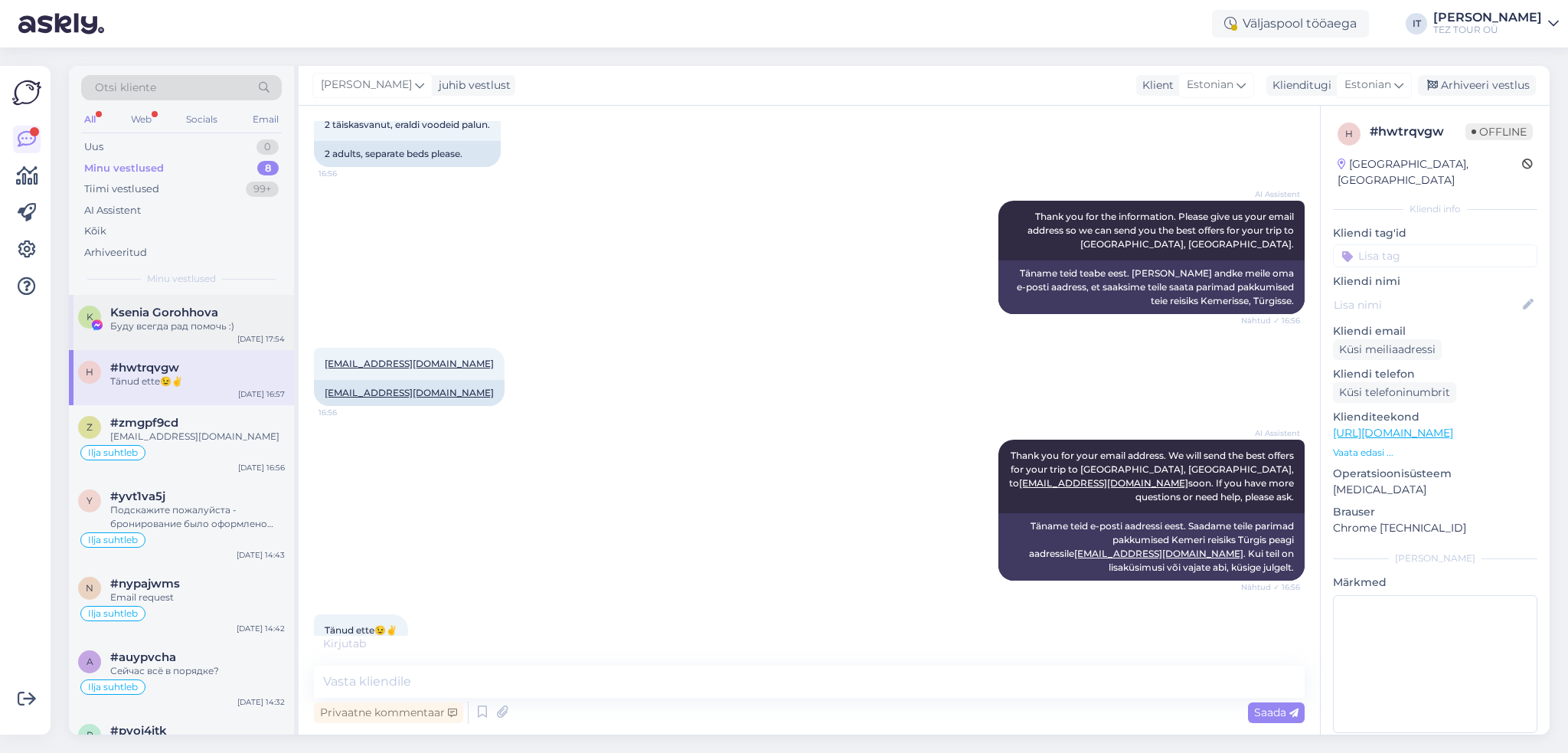
click at [201, 307] on span "Ksenia Gorohhova" at bounding box center [164, 312] width 108 height 14
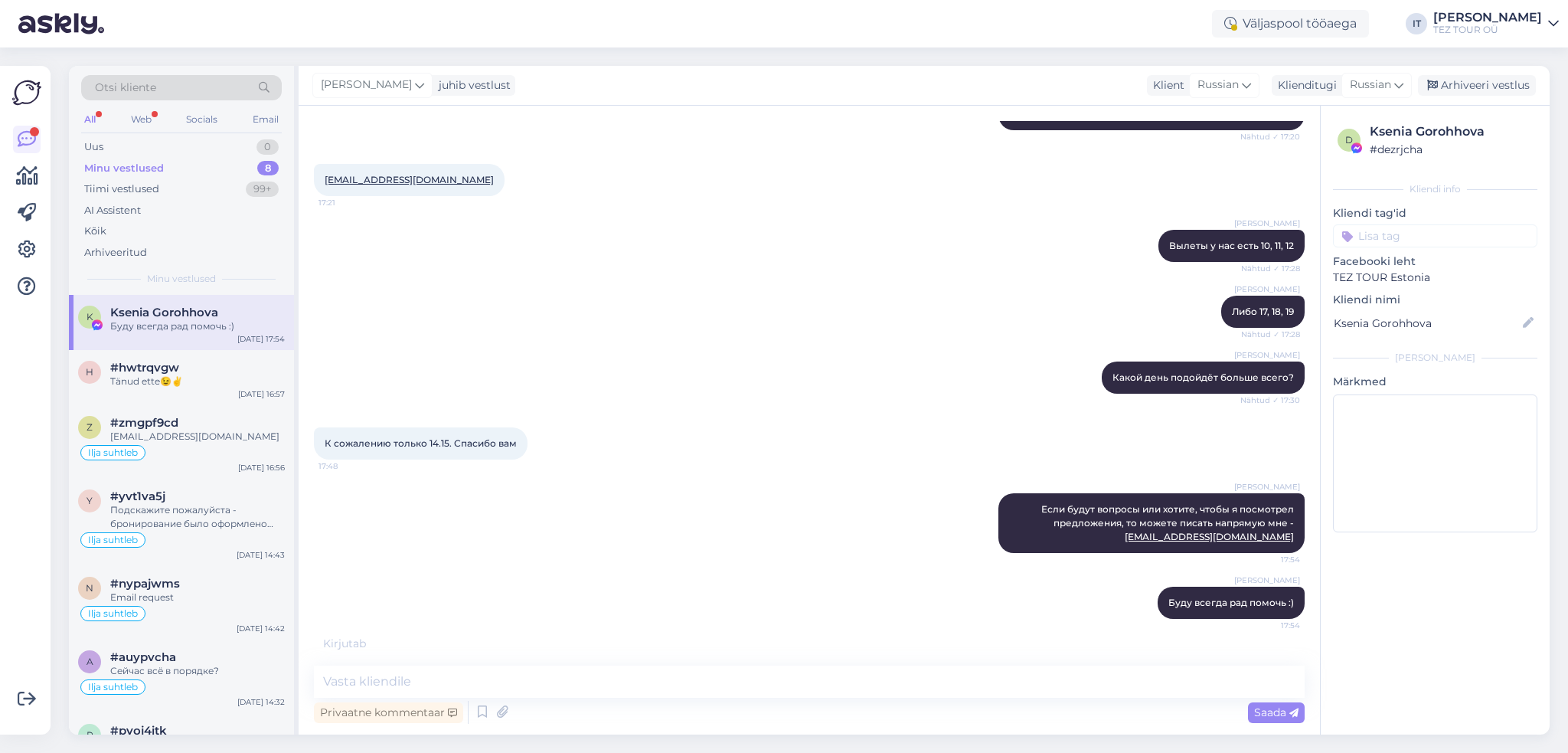
click at [1443, 234] on input at bounding box center [1435, 236] width 205 height 23
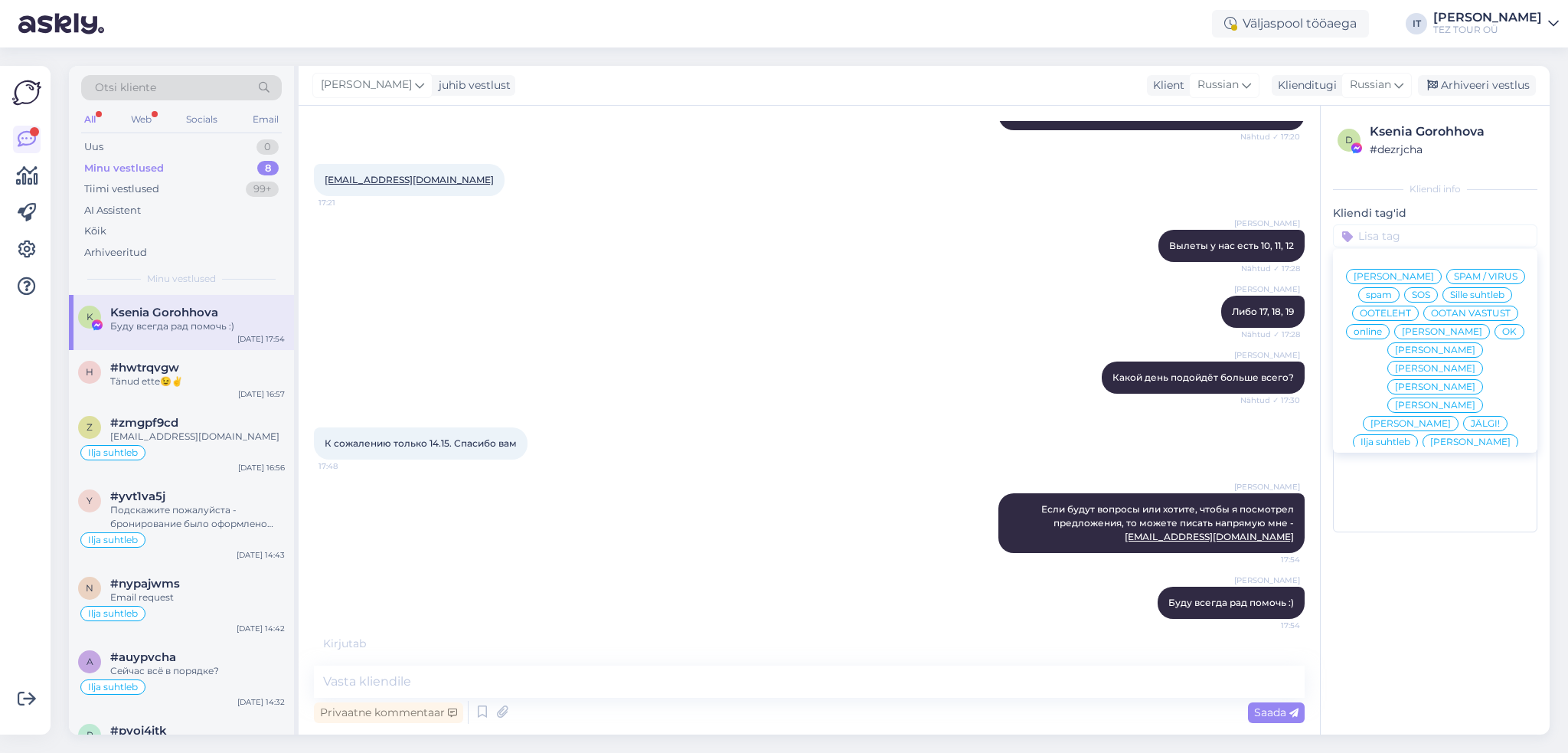
click at [1391, 437] on span "Ilja suhtleb" at bounding box center [1385, 442] width 50 height 9
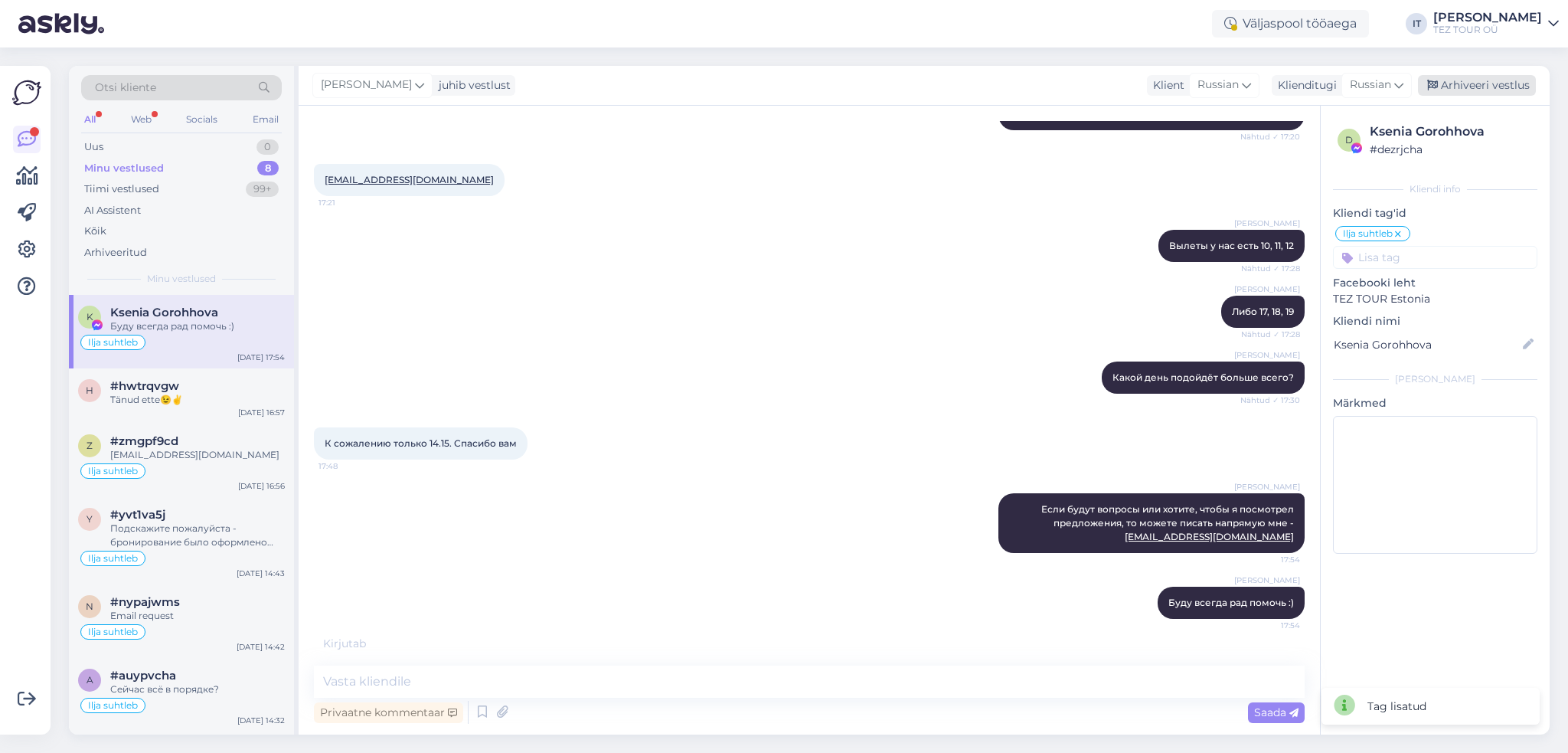
click at [1473, 81] on div "Arhiveeri vestlus" at bounding box center [1477, 85] width 118 height 21
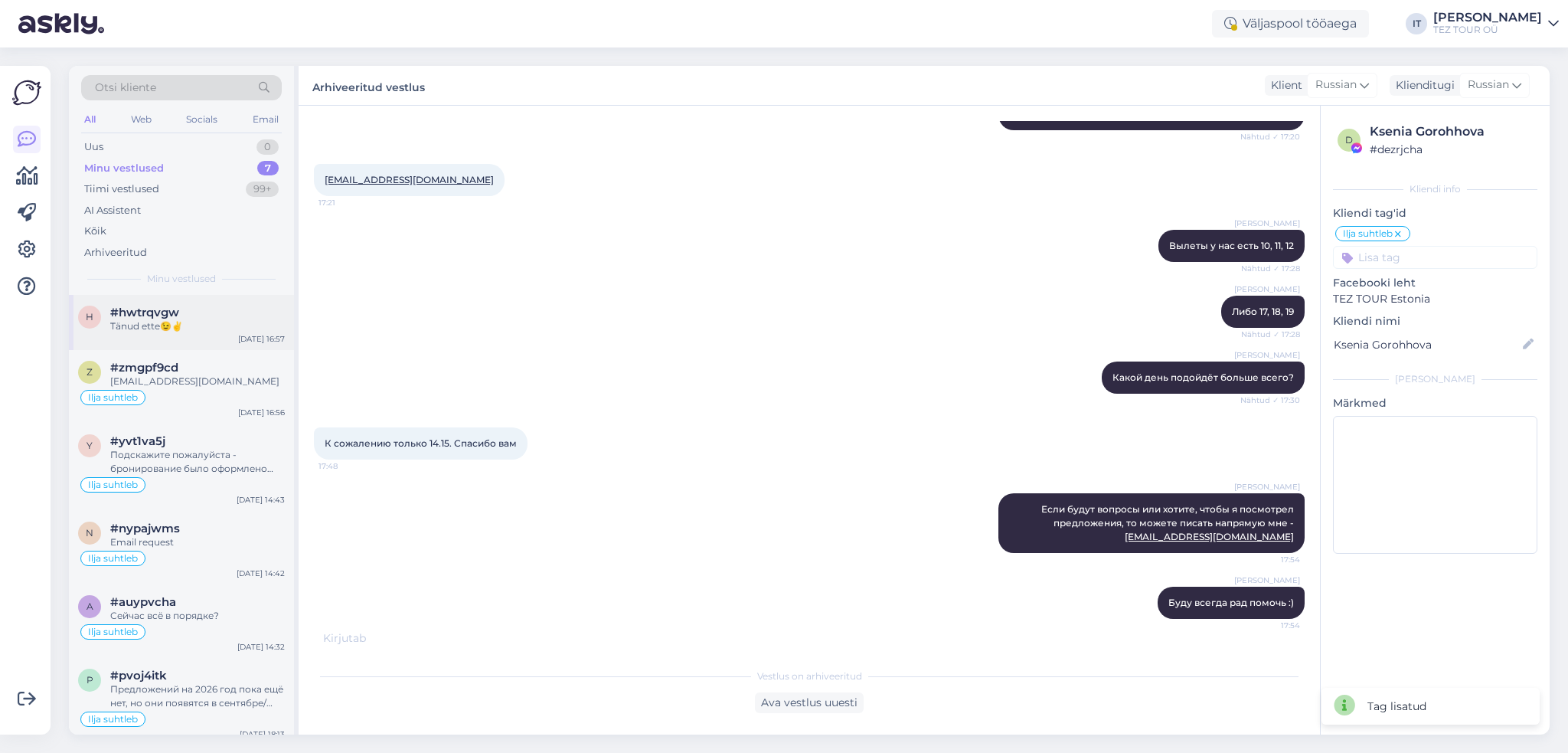
click at [215, 326] on div "Tänud ette😉✌️" at bounding box center [197, 326] width 175 height 14
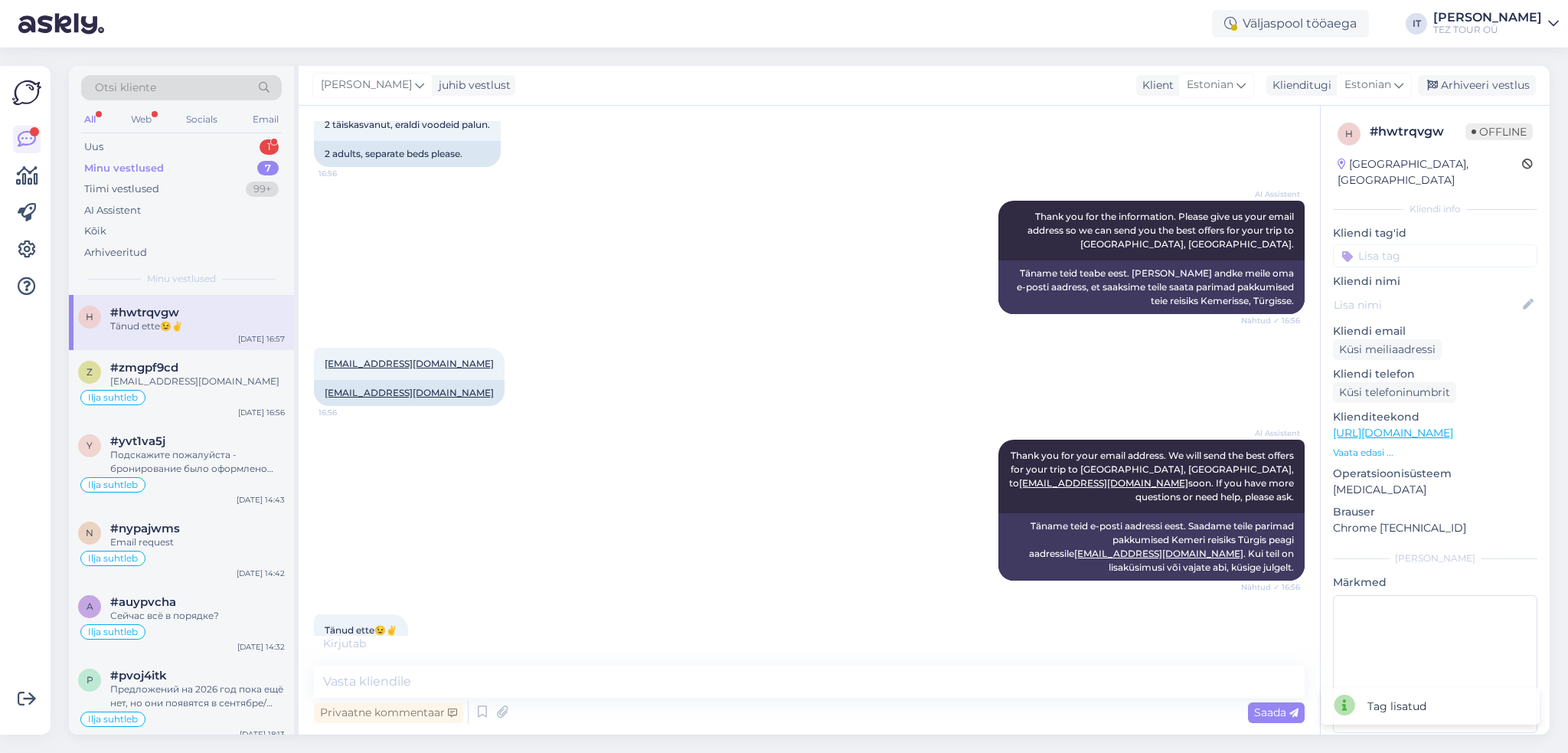
scroll to position [550, 0]
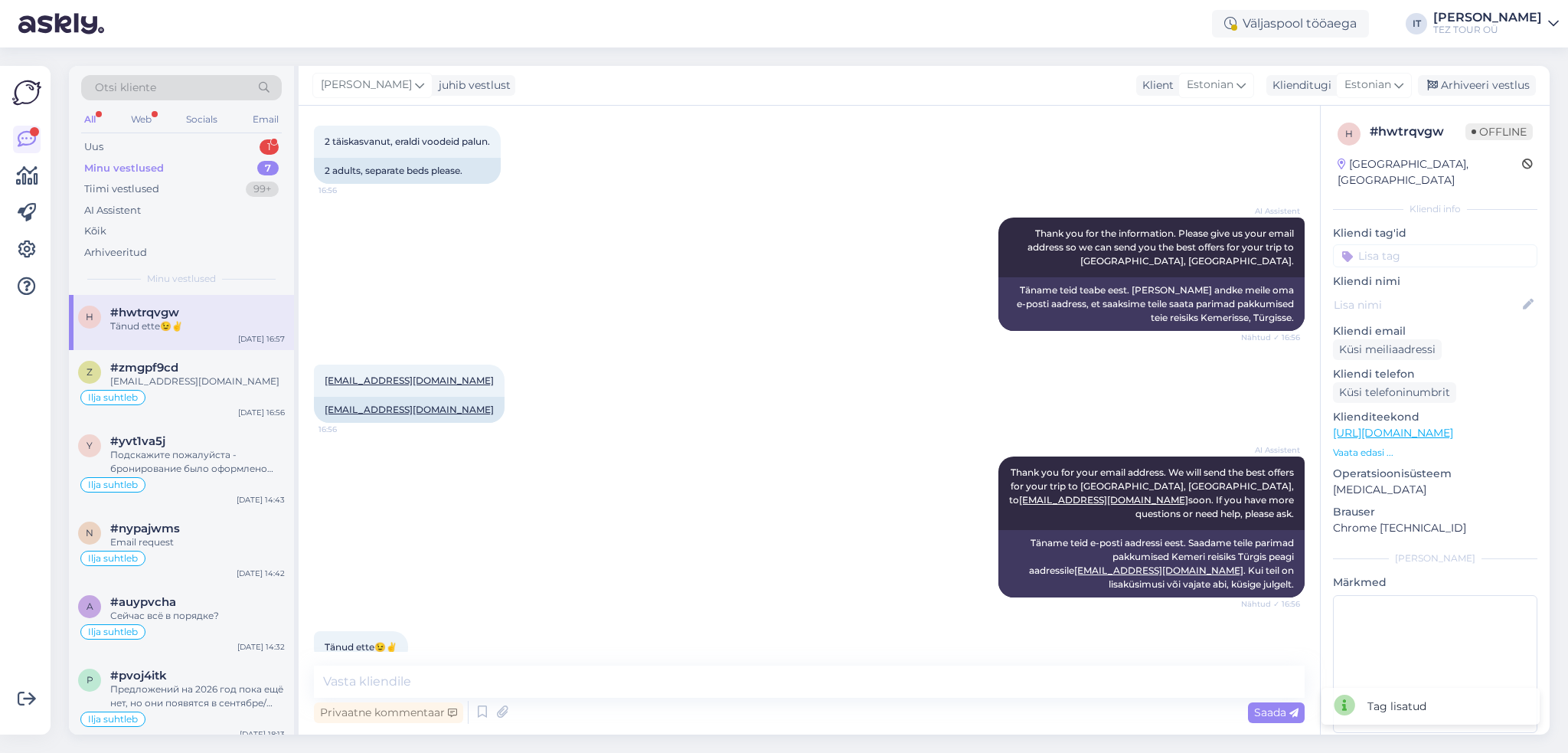
click at [1436, 245] on input at bounding box center [1435, 256] width 205 height 23
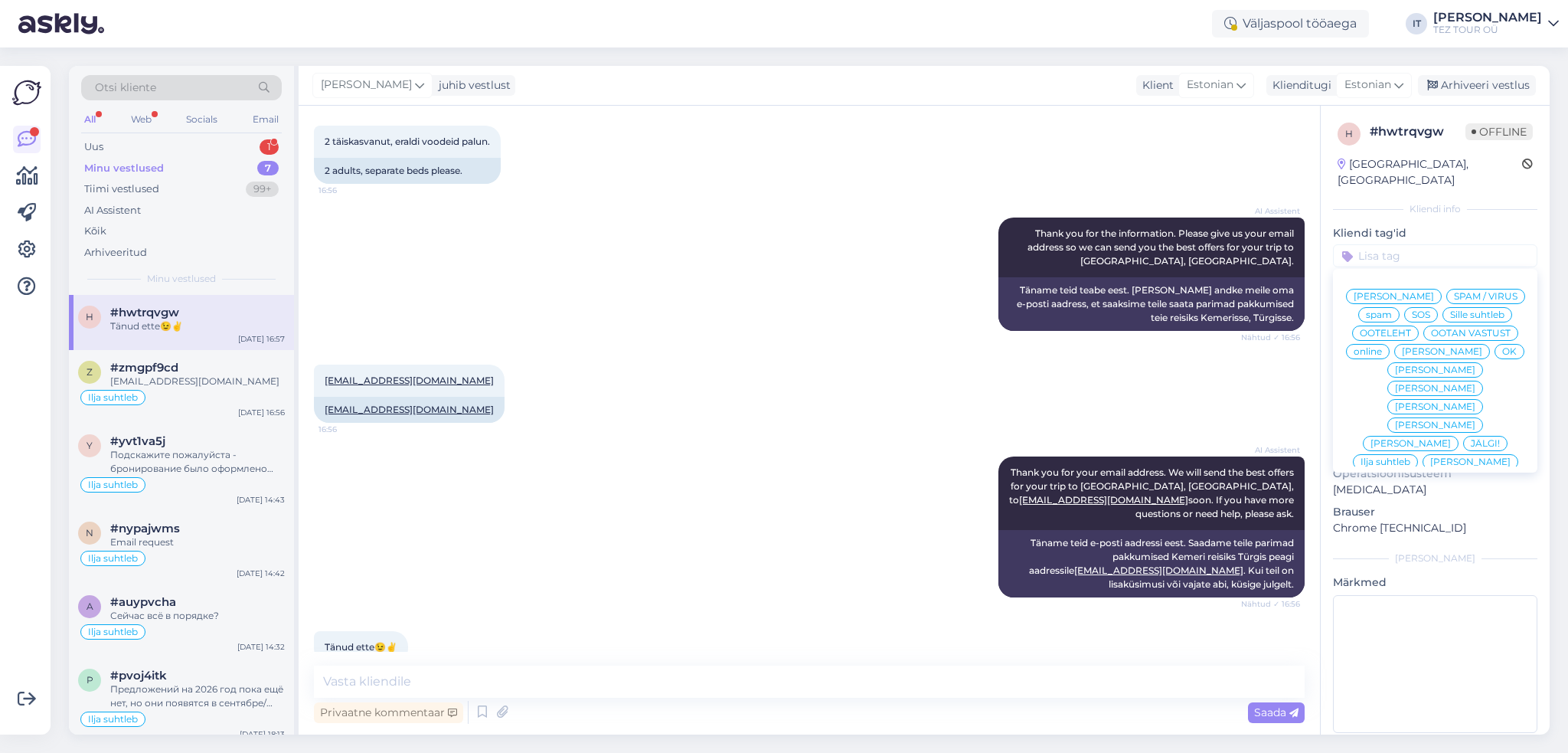
click at [1411, 457] on span "Ilja suhtleb" at bounding box center [1385, 462] width 50 height 9
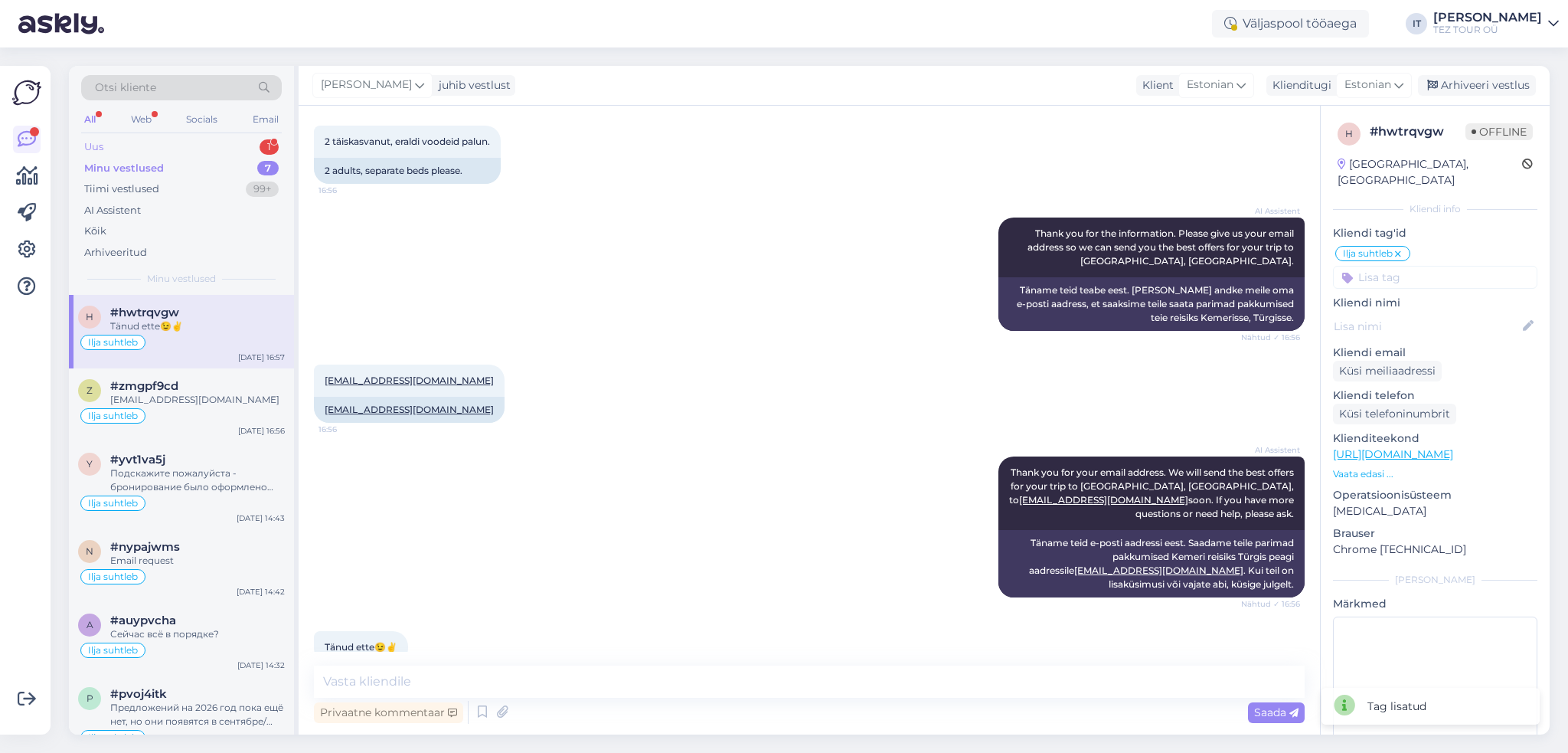
click at [255, 140] on div "Uus 1" at bounding box center [181, 147] width 201 height 22
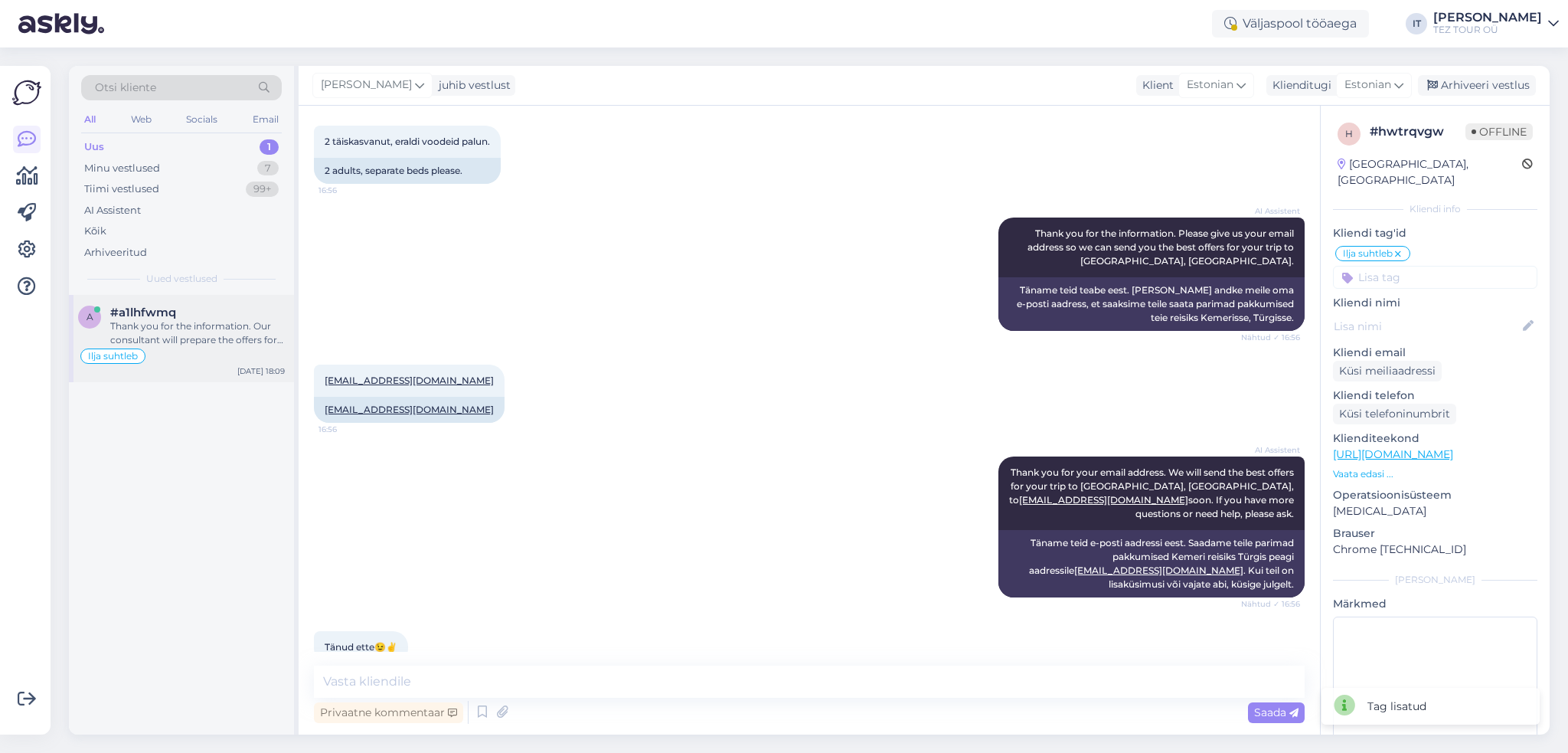
click at [204, 332] on div "Thank you for the information. Our consultant will prepare the offers for SUNNY…" at bounding box center [197, 333] width 175 height 27
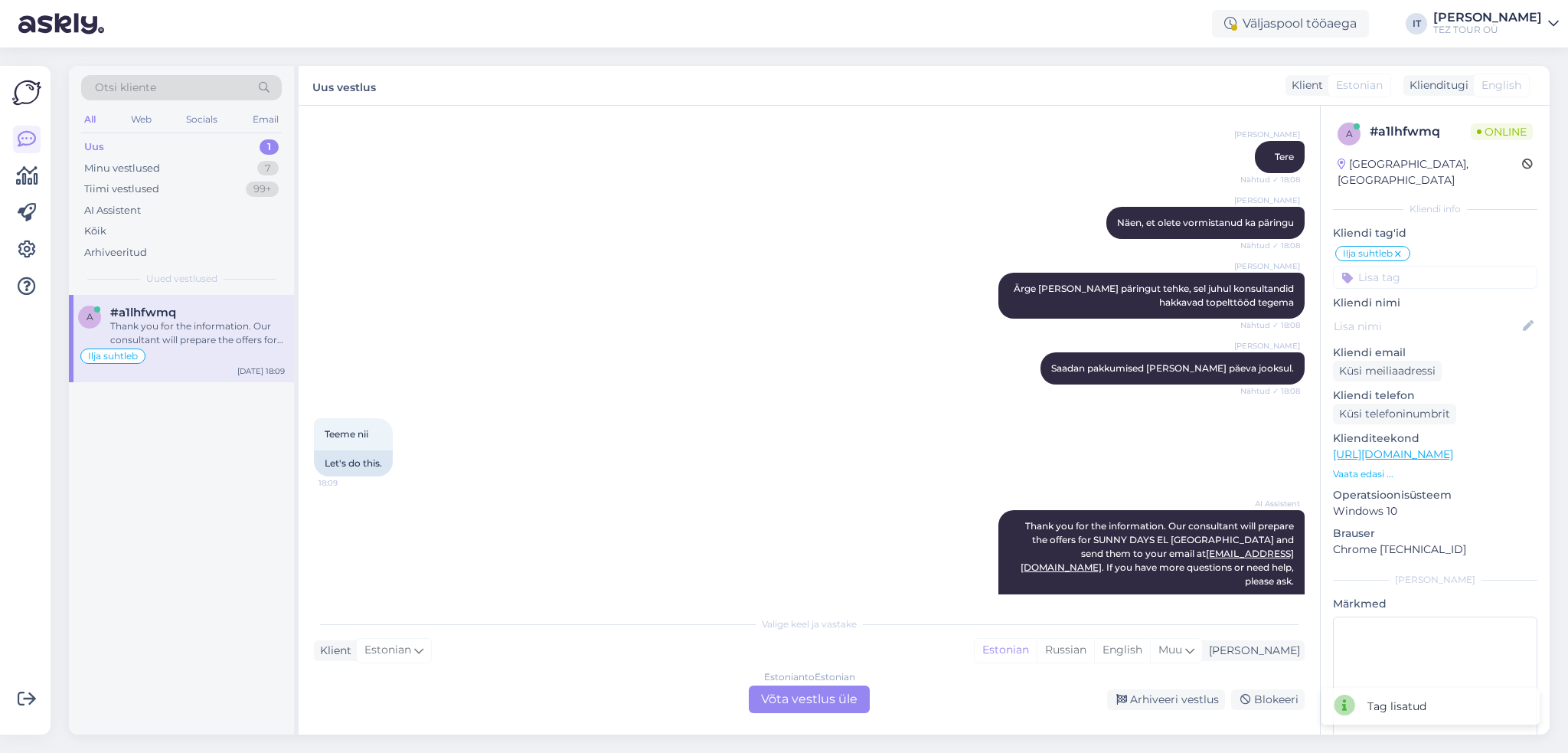
scroll to position [851, 0]
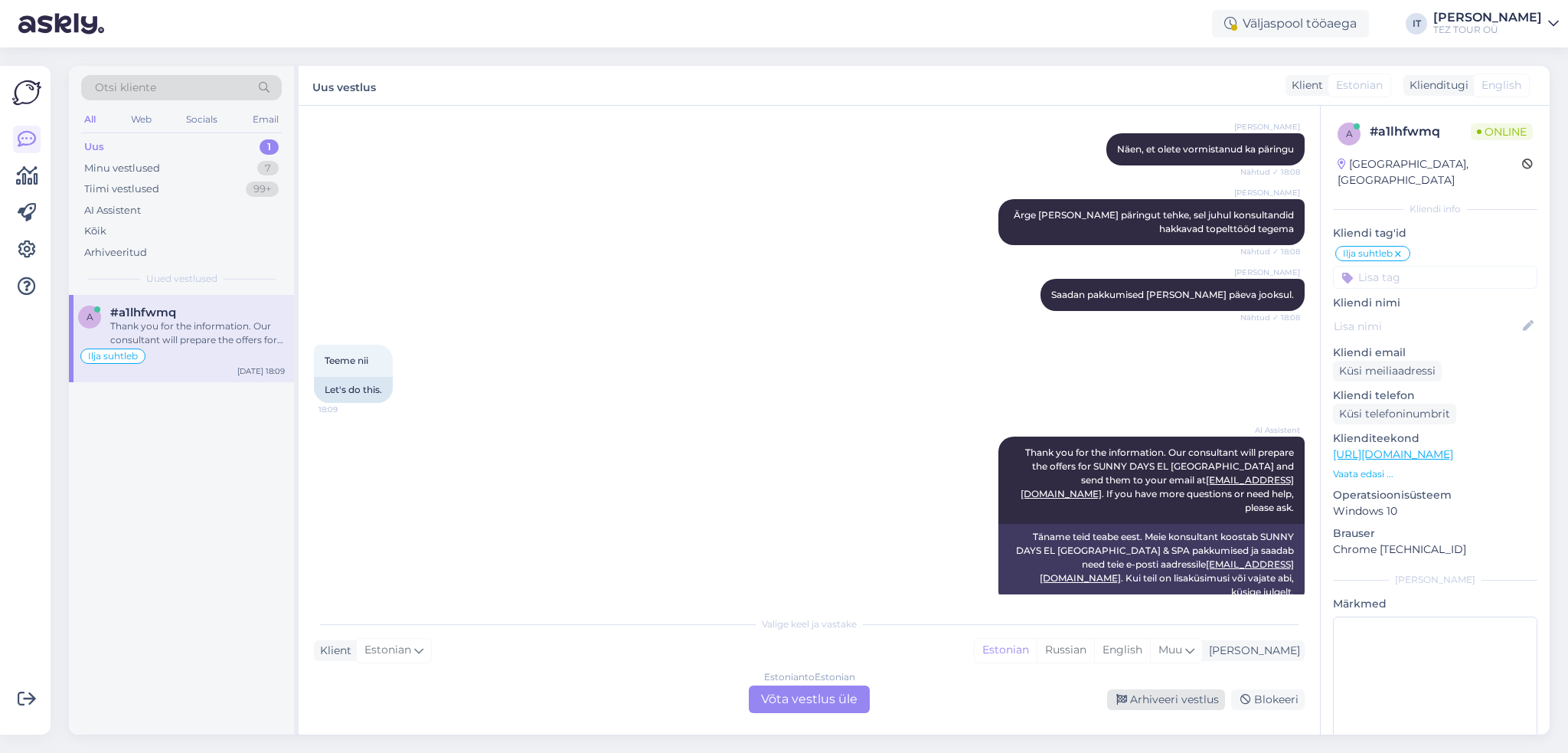
click at [1149, 695] on div "Arhiveeri vestlus" at bounding box center [1166, 699] width 118 height 21
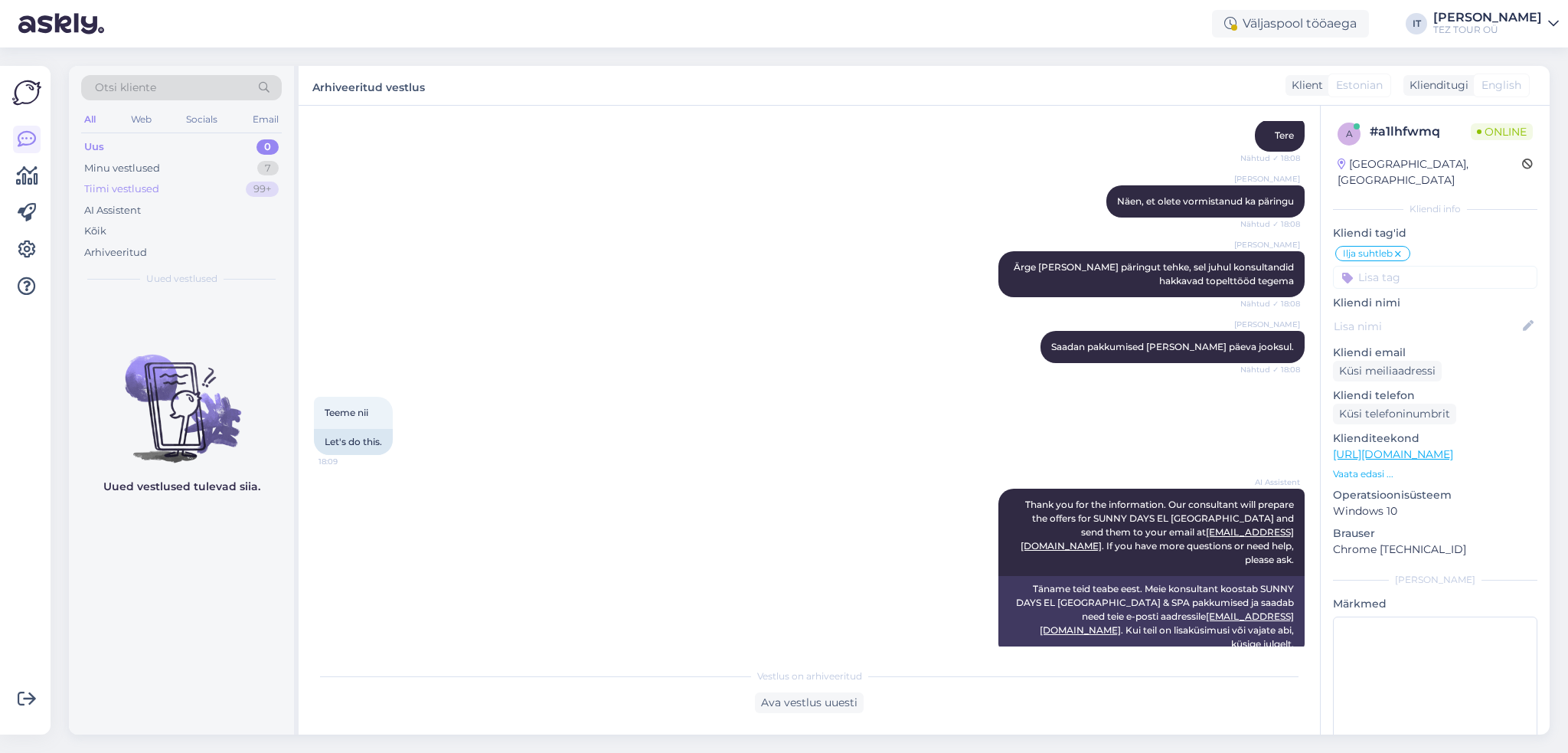
click at [253, 182] on div "99+" at bounding box center [262, 189] width 33 height 15
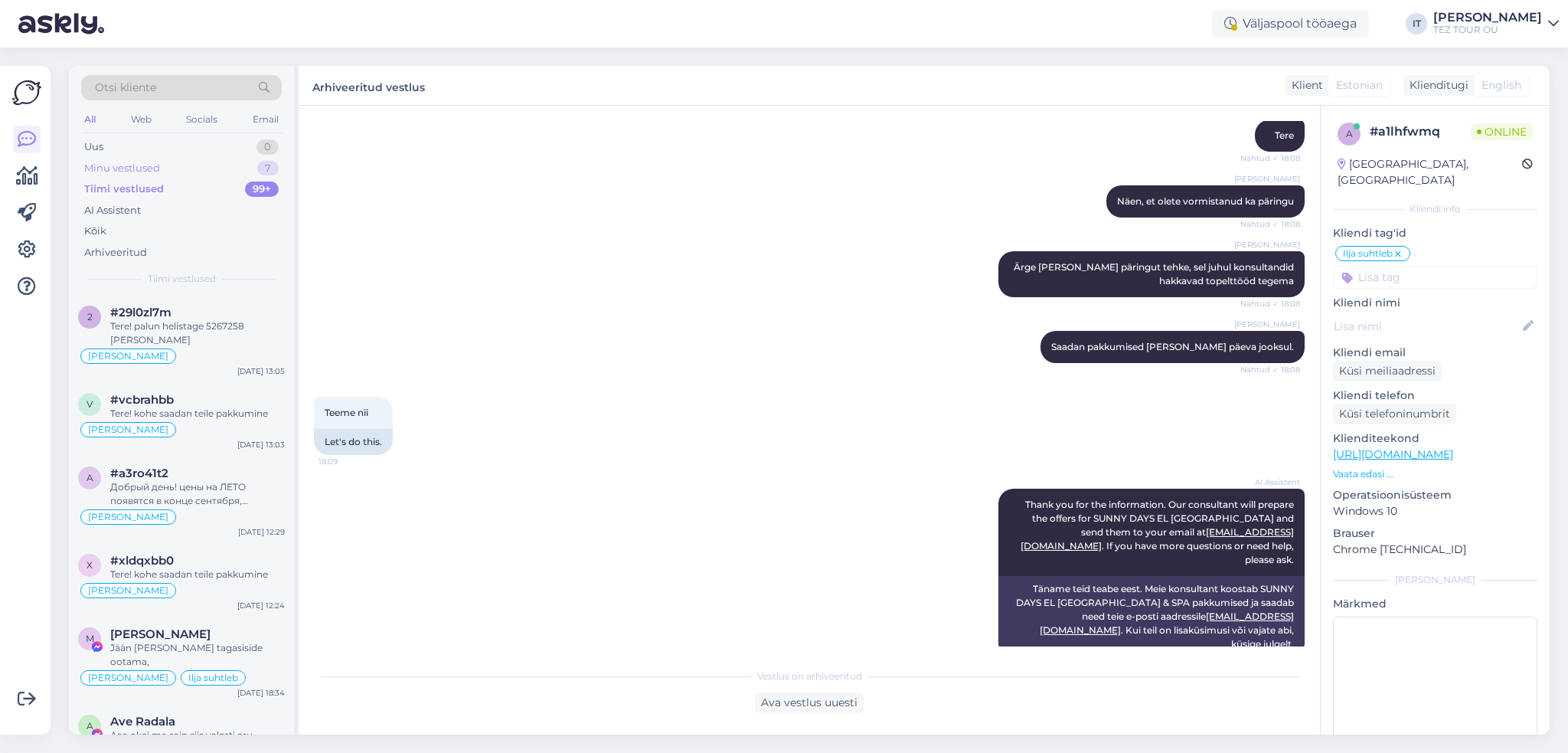
click at [249, 175] on div "Minu vestlused 7" at bounding box center [181, 168] width 201 height 22
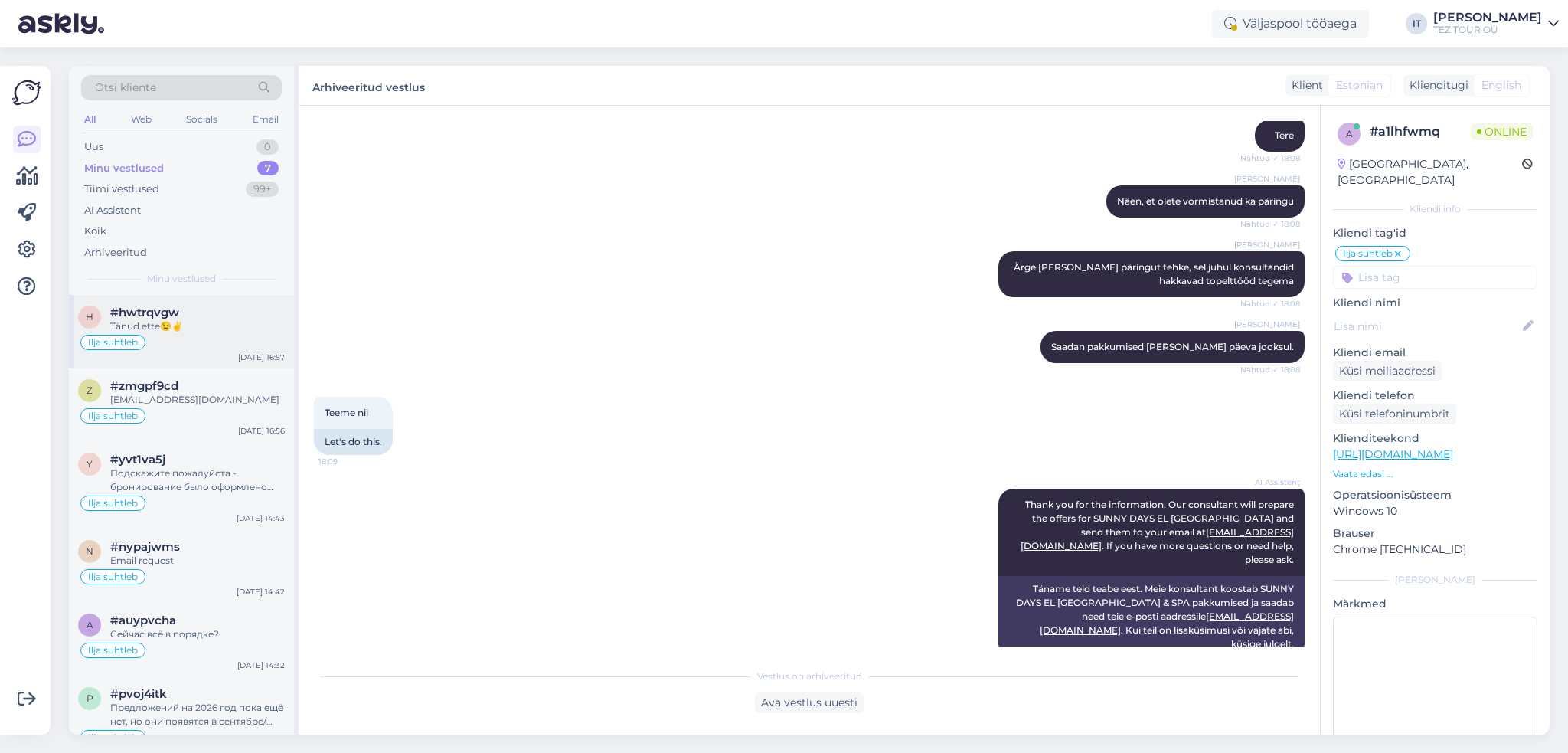
click at [208, 317] on div "#hwtrqvgw" at bounding box center [197, 312] width 175 height 14
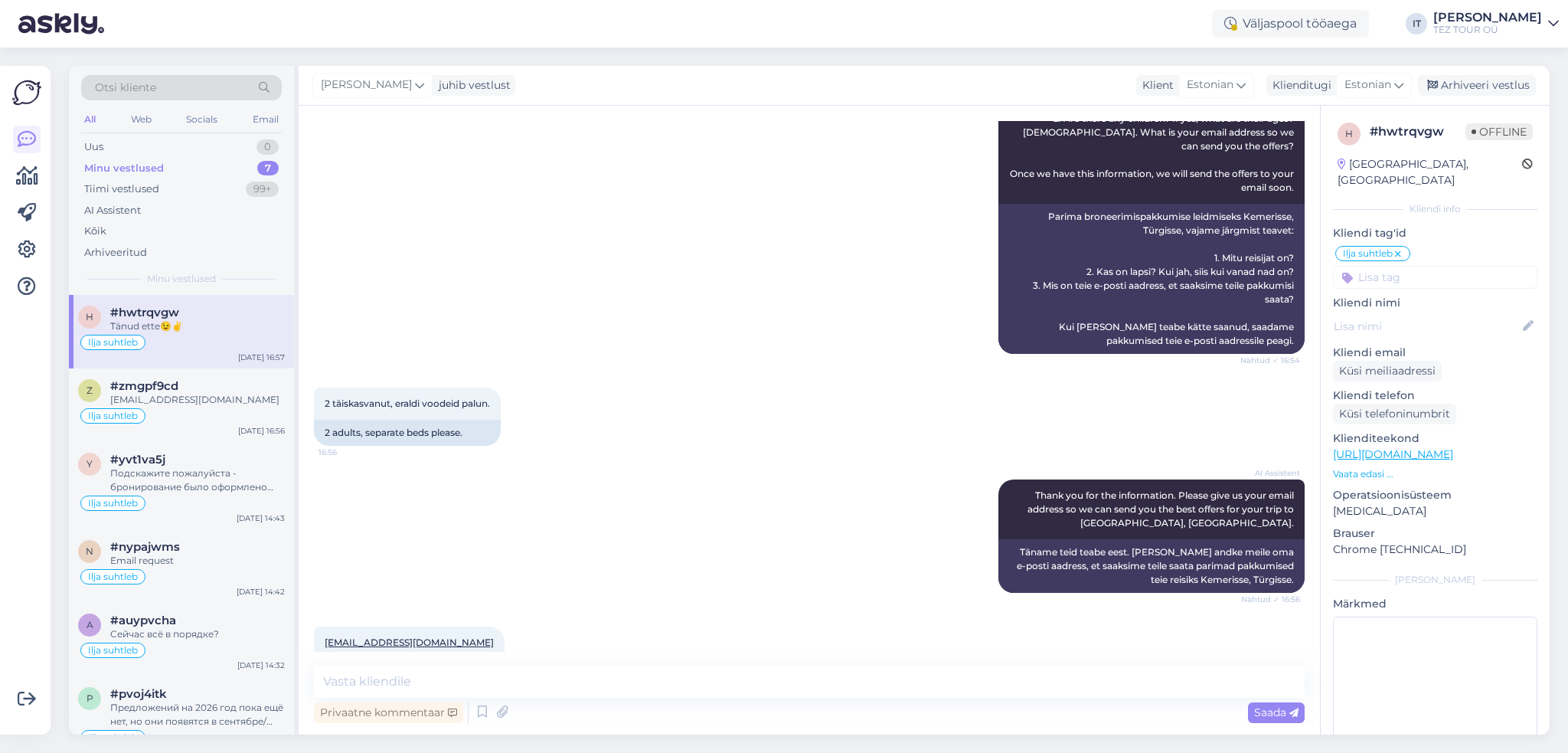
scroll to position [536, 0]
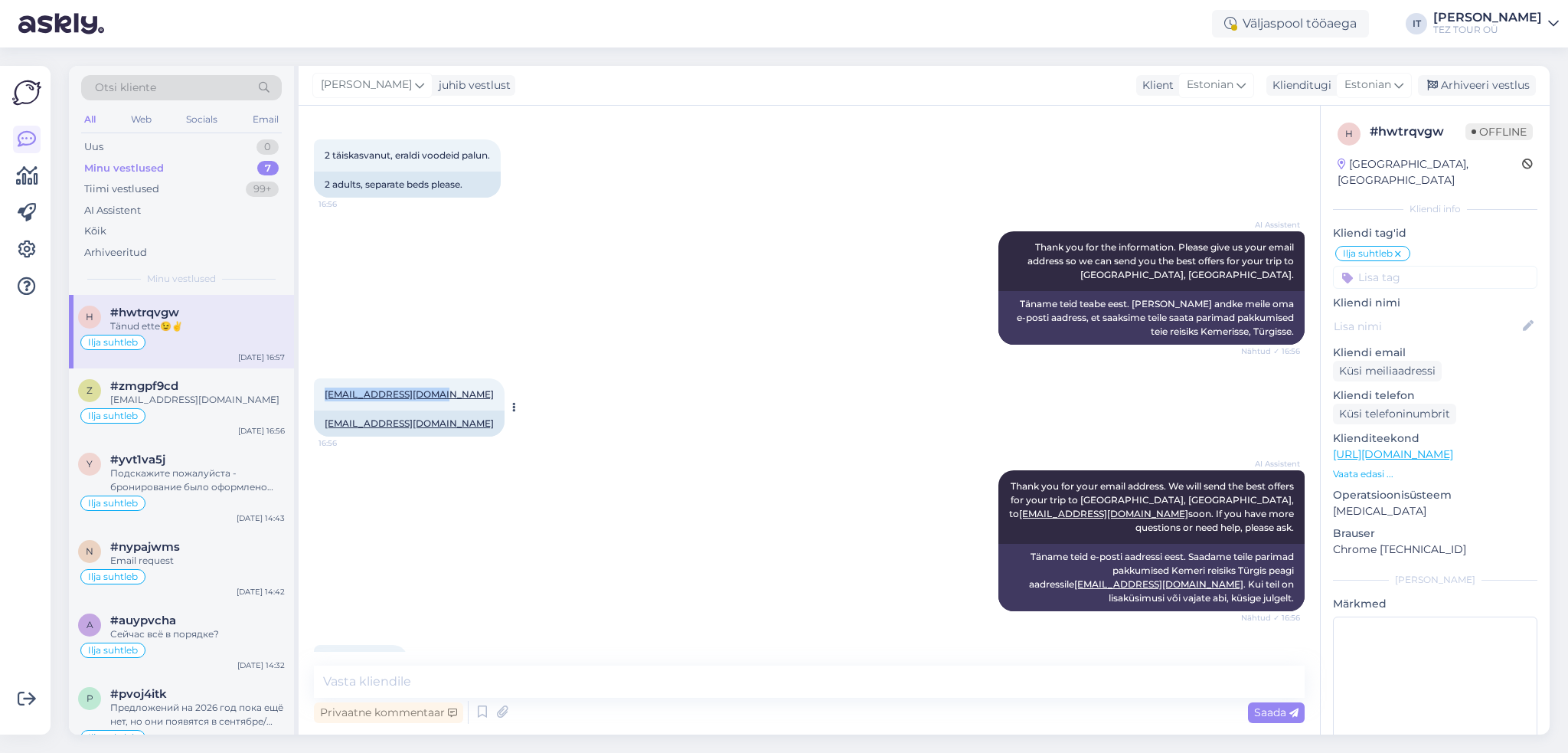
drag, startPoint x: 433, startPoint y: 366, endPoint x: 325, endPoint y: 362, distance: 108.1
click at [325, 378] on div "[EMAIL_ADDRESS][DOMAIN_NAME] 16:56" at bounding box center [409, 394] width 191 height 32
copy link "[EMAIL_ADDRESS][DOMAIN_NAME]"
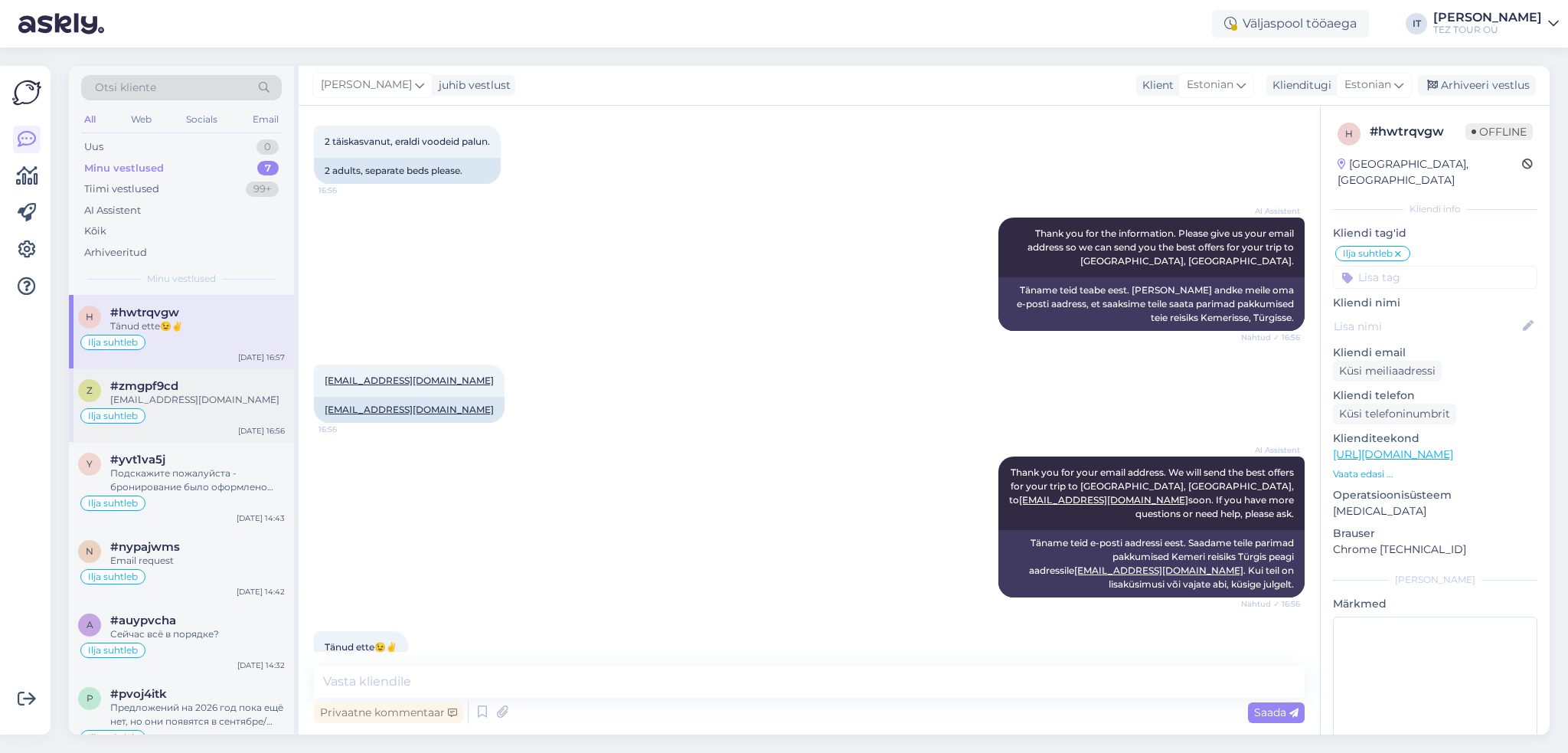
click at [188, 400] on div "[EMAIL_ADDRESS][DOMAIN_NAME]" at bounding box center [197, 399] width 175 height 14
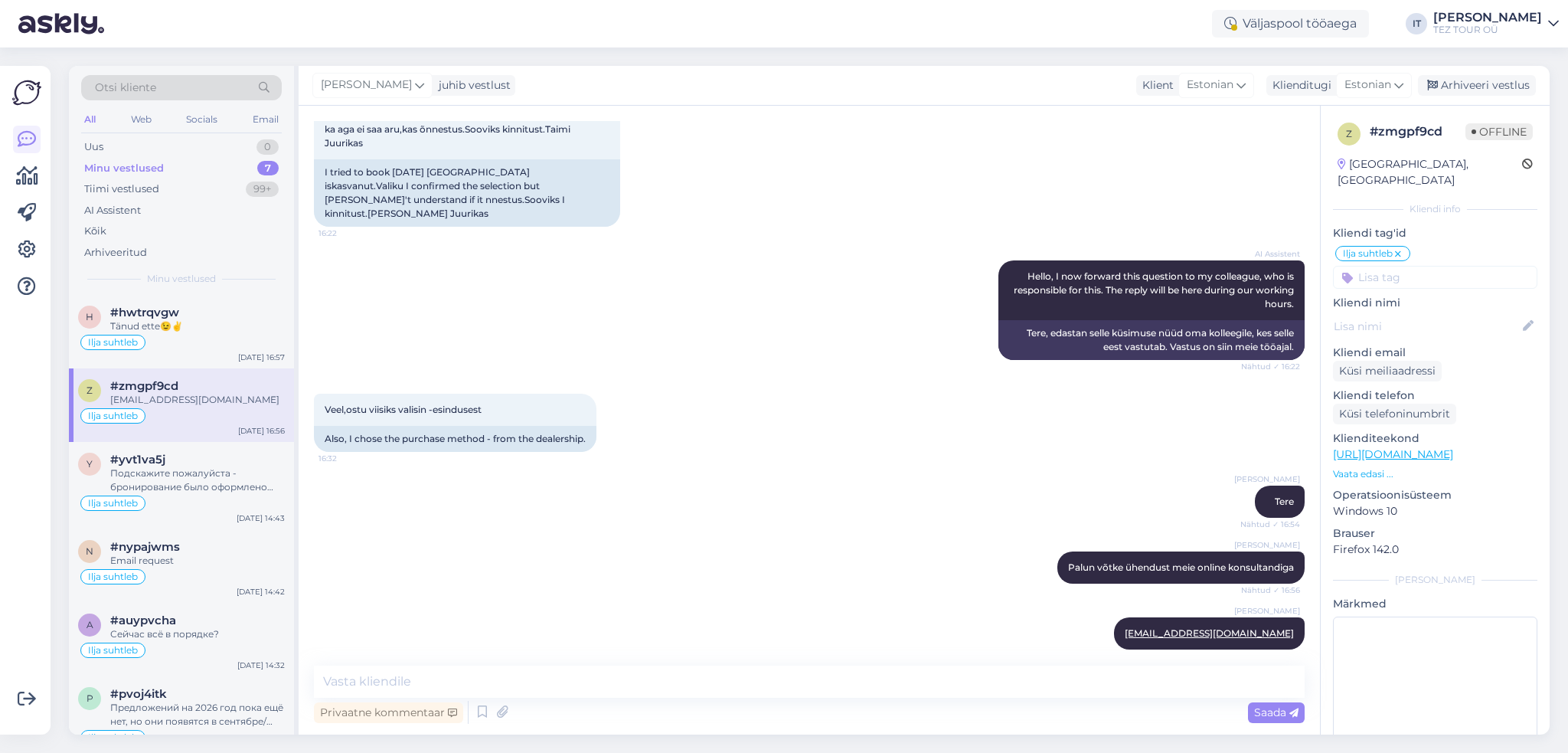
drag, startPoint x: 202, startPoint y: 346, endPoint x: 311, endPoint y: 336, distance: 109.5
click at [202, 346] on div "Ilja suhtleb" at bounding box center [181, 342] width 206 height 18
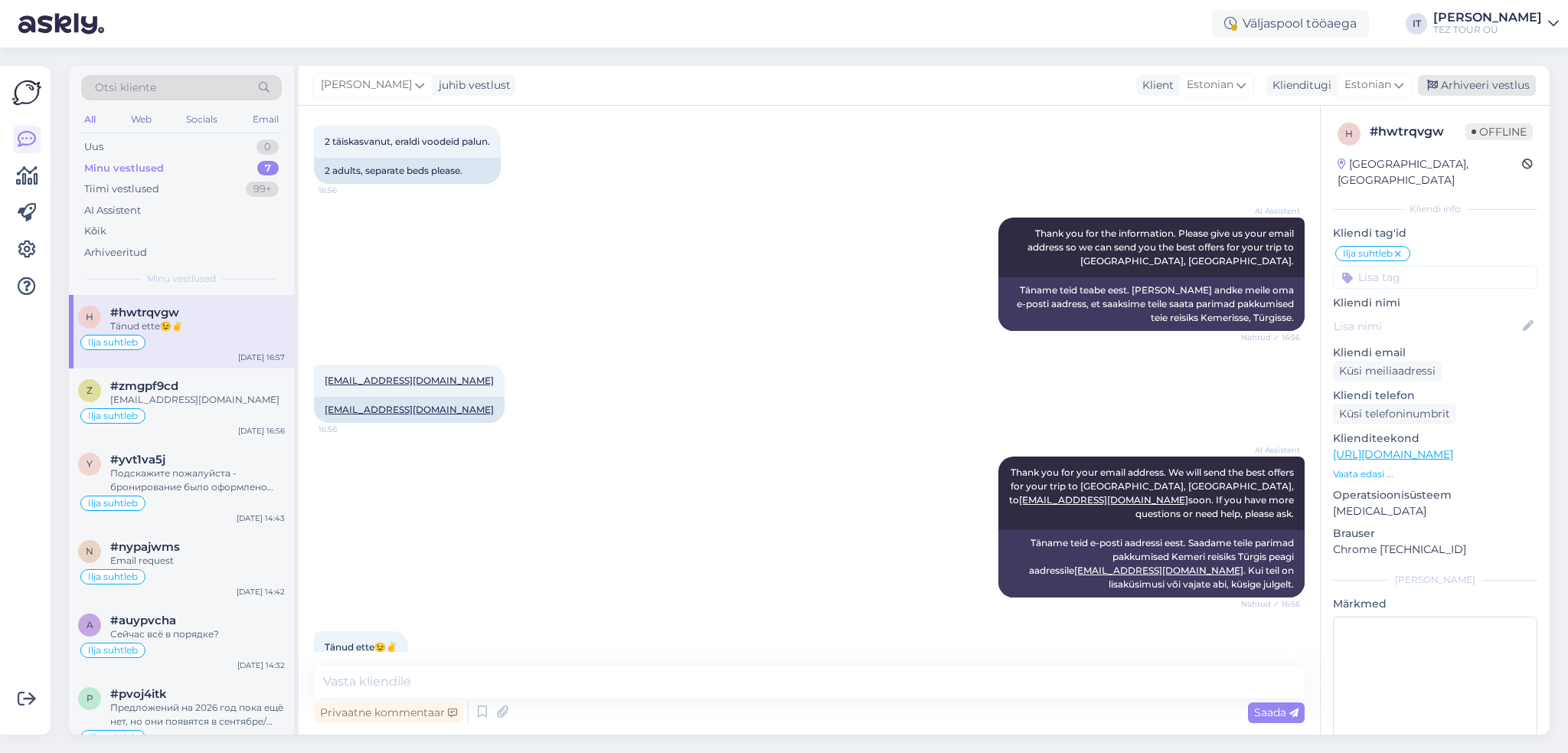
click at [1501, 85] on div "Arhiveeri vestlus" at bounding box center [1477, 85] width 118 height 21
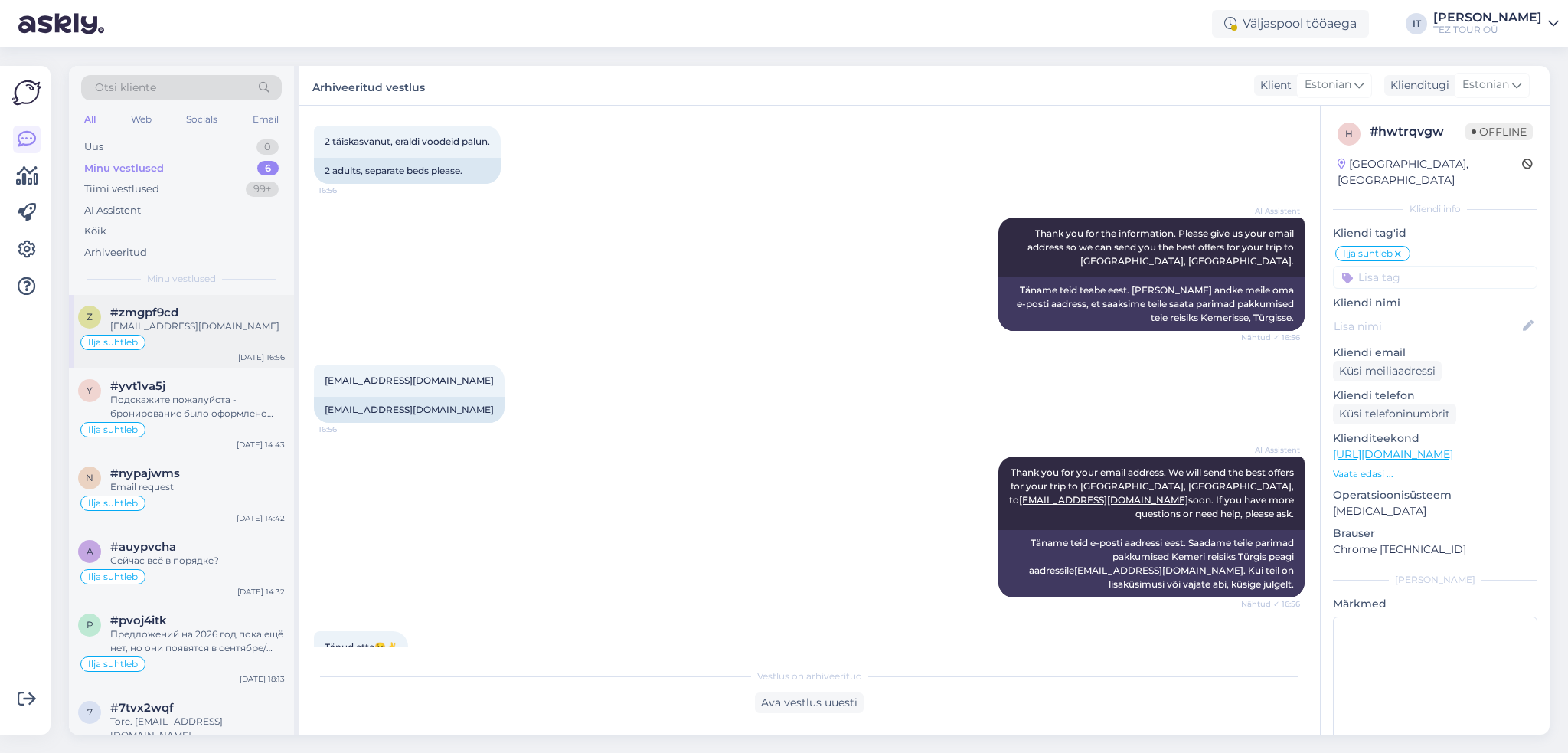
click at [256, 337] on div "Ilja suhtleb" at bounding box center [181, 342] width 206 height 18
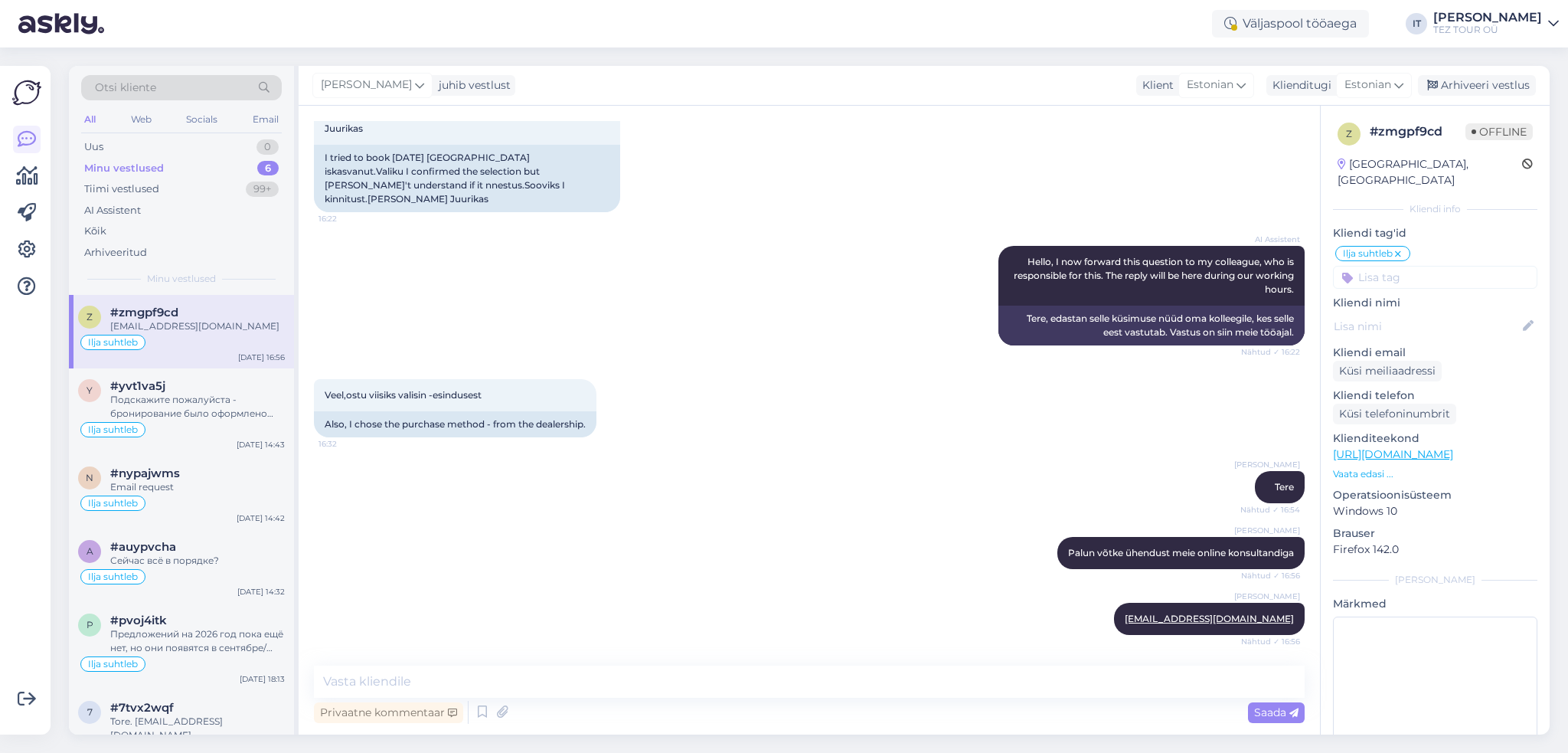
scroll to position [116, 0]
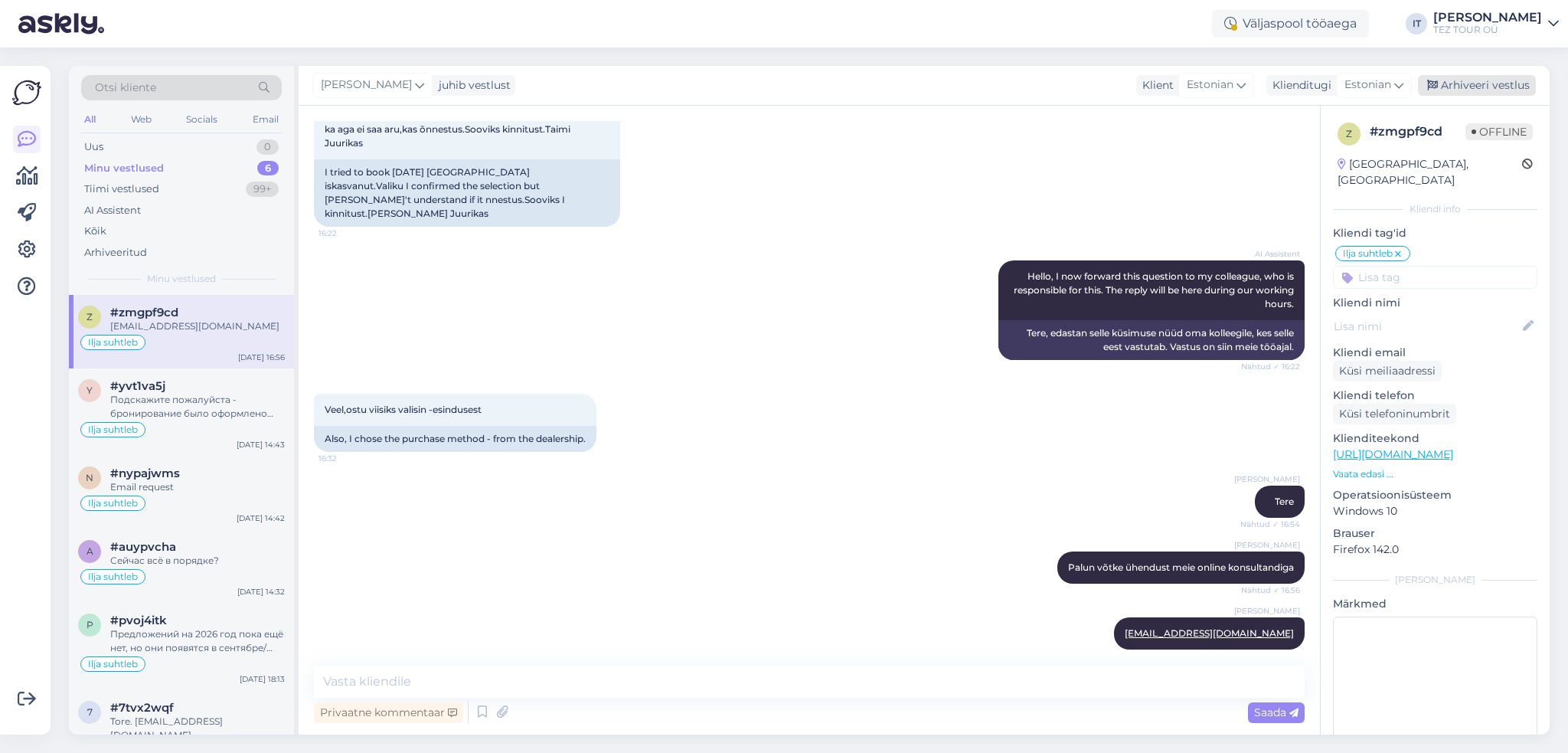
click at [1509, 83] on div "Arhiveeri vestlus" at bounding box center [1477, 85] width 118 height 21
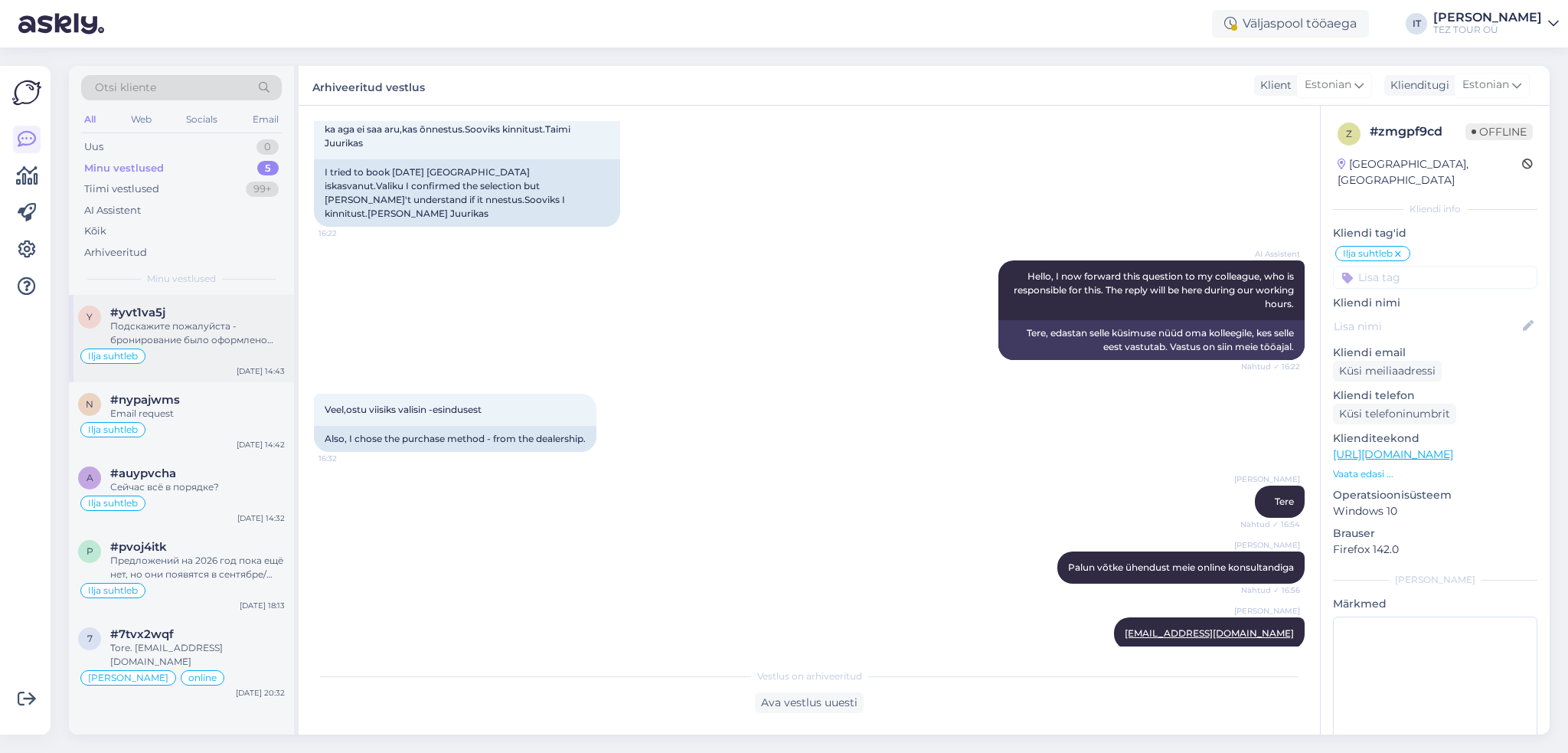
click at [231, 329] on div "Подскажите пожалуйста - бронирование было оформлено через консультанта или чере…" at bounding box center [197, 333] width 175 height 27
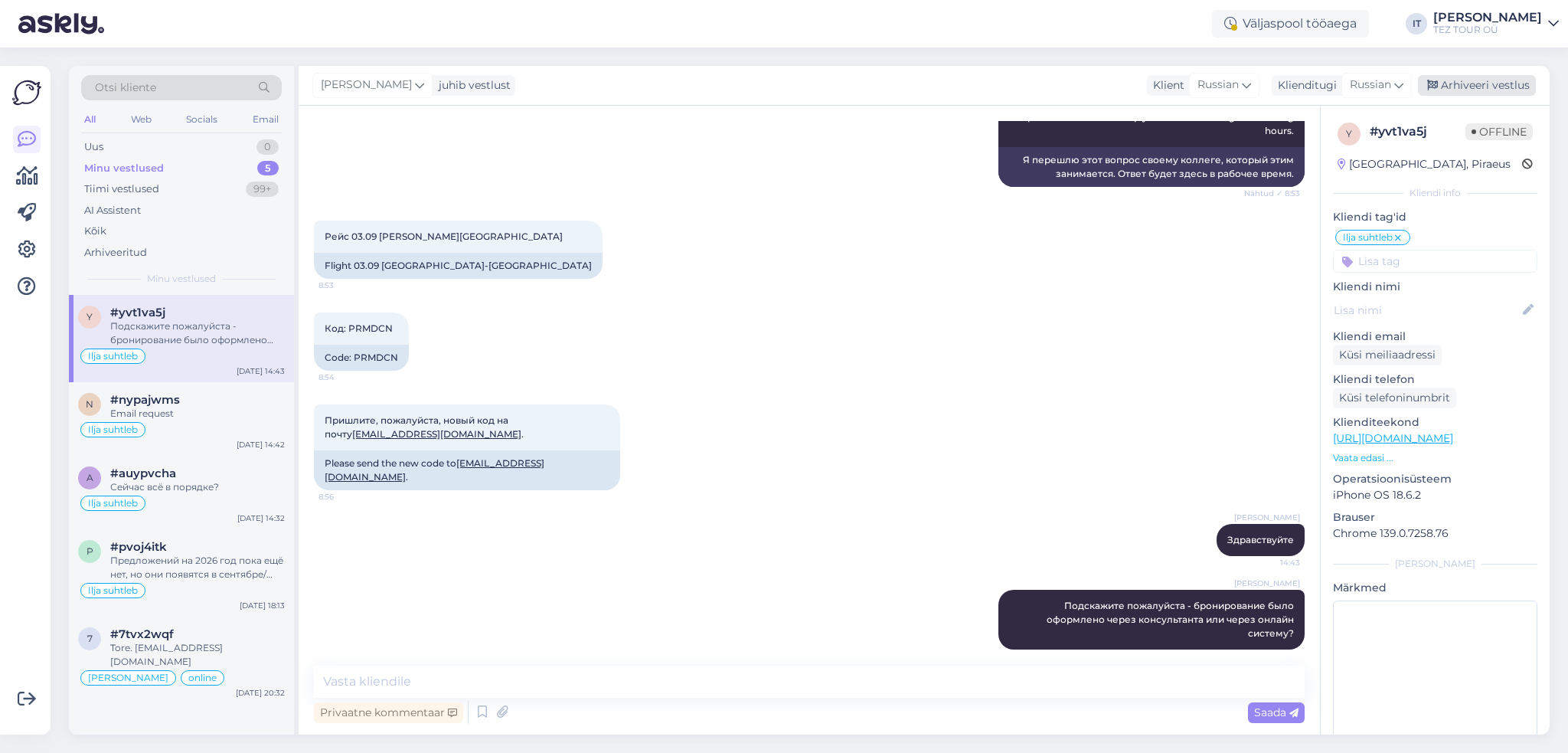
click at [1506, 85] on div "Arhiveeri vestlus" at bounding box center [1477, 85] width 118 height 21
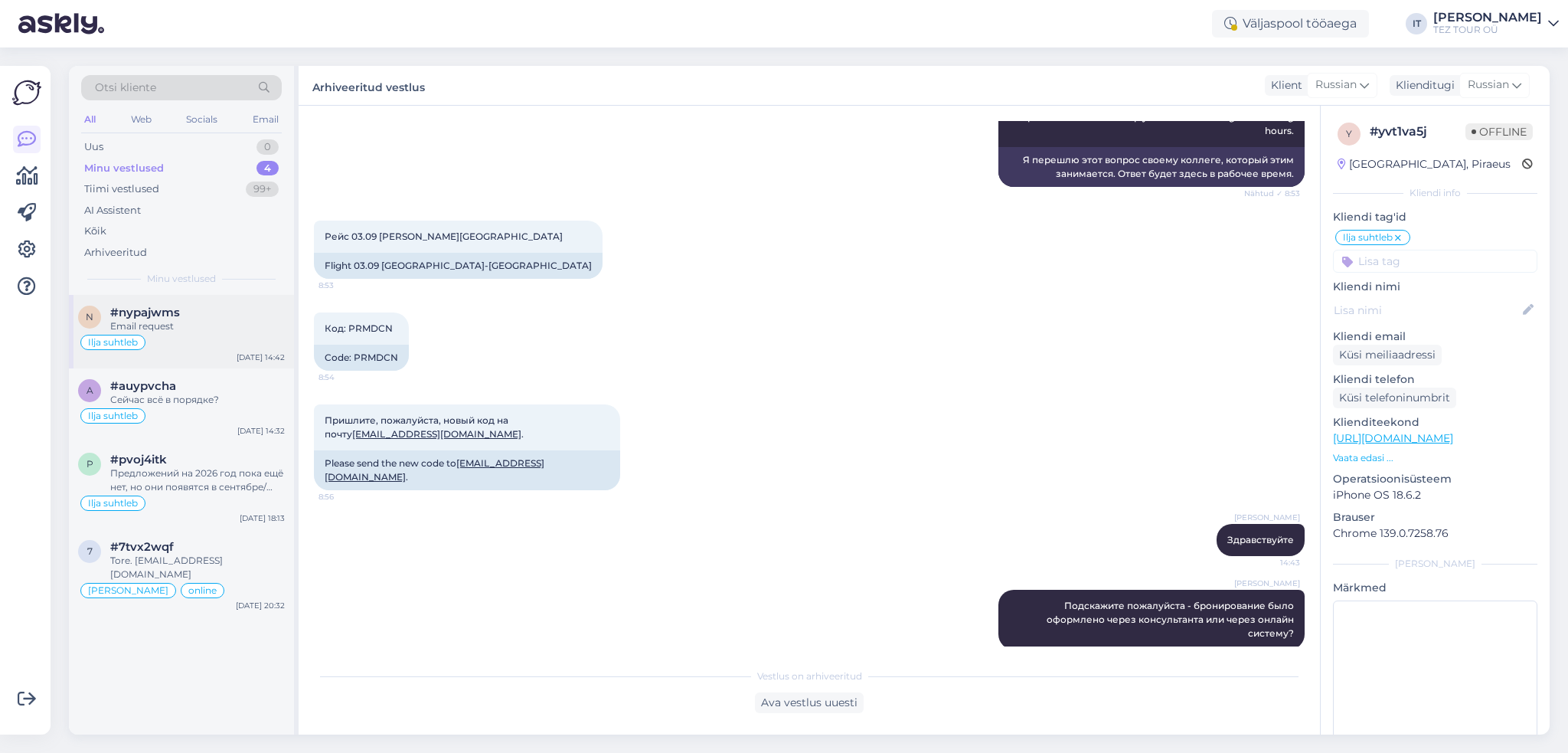
click at [224, 334] on div "Ilja suhtleb" at bounding box center [181, 342] width 206 height 18
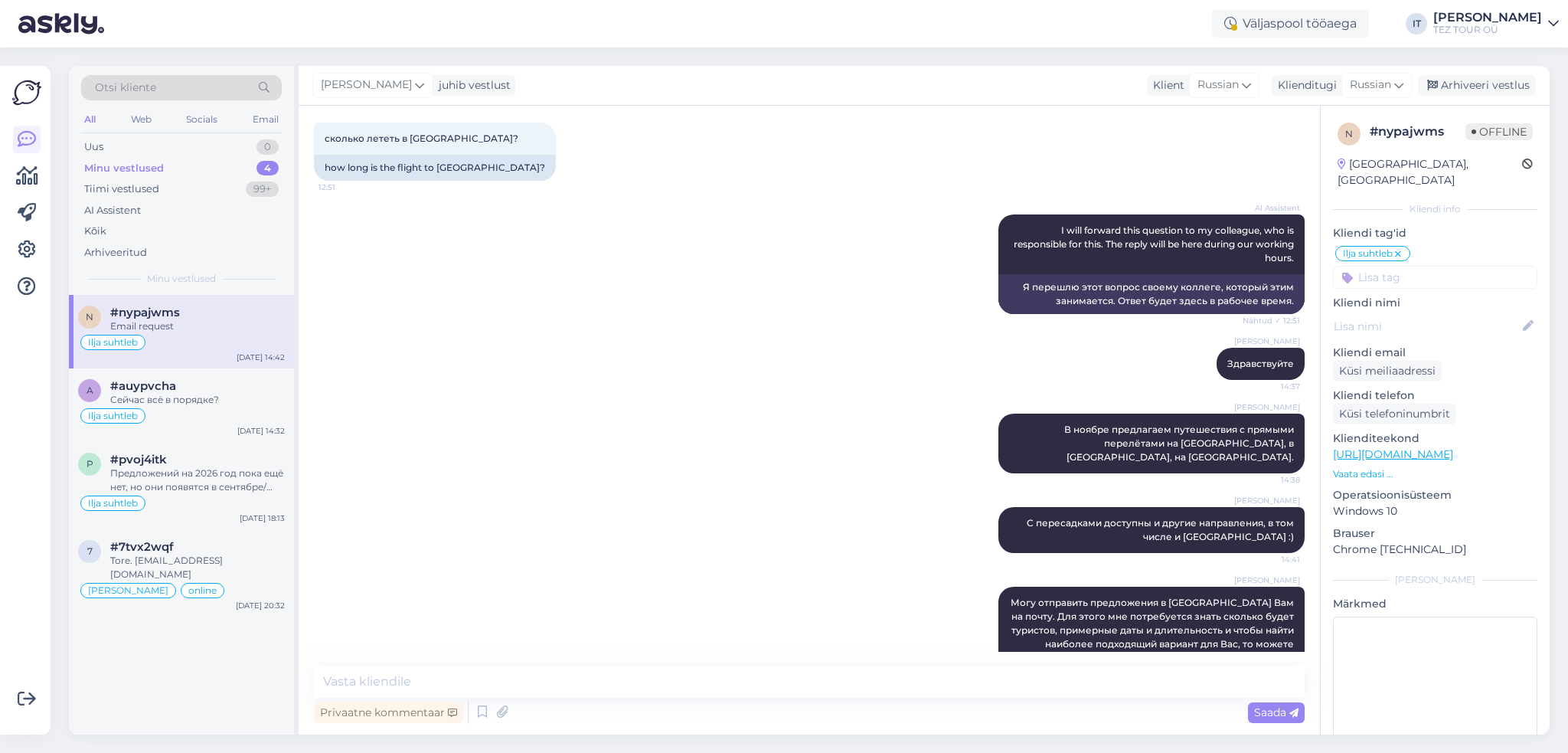
scroll to position [698, 0]
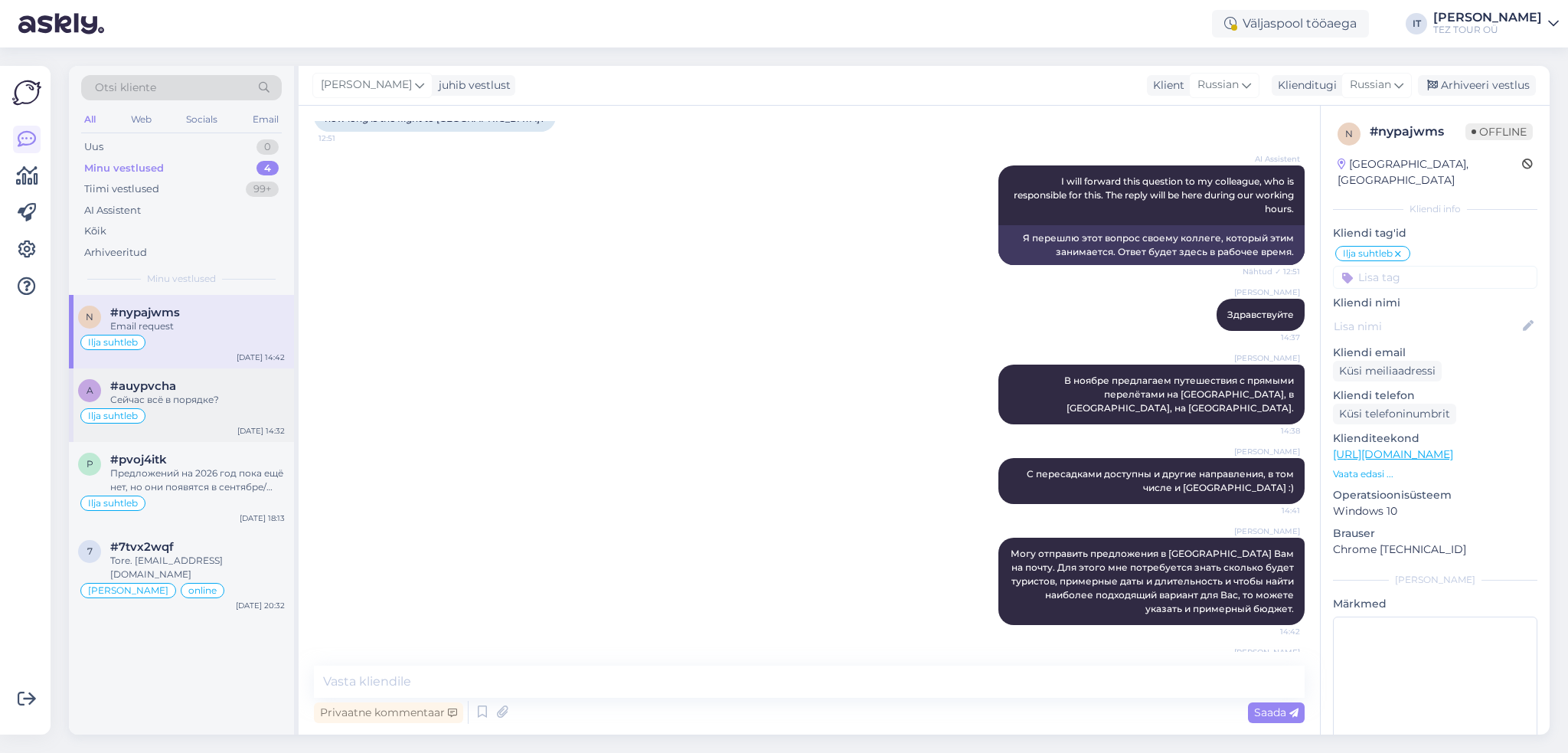
click at [235, 401] on div "Сейчас всё в порядке?" at bounding box center [197, 399] width 175 height 14
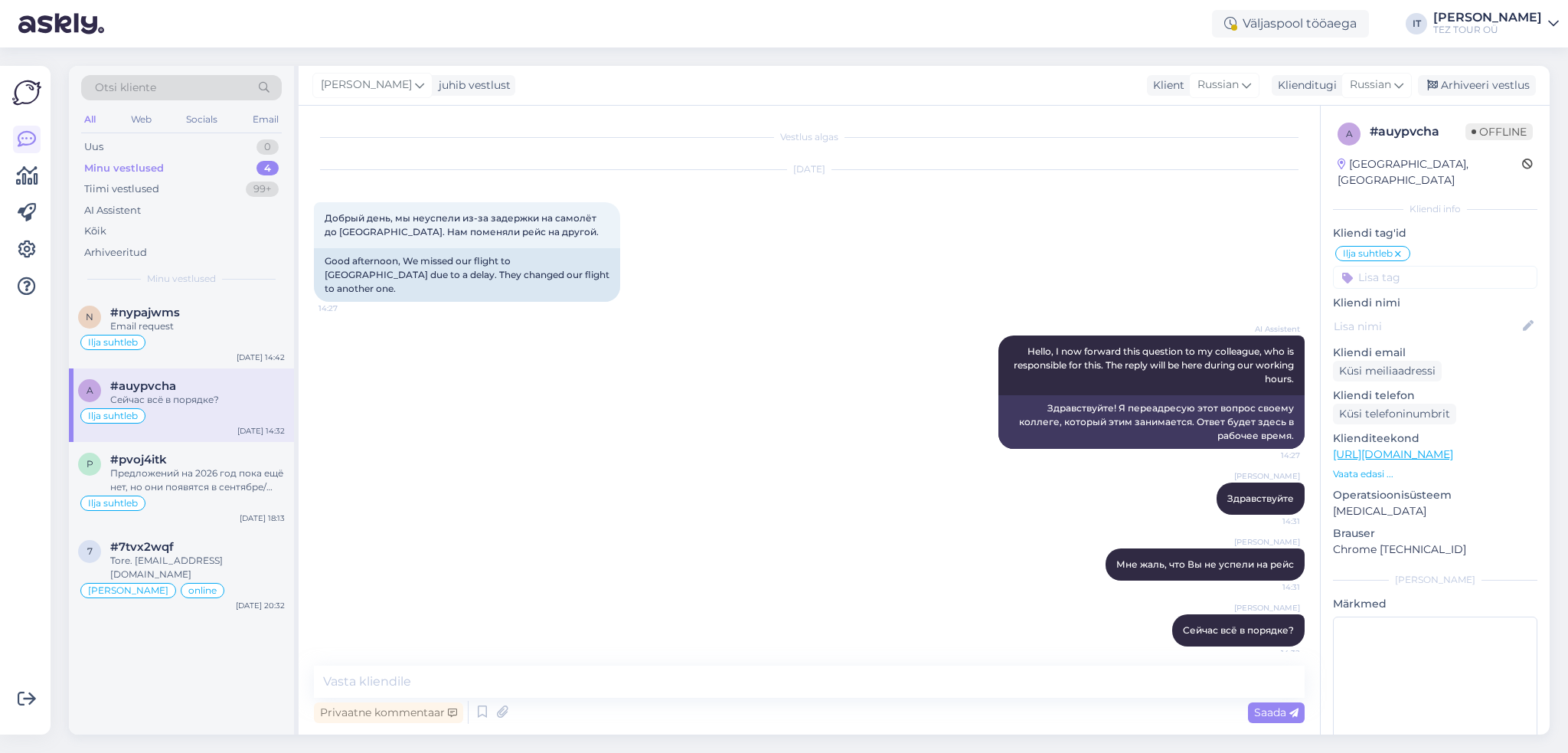
drag, startPoint x: 1474, startPoint y: 85, endPoint x: 1322, endPoint y: 134, distance: 159.7
click at [1474, 86] on div "Arhiveeri vestlus" at bounding box center [1477, 85] width 118 height 21
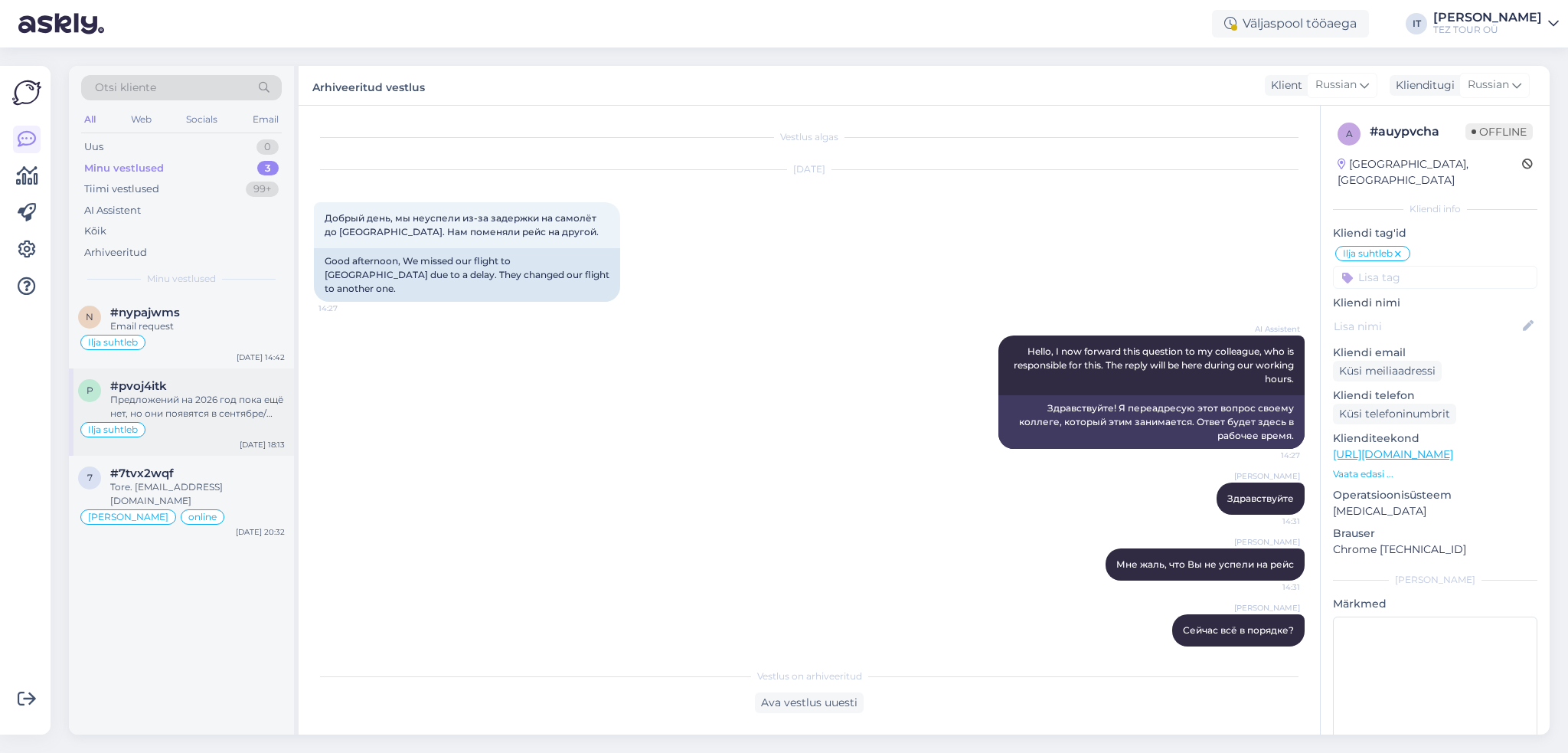
click at [246, 411] on div "Предложений на 2026 год пока ещё нет, но они появятся в сентябре/октябре." at bounding box center [197, 407] width 175 height 27
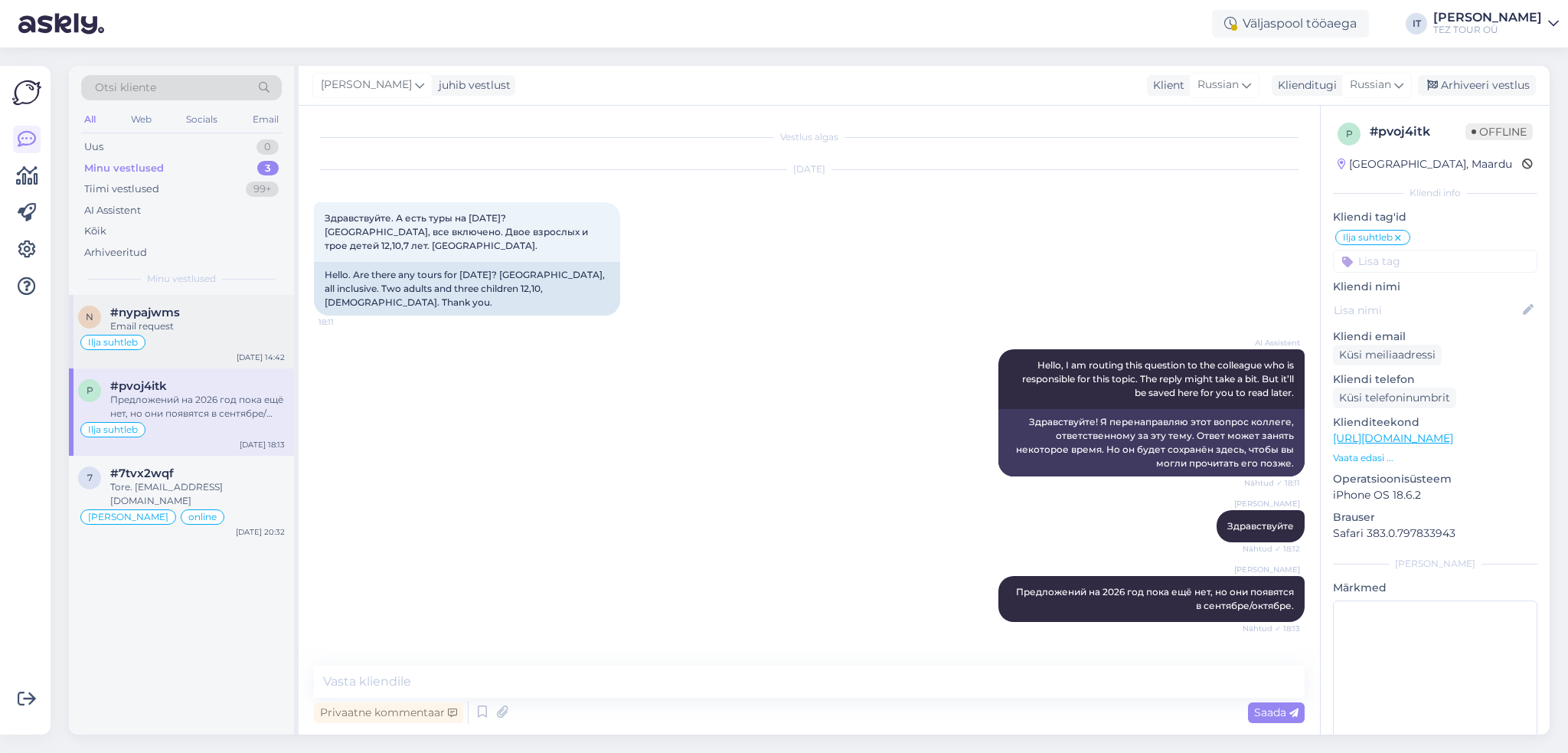
click at [105, 333] on div "Ilja suhtleb" at bounding box center [181, 342] width 206 height 18
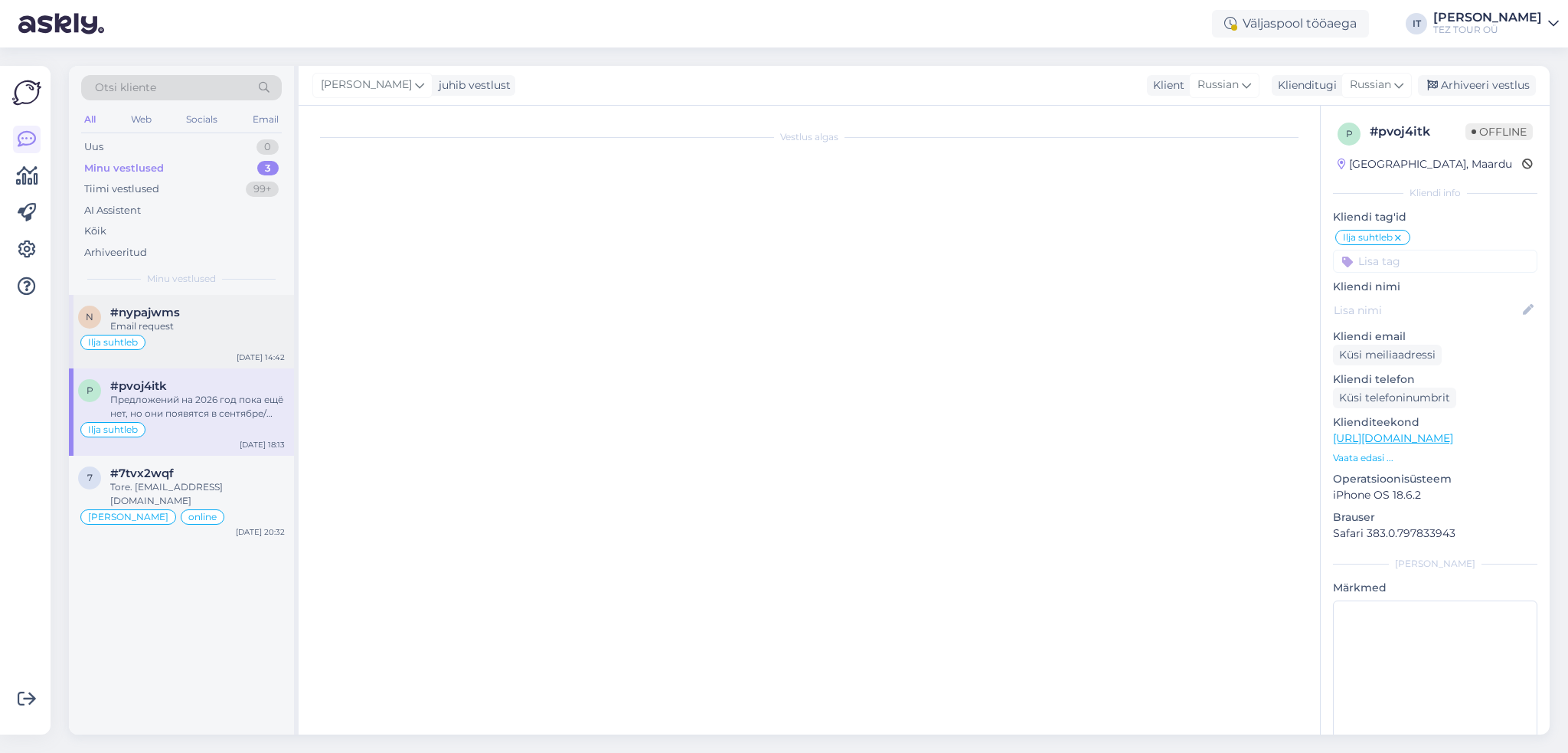
scroll to position [698, 0]
